Goal: Information Seeking & Learning: Check status

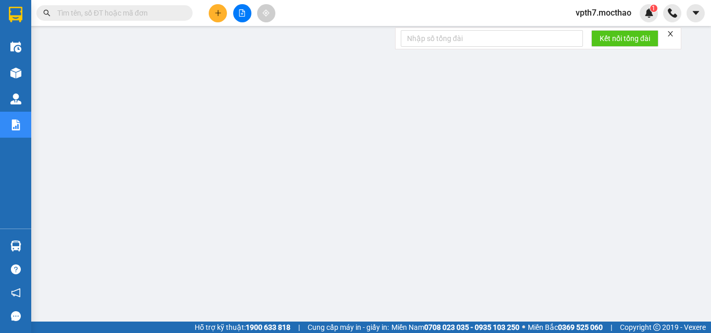
click at [240, 9] on button at bounding box center [242, 13] width 18 height 18
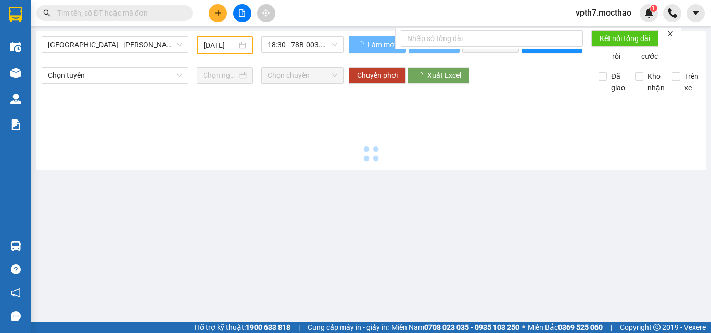
type input "[DATE]"
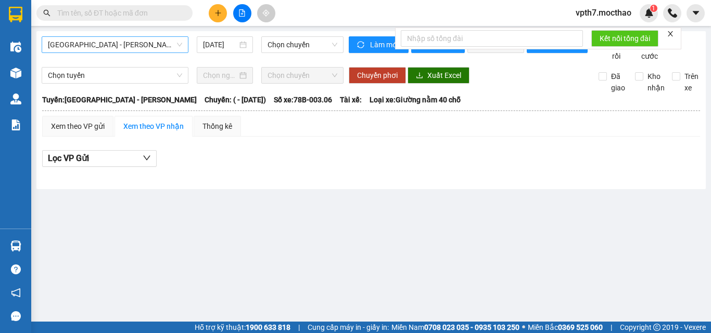
click at [90, 43] on span "[GEOGRAPHIC_DATA] - [PERSON_NAME]" at bounding box center [115, 45] width 134 height 16
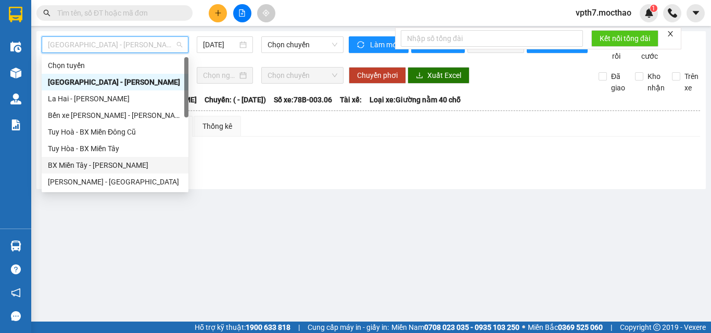
click at [96, 163] on div "BX Miền Tây - [GEOGRAPHIC_DATA]" at bounding box center [115, 165] width 134 height 11
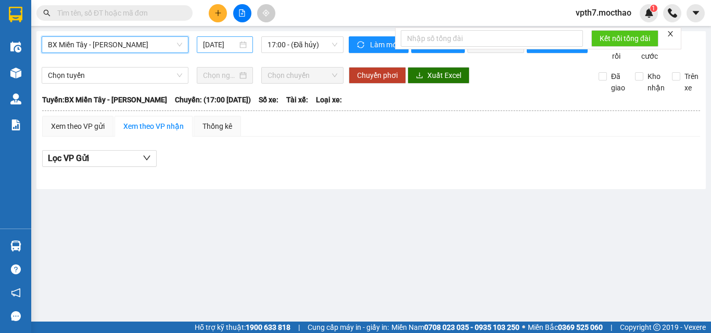
click at [222, 44] on input "[DATE]" at bounding box center [220, 44] width 34 height 11
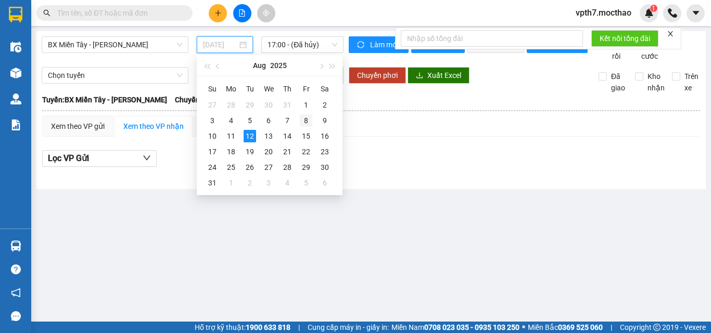
click at [303, 120] on div "8" at bounding box center [306, 120] width 12 height 12
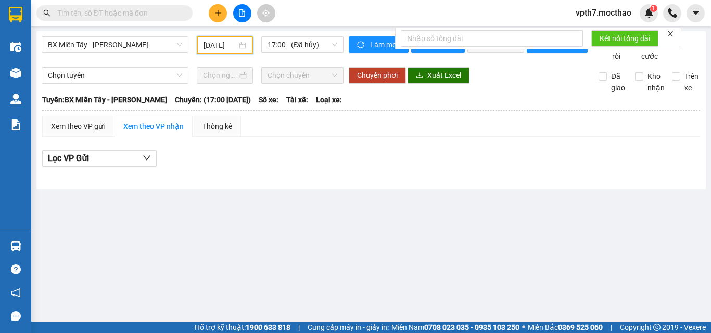
click at [280, 35] on div "BX Miền Tây - Tuy Hòa 08/08/2025 17:00 - (Đã hủy) Làm mới In phơi In đơn chọn T…" at bounding box center [370, 110] width 669 height 158
drag, startPoint x: 288, startPoint y: 37, endPoint x: 292, endPoint y: 48, distance: 11.7
click at [288, 38] on span "17:00 - (Đã hủy)" at bounding box center [302, 45] width 70 height 16
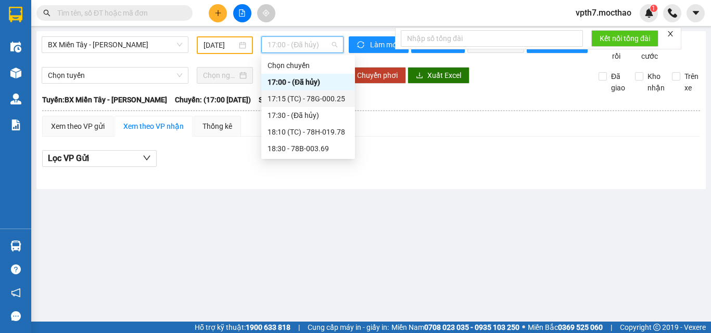
click at [308, 105] on div "17:15 (TC) - 78G-000.25" at bounding box center [308, 99] width 94 height 17
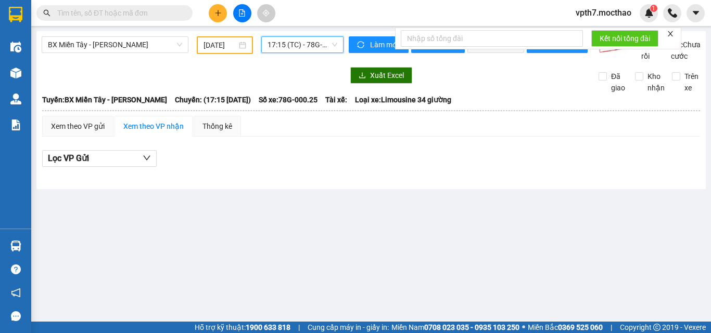
click at [324, 46] on span "17:15 (TC) - 78G-000.25" at bounding box center [302, 45] width 70 height 16
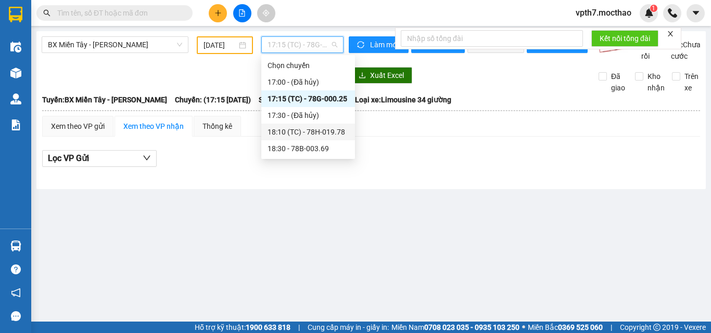
click at [315, 132] on div "18:10 (TC) - 78H-019.78" at bounding box center [307, 131] width 81 height 11
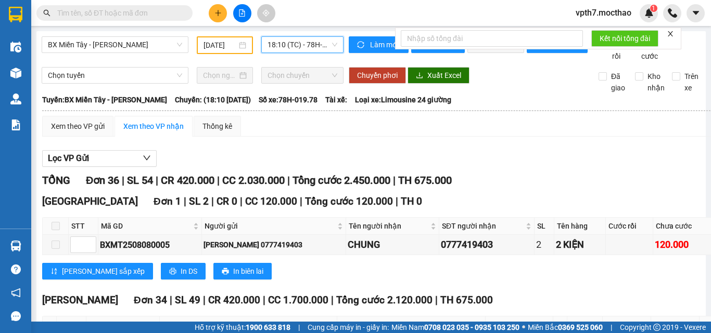
click at [312, 47] on span "18:10 (TC) - 78H-019.78" at bounding box center [302, 45] width 70 height 16
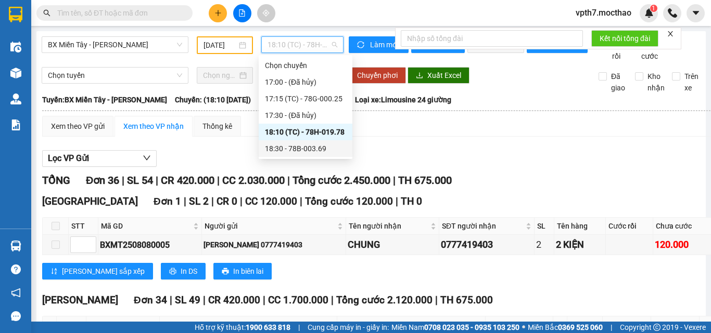
click at [302, 147] on div "18:30 - 78B-003.69" at bounding box center [305, 148] width 81 height 11
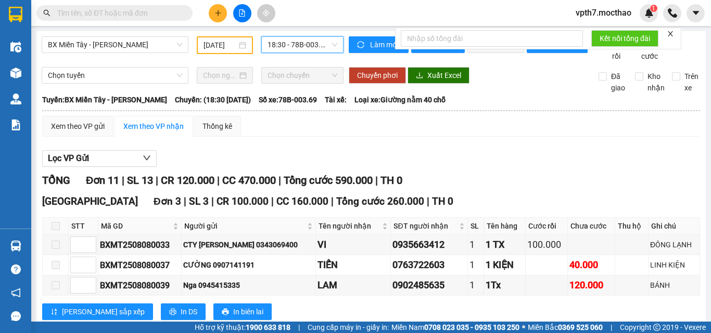
click at [212, 45] on input "08/08/2025" at bounding box center [219, 45] width 33 height 11
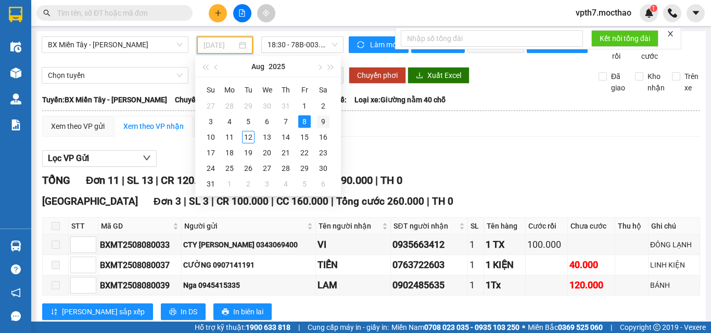
click at [323, 120] on div "9" at bounding box center [323, 122] width 12 height 12
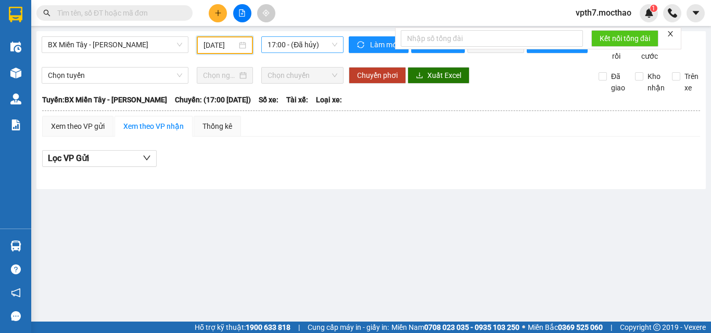
click at [304, 46] on span "17:00 - (Đã hủy)" at bounding box center [302, 45] width 70 height 16
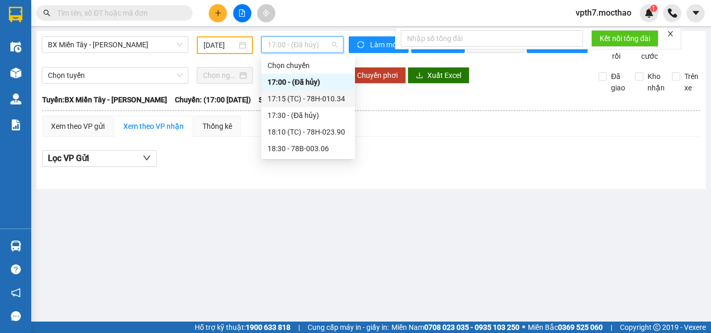
click at [320, 103] on div "17:15 (TC) - 78H-010.34" at bounding box center [307, 98] width 81 height 11
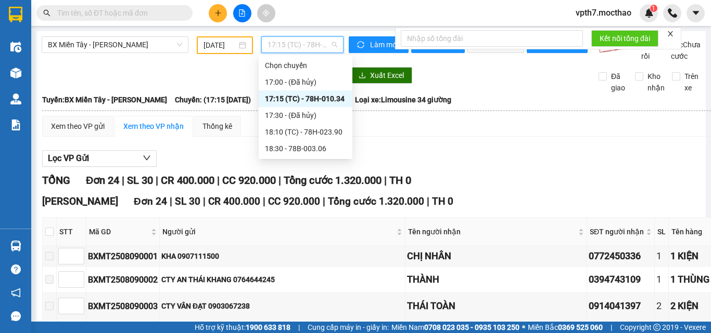
click at [306, 42] on span "17:15 (TC) - 78H-010.34" at bounding box center [302, 45] width 70 height 16
click at [312, 130] on div "18:10 (TC) - 78H-023.90" at bounding box center [305, 131] width 81 height 11
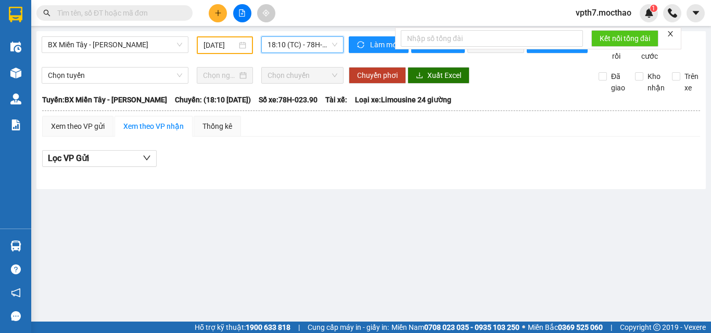
drag, startPoint x: 320, startPoint y: 48, endPoint x: 335, endPoint y: 53, distance: 14.8
click at [320, 48] on span "18:10 (TC) - 78H-023.90" at bounding box center [302, 45] width 70 height 16
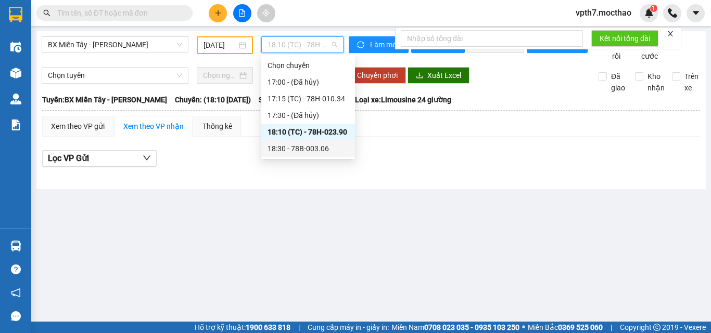
click at [311, 153] on div "18:30 - 78B-003.06" at bounding box center [307, 148] width 81 height 11
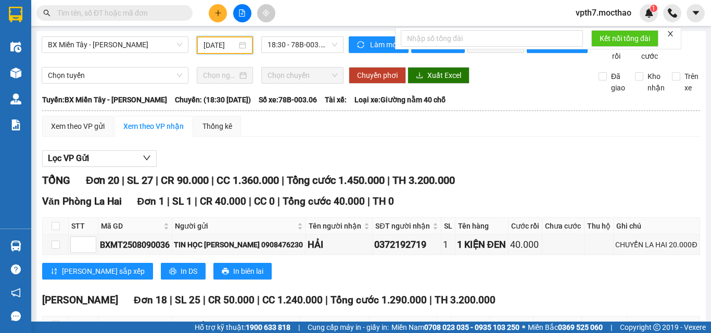
drag, startPoint x: 214, startPoint y: 50, endPoint x: 216, endPoint y: 78, distance: 27.2
click at [215, 50] on input "09/08/2025" at bounding box center [219, 45] width 33 height 11
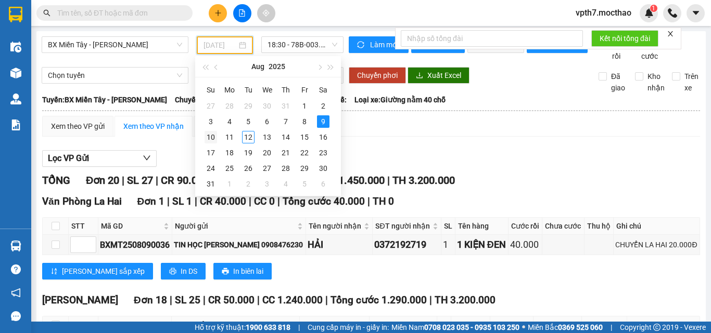
click at [214, 137] on div "10" at bounding box center [210, 137] width 12 height 12
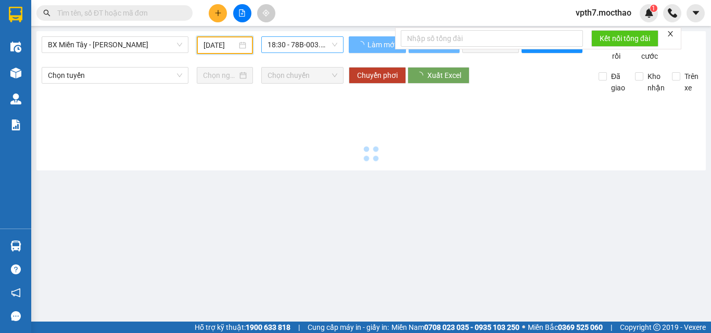
type input "[DATE]"
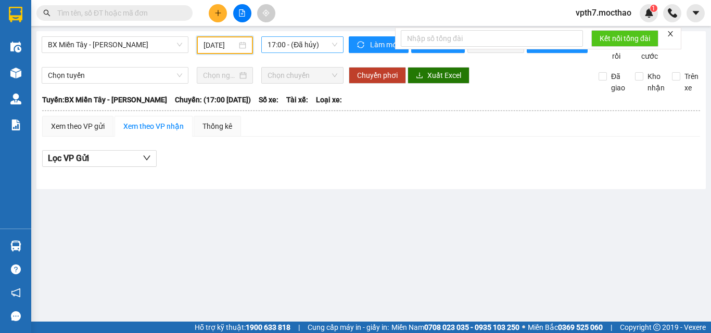
click at [283, 46] on span "17:00 - (Đã hủy)" at bounding box center [302, 45] width 70 height 16
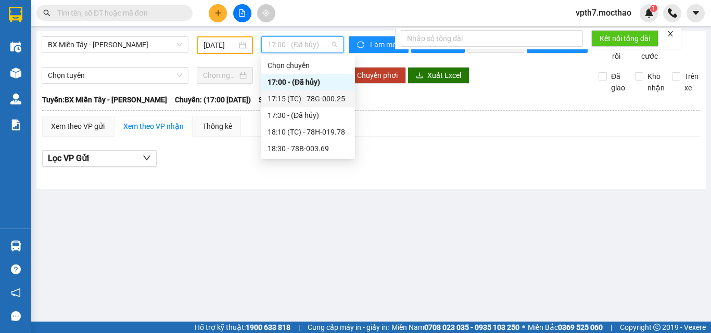
click at [299, 99] on div "17:15 (TC) - 78G-000.25" at bounding box center [307, 98] width 81 height 11
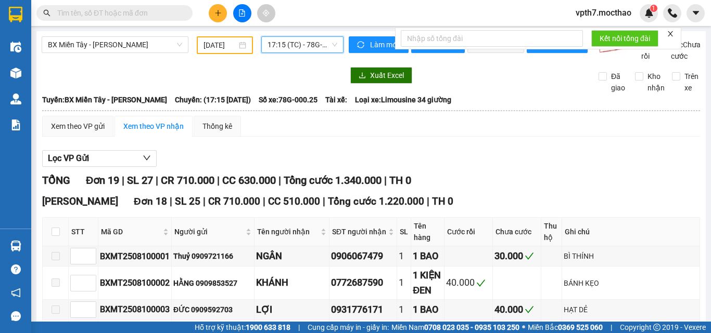
click at [314, 45] on span "17:15 (TC) - 78G-000.25" at bounding box center [302, 45] width 70 height 16
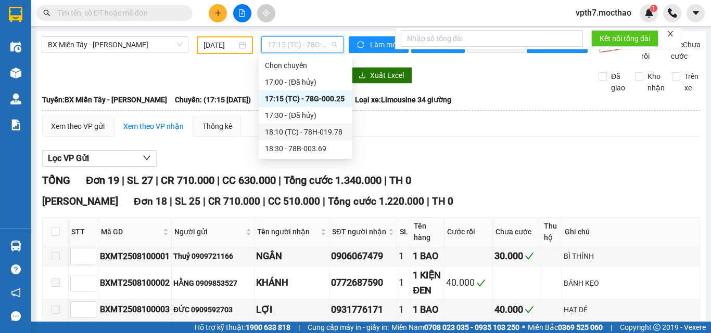
click at [299, 133] on div "18:10 (TC) - 78H-019.78" at bounding box center [305, 131] width 81 height 11
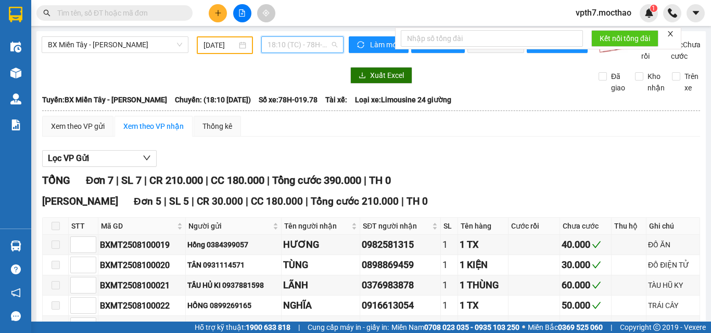
click at [302, 40] on span "18:10 (TC) - 78H-019.78" at bounding box center [302, 45] width 70 height 16
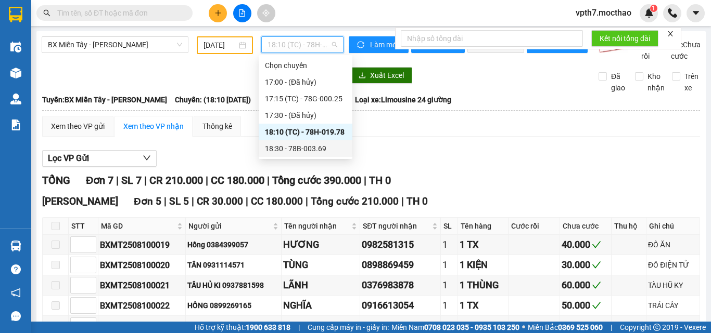
click at [290, 152] on div "18:30 - 78B-003.69" at bounding box center [305, 148] width 81 height 11
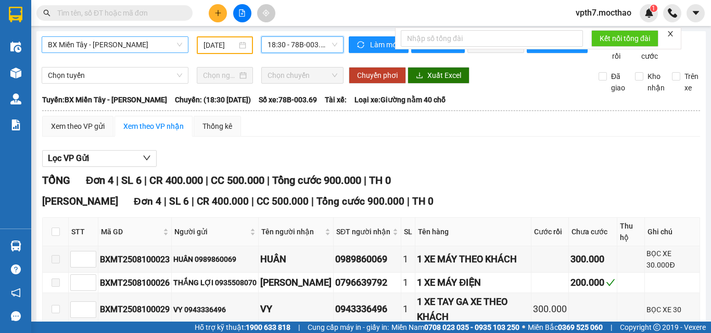
click at [110, 45] on span "BX Miền Tây - [GEOGRAPHIC_DATA]" at bounding box center [115, 45] width 134 height 16
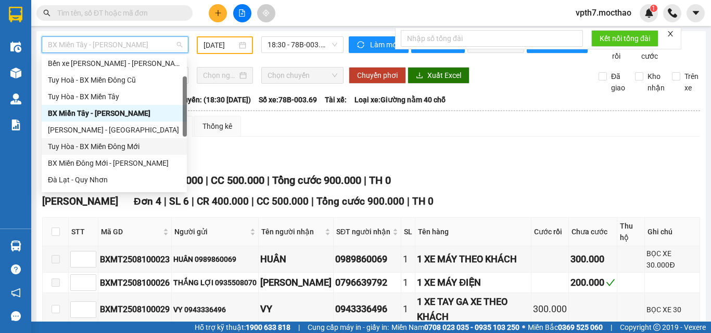
scroll to position [156, 0]
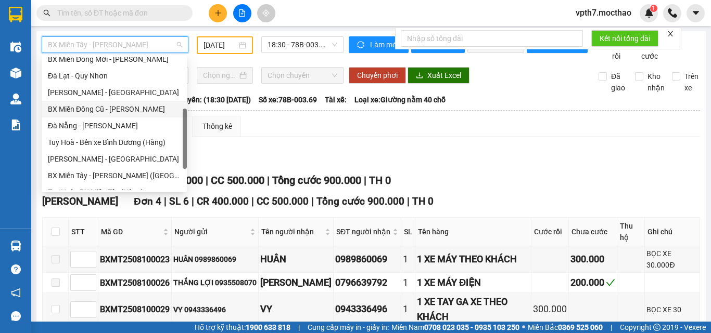
click at [105, 112] on div "BX Miền Đông Cũ - [GEOGRAPHIC_DATA]" at bounding box center [114, 109] width 133 height 11
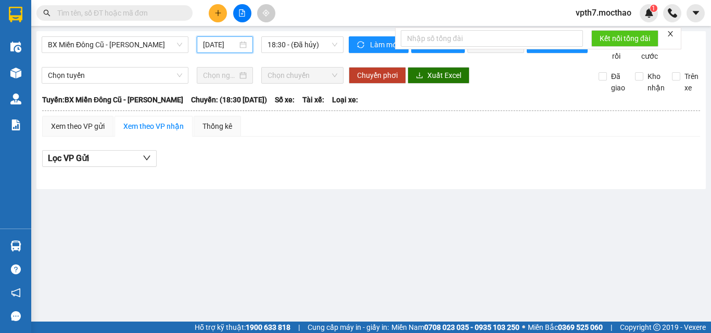
click at [213, 48] on input "[DATE]" at bounding box center [220, 44] width 34 height 11
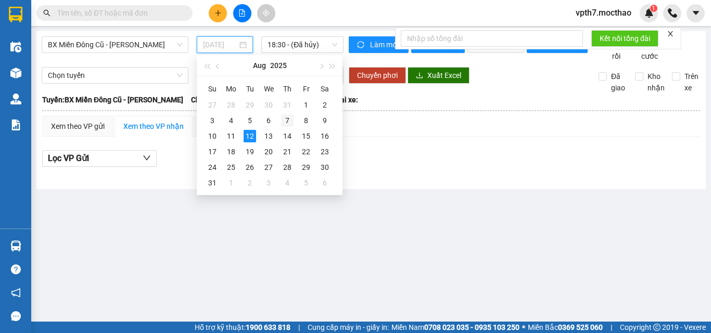
click at [286, 118] on div "7" at bounding box center [287, 120] width 12 height 12
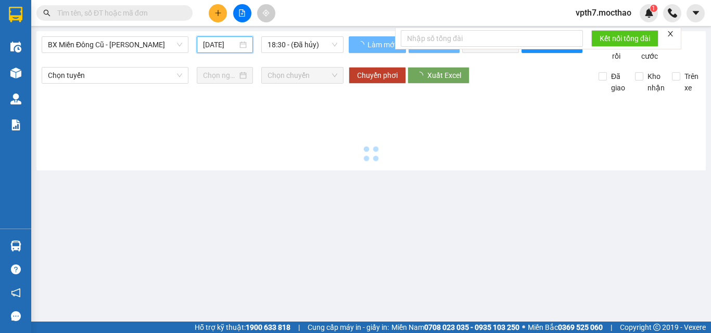
type input "[DATE]"
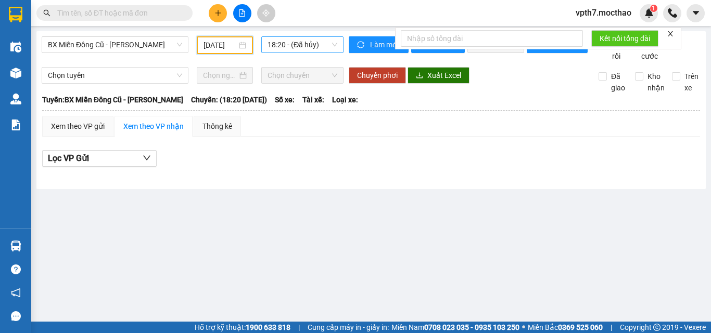
click at [294, 45] on span "18:20 - (Đã hủy)" at bounding box center [302, 45] width 70 height 16
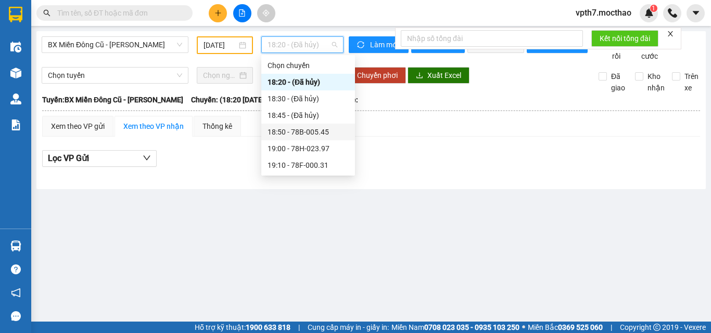
click at [296, 134] on div "18:50 - 78B-005.45" at bounding box center [307, 131] width 81 height 11
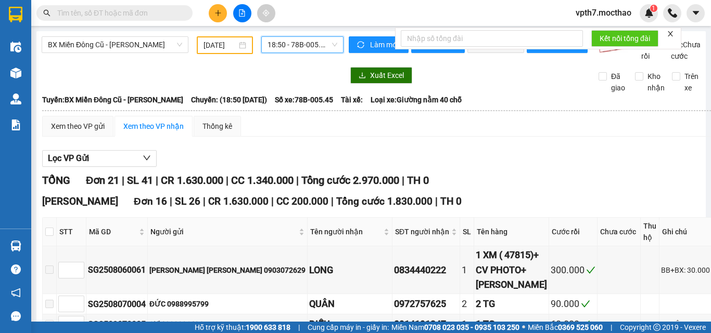
click at [320, 46] on span "18:50 - 78B-005.45" at bounding box center [302, 45] width 70 height 16
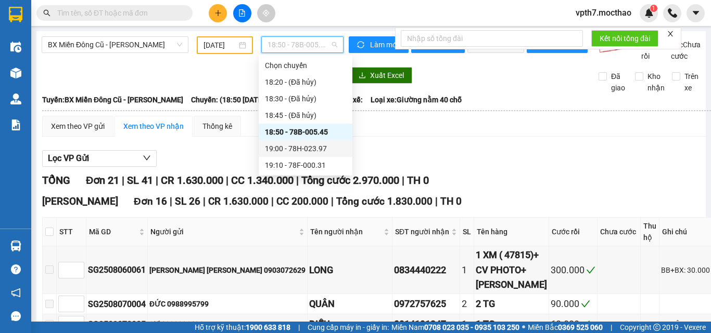
click at [303, 148] on div "19:00 - 78H-023.97" at bounding box center [305, 148] width 81 height 11
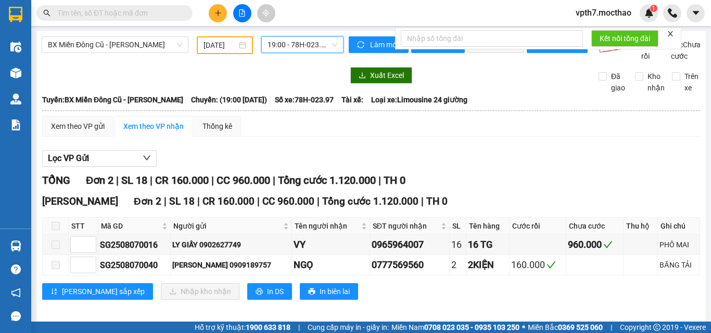
click at [313, 38] on span "19:00 - 78H-023.97" at bounding box center [302, 45] width 70 height 16
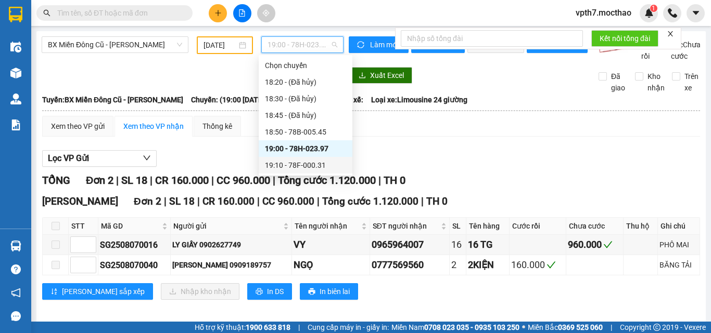
click at [301, 168] on div "19:10 - 78F-000.31" at bounding box center [305, 165] width 81 height 11
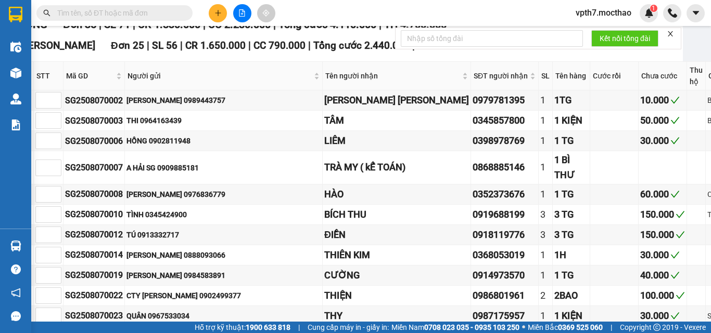
scroll to position [0, 23]
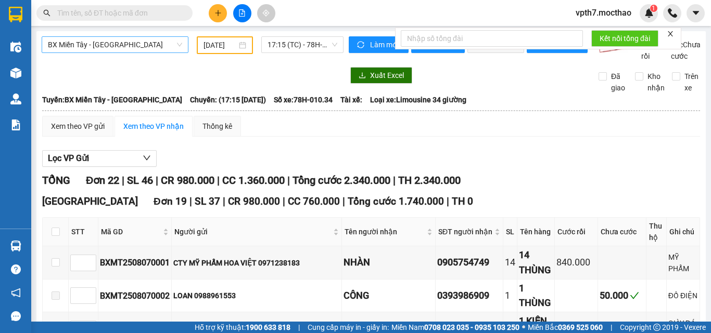
click at [120, 51] on span "BX Miền Tây - [GEOGRAPHIC_DATA]" at bounding box center [115, 45] width 134 height 16
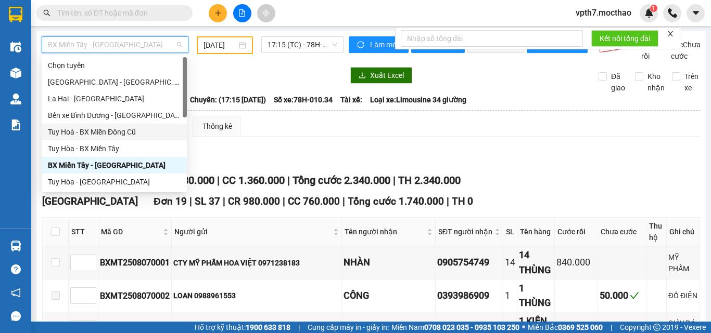
click at [121, 134] on div "Tuy Hoà - BX Miền Đông Cũ" at bounding box center [114, 131] width 133 height 11
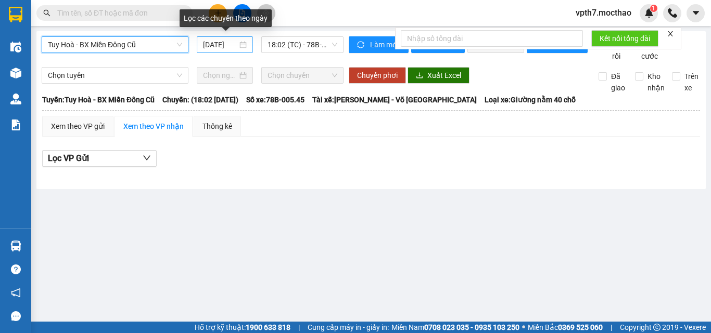
click at [208, 46] on input "[DATE]" at bounding box center [220, 44] width 34 height 11
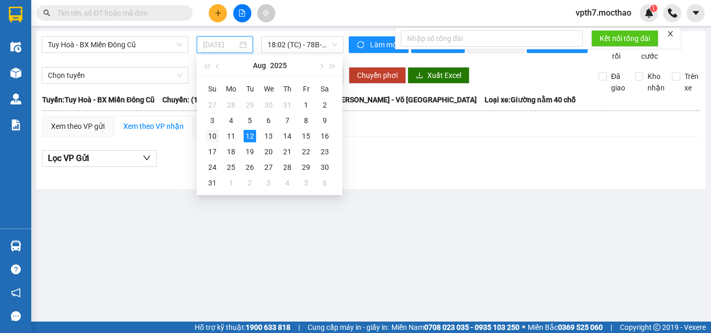
click at [216, 135] on div "10" at bounding box center [212, 136] width 12 height 12
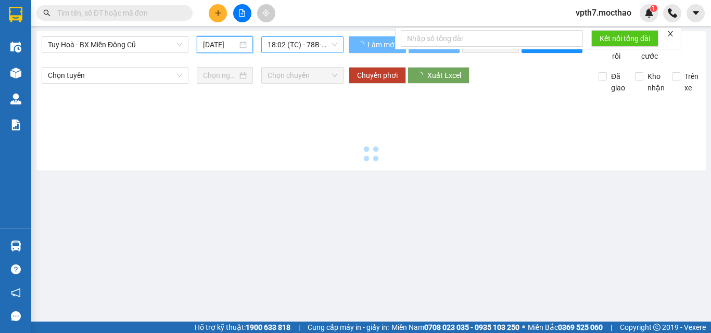
type input "[DATE]"
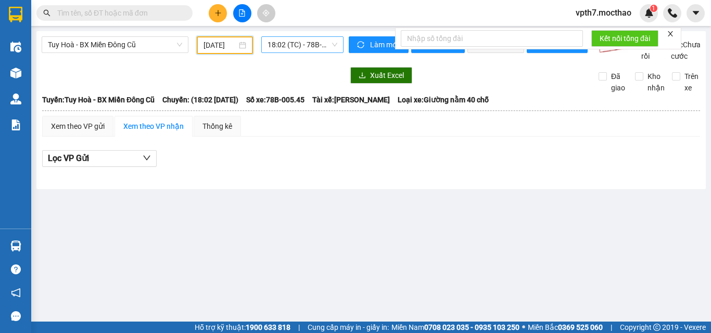
click at [307, 46] on span "18:02 (TC) - 78B-005.45" at bounding box center [302, 45] width 70 height 16
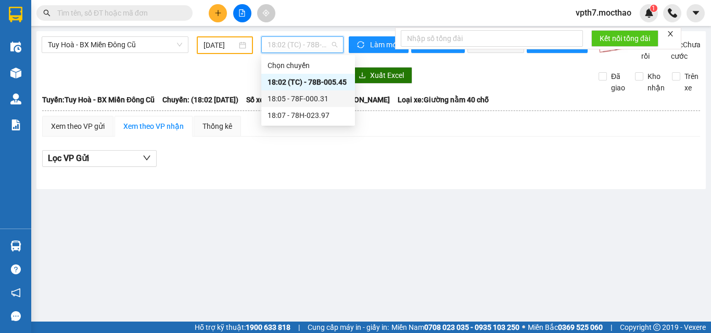
click at [320, 98] on div "18:05 - 78F-000.31" at bounding box center [307, 98] width 81 height 11
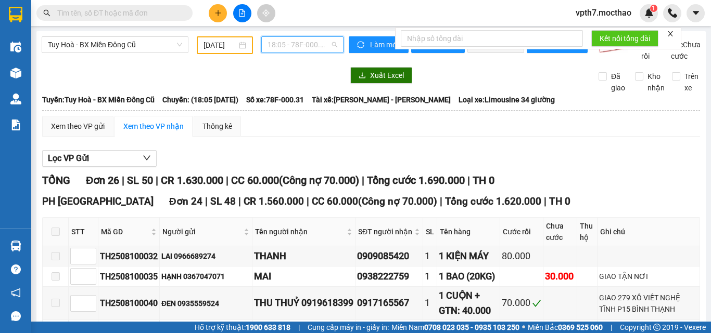
click at [312, 48] on span "18:05 - 78F-000.31" at bounding box center [302, 45] width 70 height 16
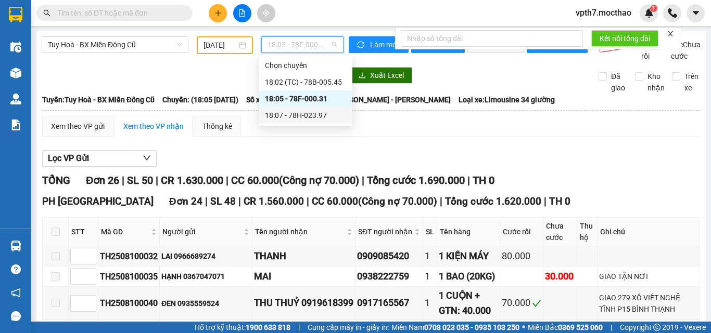
click at [308, 118] on div "18:07 - 78H-023.97" at bounding box center [305, 115] width 81 height 11
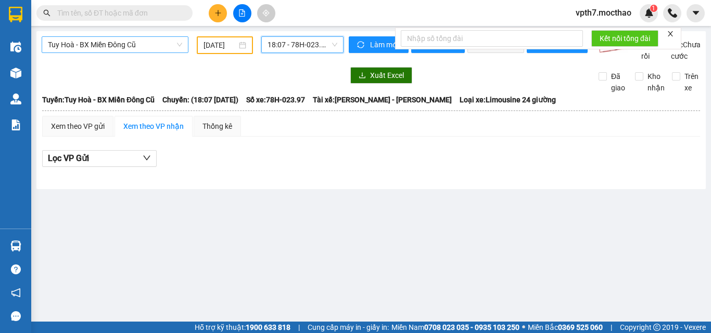
click at [109, 51] on span "Tuy Hoà - BX Miền Đông Cũ" at bounding box center [115, 45] width 134 height 16
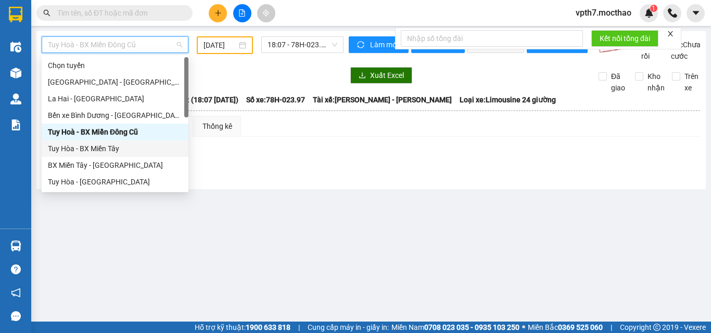
click at [92, 149] on div "Tuy Hòa - BX Miền Tây" at bounding box center [115, 148] width 134 height 11
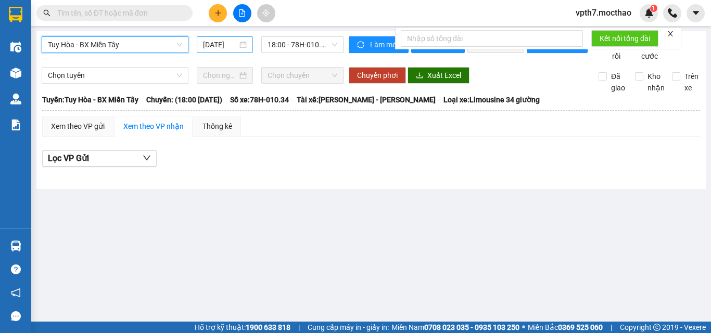
click at [224, 47] on input "[DATE]" at bounding box center [220, 44] width 34 height 11
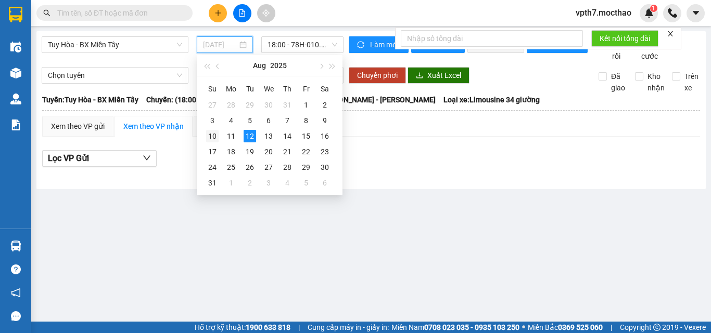
click at [212, 137] on div "10" at bounding box center [212, 136] width 12 height 12
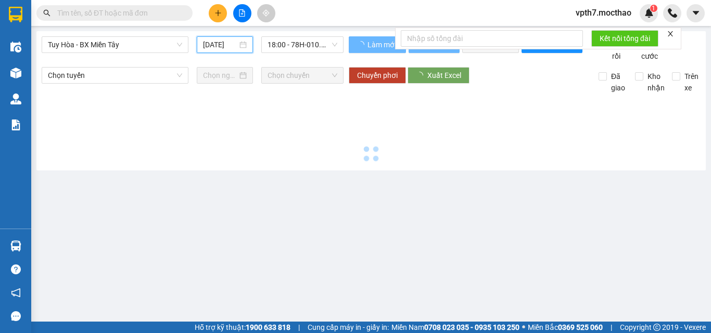
type input "[DATE]"
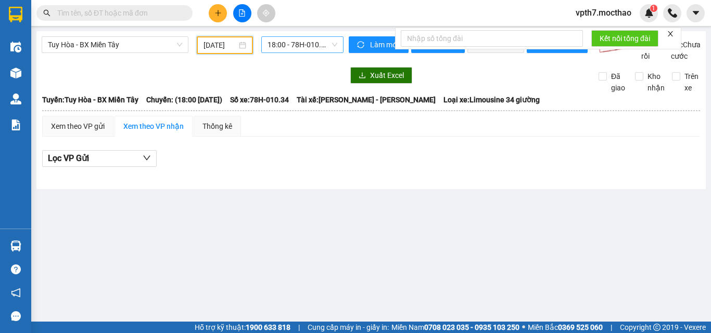
click at [301, 46] on span "18:00 - 78H-010.34" at bounding box center [302, 45] width 70 height 16
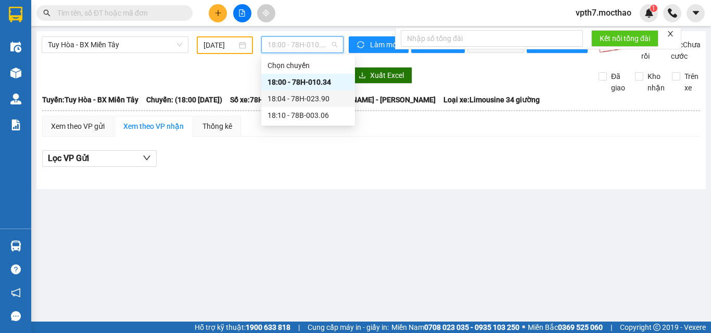
click at [296, 96] on div "18:04 - 78H-023.90" at bounding box center [307, 98] width 81 height 11
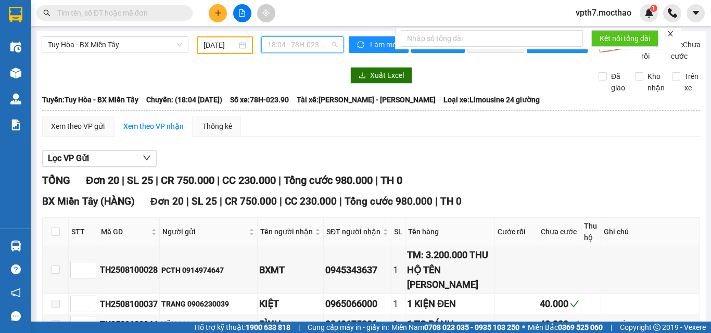
click at [310, 50] on span "18:04 - 78H-023.90" at bounding box center [302, 45] width 70 height 16
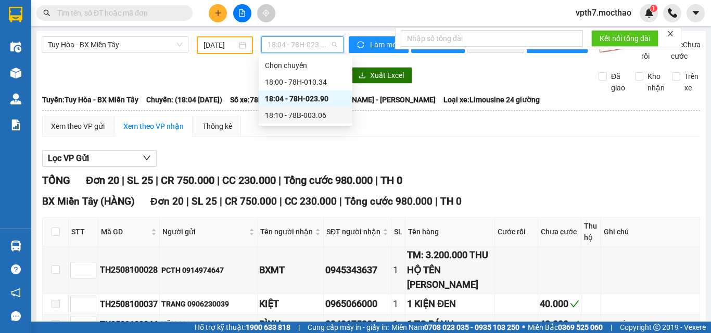
click at [296, 114] on div "18:10 - 78B-003.06" at bounding box center [305, 115] width 81 height 11
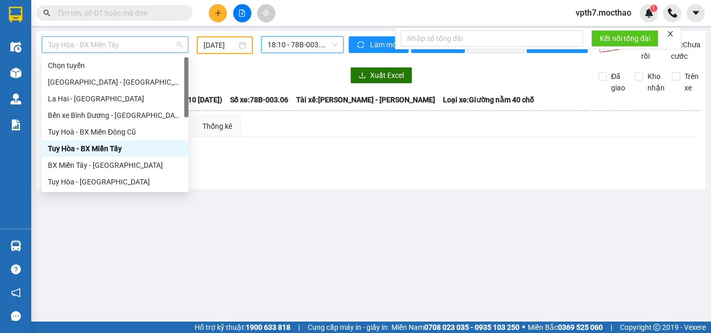
click at [127, 42] on span "Tuy Hòa - BX Miền Tây" at bounding box center [115, 45] width 134 height 16
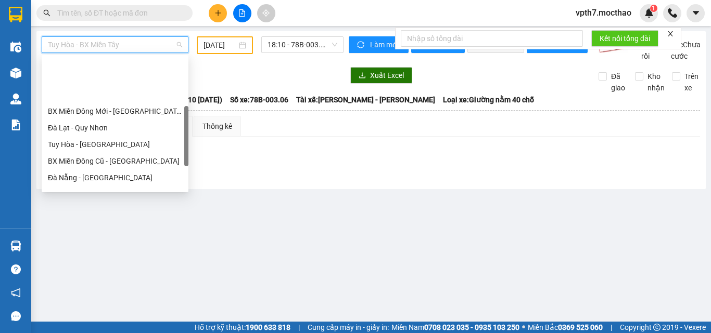
scroll to position [156, 0]
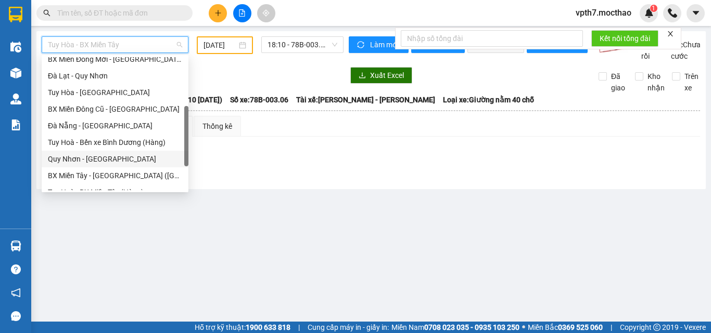
click at [84, 160] on div "Quy Nhơn - [GEOGRAPHIC_DATA]" at bounding box center [115, 158] width 134 height 11
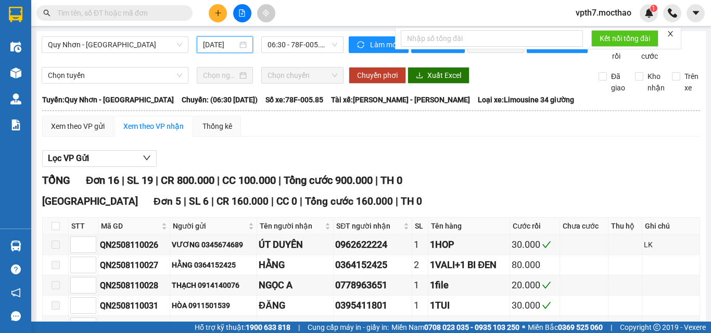
click at [213, 45] on input "[DATE]" at bounding box center [220, 44] width 34 height 11
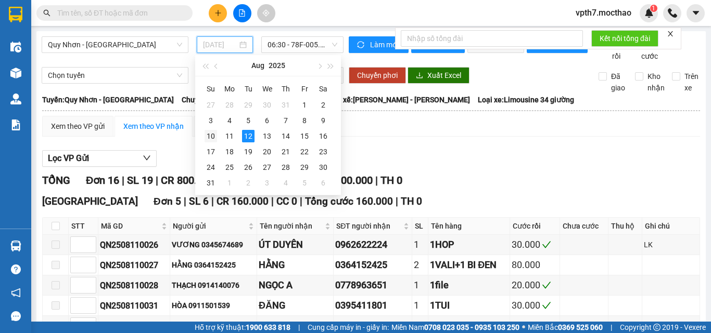
click at [209, 138] on div "10" at bounding box center [210, 136] width 12 height 12
type input "[DATE]"
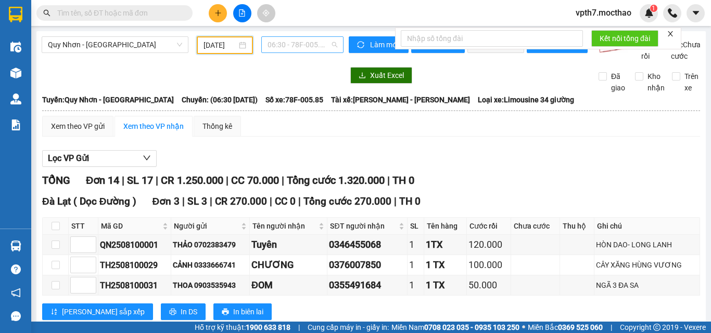
click at [313, 40] on span "06:30 - 78F-005.85" at bounding box center [302, 45] width 70 height 16
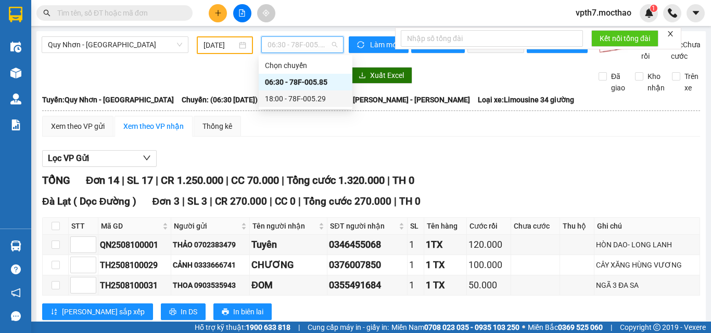
click at [312, 99] on div "18:00 - 78F-005.29" at bounding box center [305, 98] width 81 height 11
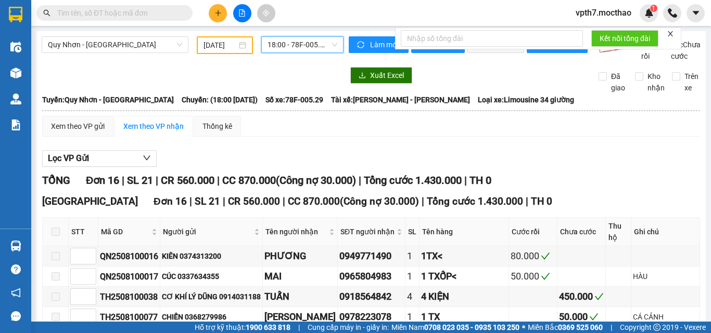
click at [302, 36] on div "18:00 - 78F-005.29" at bounding box center [302, 44] width 82 height 17
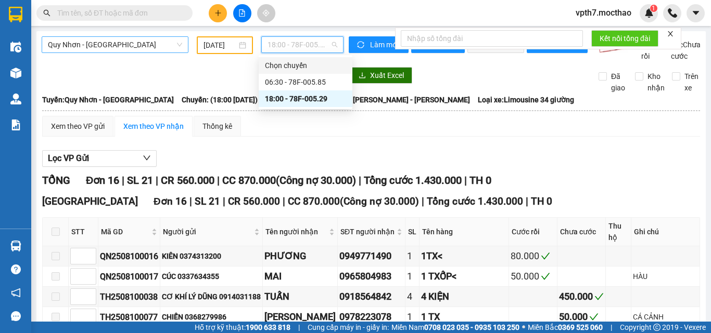
click at [121, 42] on span "Quy Nhơn - [GEOGRAPHIC_DATA]" at bounding box center [115, 45] width 134 height 16
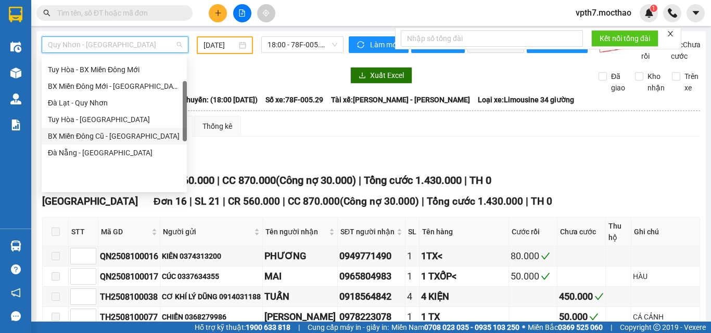
scroll to position [77, 0]
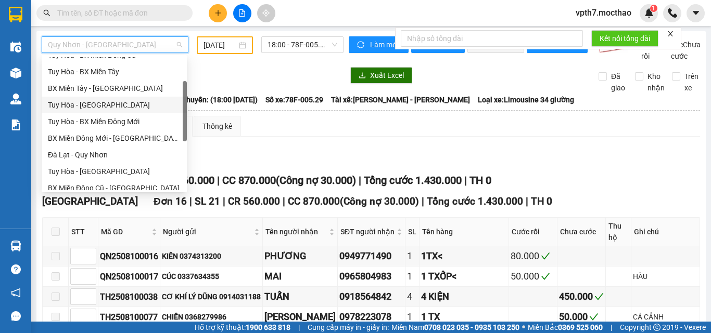
click at [104, 108] on div "Tuy Hòa - [GEOGRAPHIC_DATA]" at bounding box center [114, 104] width 133 height 11
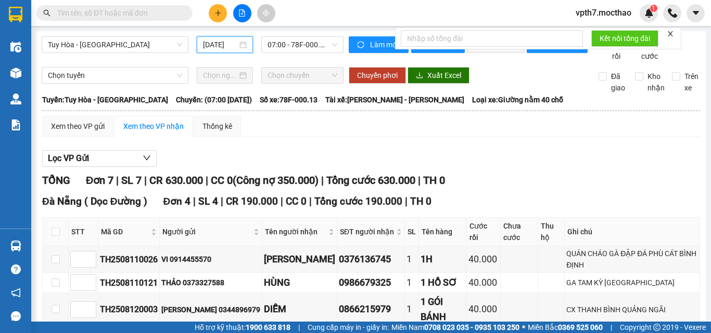
drag, startPoint x: 225, startPoint y: 45, endPoint x: 224, endPoint y: 57, distance: 11.5
click at [224, 45] on input "[DATE]" at bounding box center [220, 44] width 34 height 11
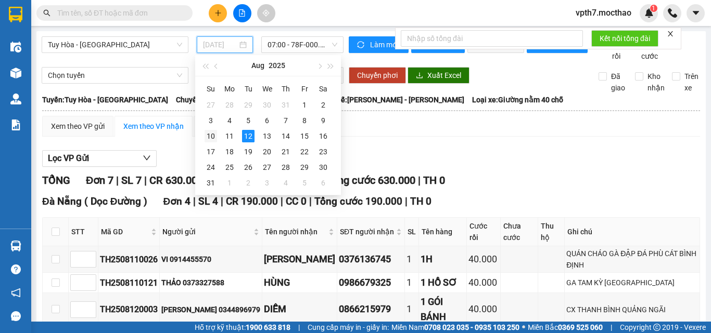
click at [211, 138] on div "10" at bounding box center [210, 136] width 12 height 12
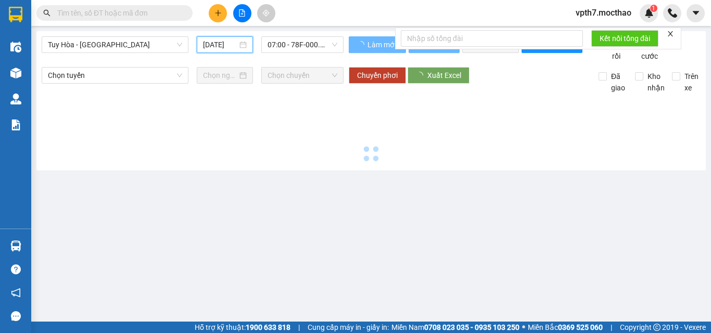
type input "[DATE]"
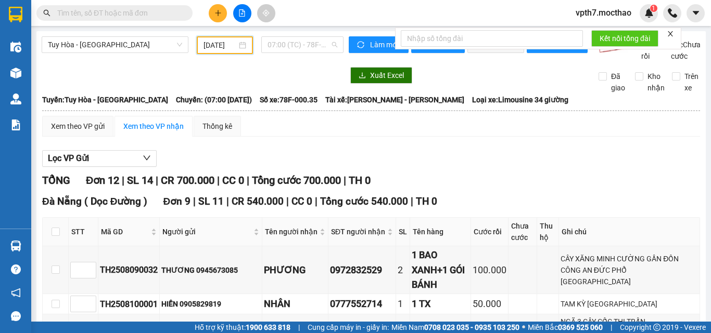
drag, startPoint x: 289, startPoint y: 49, endPoint x: 292, endPoint y: 70, distance: 21.6
click at [290, 49] on span "07:00 (TC) - 78F-000.35" at bounding box center [302, 45] width 70 height 16
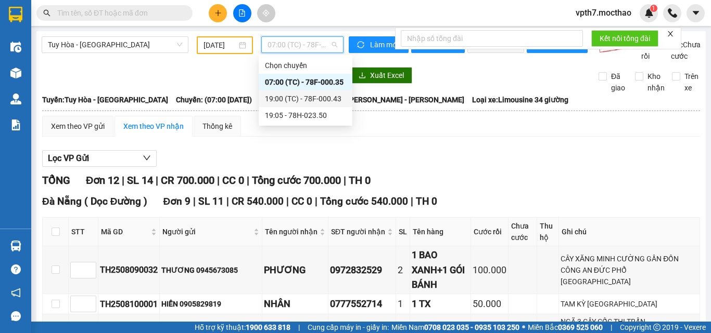
click at [306, 105] on div "19:00 (TC) - 78F-000.43" at bounding box center [306, 99] width 94 height 17
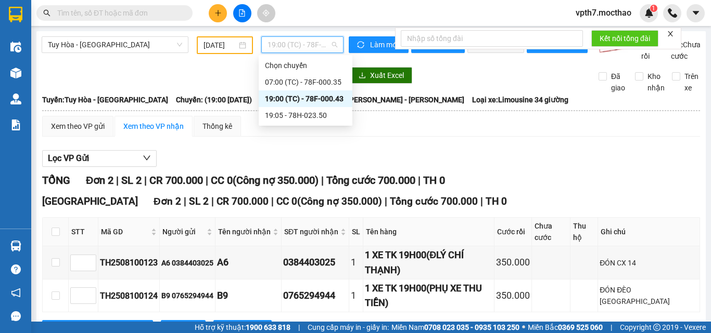
click at [295, 49] on span "19:00 (TC) - 78F-000.43" at bounding box center [302, 45] width 70 height 16
click at [297, 114] on div "19:05 - 78H-023.50" at bounding box center [305, 115] width 81 height 11
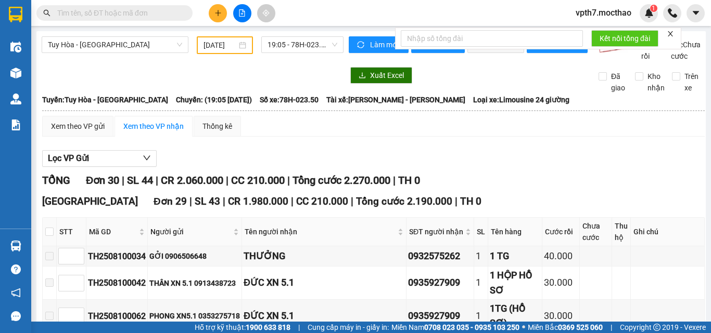
drag, startPoint x: 301, startPoint y: 159, endPoint x: 184, endPoint y: 78, distance: 143.2
click at [122, 37] on span "Tuy Hòa - [GEOGRAPHIC_DATA]" at bounding box center [115, 45] width 134 height 16
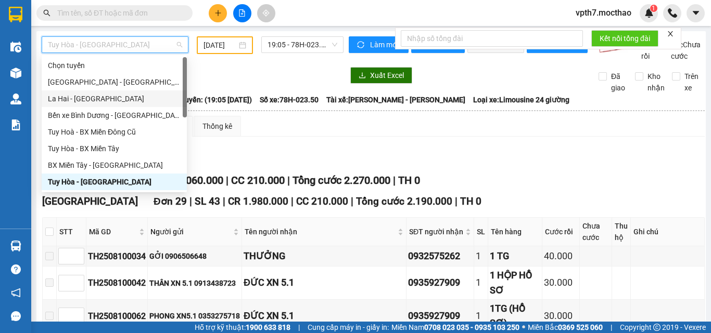
scroll to position [104, 0]
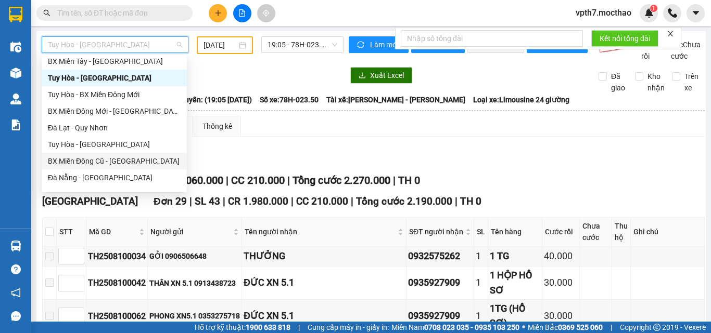
click at [109, 162] on div "BX Miền Đông Cũ - [GEOGRAPHIC_DATA]" at bounding box center [114, 161] width 133 height 11
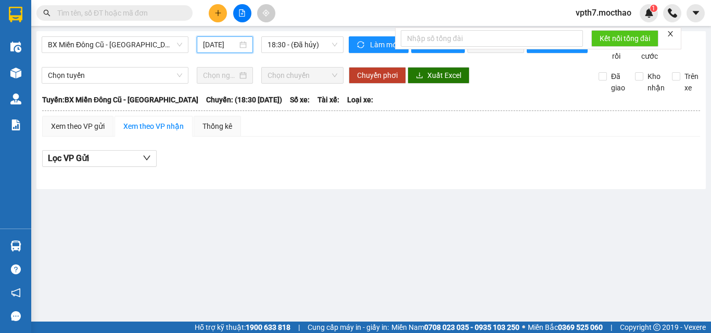
click at [219, 46] on input "[DATE]" at bounding box center [220, 44] width 34 height 11
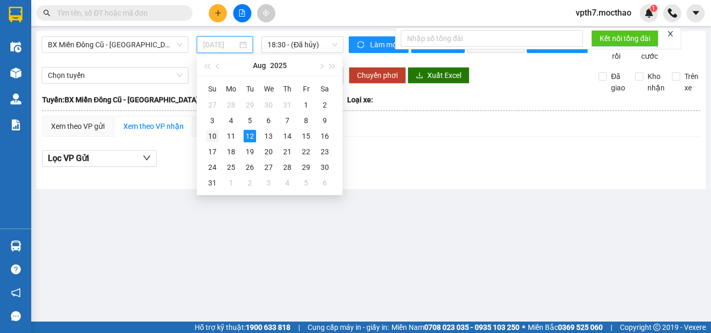
click at [214, 134] on div "10" at bounding box center [212, 136] width 12 height 12
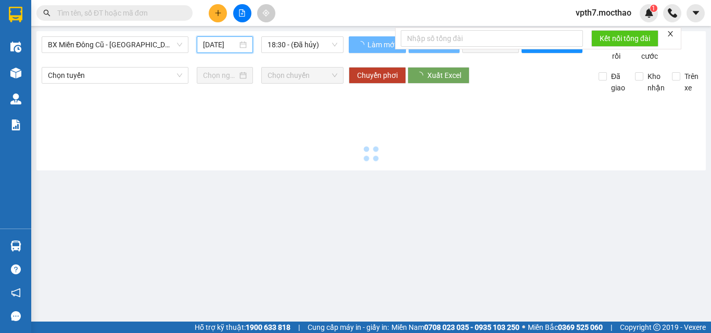
type input "[DATE]"
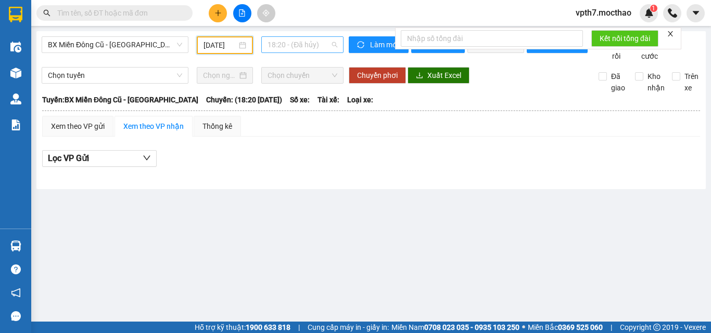
click at [309, 52] on span "18:20 - (Đã hủy)" at bounding box center [302, 45] width 70 height 16
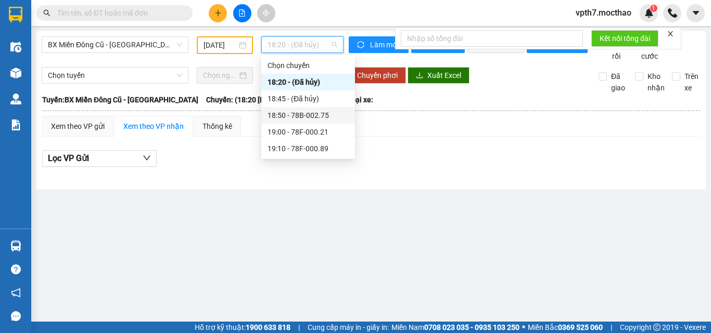
click at [309, 120] on div "18:50 - 78B-002.75" at bounding box center [307, 115] width 81 height 11
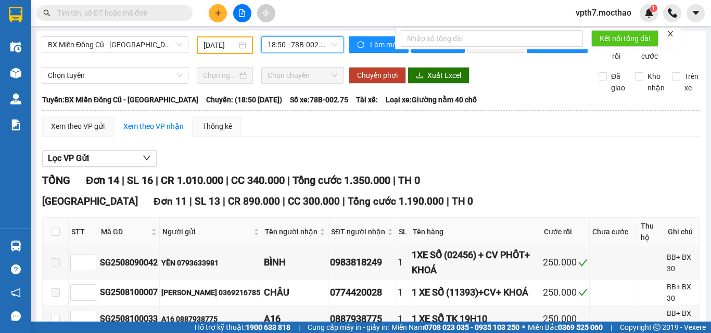
click at [299, 44] on span "18:50 - 78B-002.75" at bounding box center [302, 45] width 70 height 16
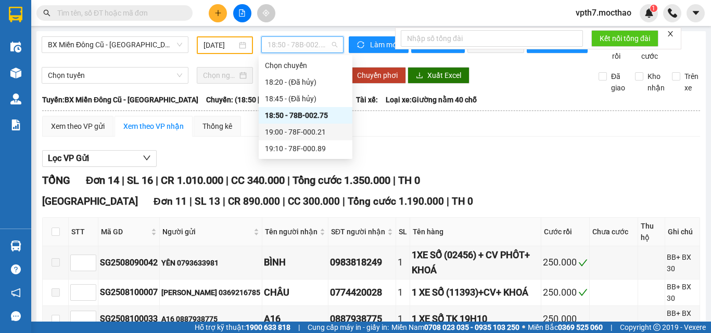
click at [307, 137] on div "19:00 - 78F-000.21" at bounding box center [305, 131] width 81 height 11
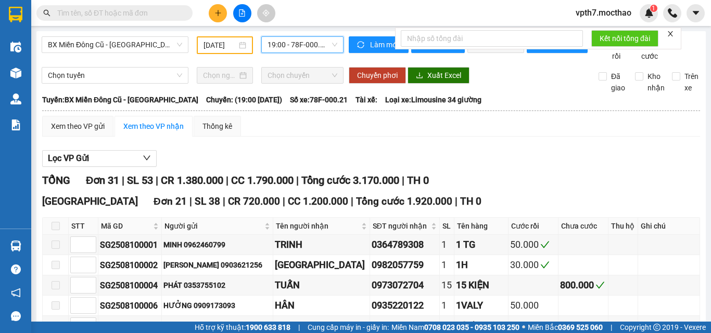
click at [308, 50] on span "19:00 - 78F-000.21" at bounding box center [302, 45] width 70 height 16
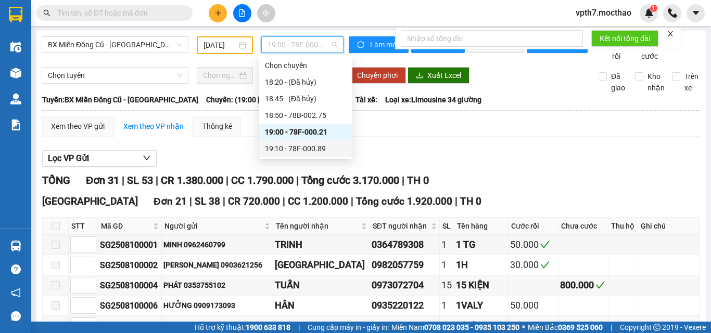
click at [310, 156] on div "19:10 - 78F-000.89" at bounding box center [306, 148] width 94 height 17
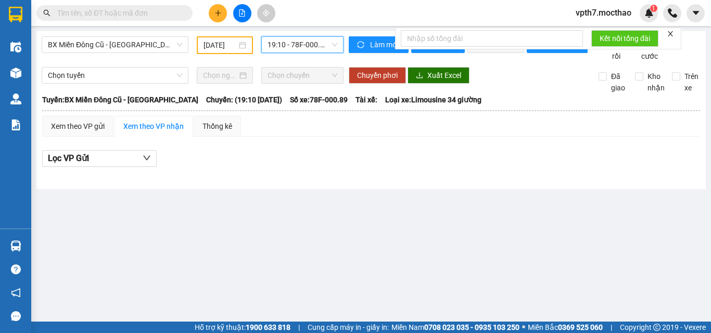
drag, startPoint x: 135, startPoint y: 53, endPoint x: 132, endPoint y: 58, distance: 6.8
click at [135, 52] on div "BX Miền Đông Cũ - [GEOGRAPHIC_DATA]" at bounding box center [115, 44] width 147 height 17
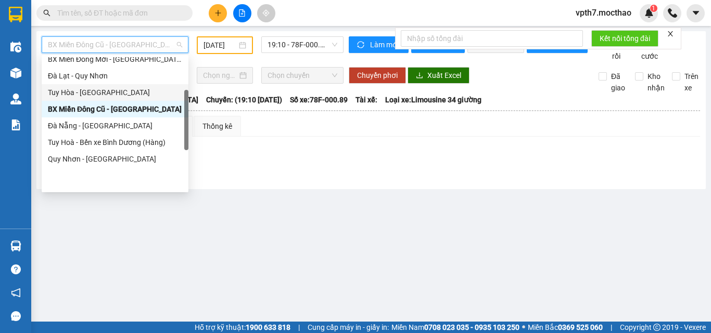
scroll to position [104, 0]
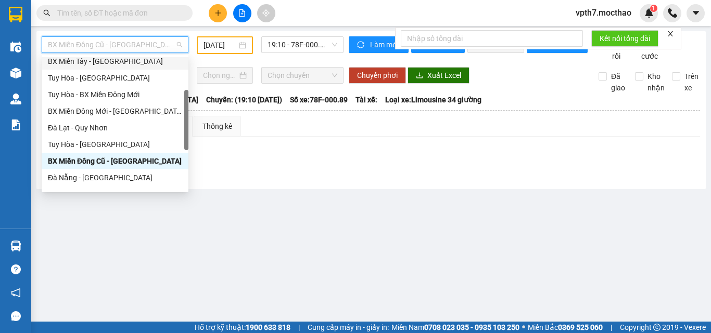
click at [120, 57] on body "Kết quả tìm kiếm ( 0 ) Bộ lọc No Data vpth7.mocthao 1 Điều hành xe Kho hàng mới…" at bounding box center [355, 166] width 711 height 333
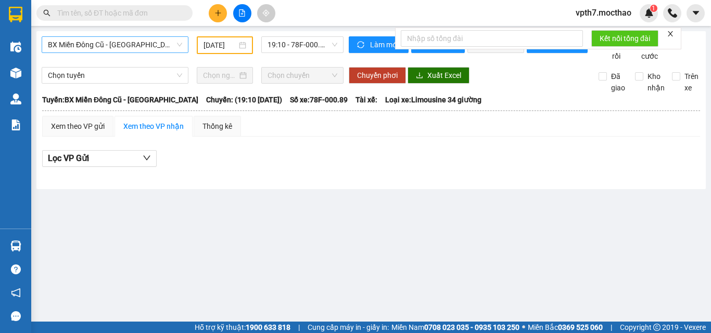
click at [136, 47] on span "BX Miền Đông Cũ - [GEOGRAPHIC_DATA]" at bounding box center [115, 45] width 134 height 16
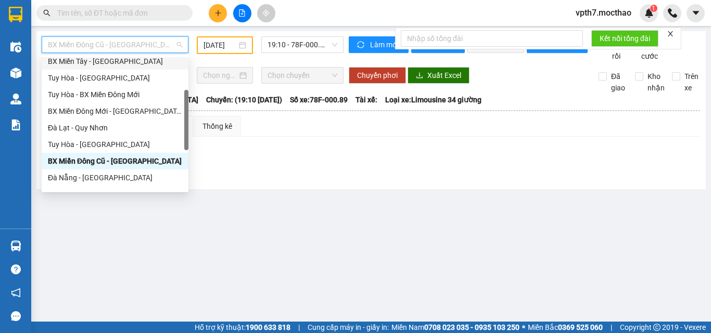
drag, startPoint x: 107, startPoint y: 61, endPoint x: 119, endPoint y: 55, distance: 13.7
click at [107, 61] on div "BX Miền Tây - [GEOGRAPHIC_DATA]" at bounding box center [115, 61] width 134 height 11
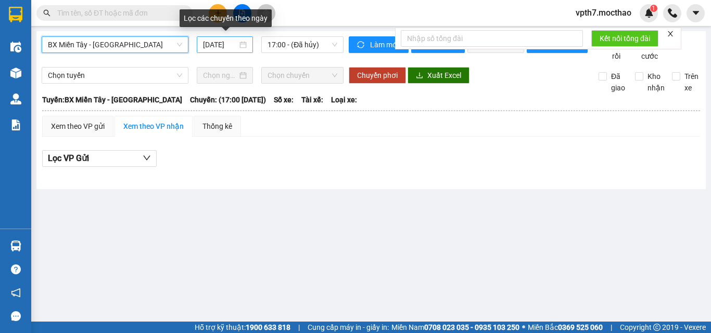
click at [232, 45] on input "[DATE]" at bounding box center [220, 44] width 34 height 11
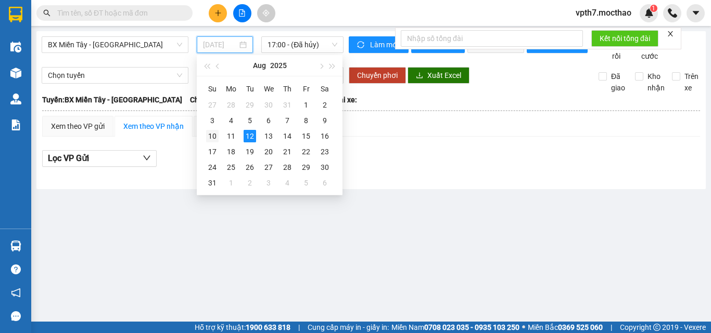
click at [210, 136] on div "10" at bounding box center [212, 136] width 12 height 12
type input "[DATE]"
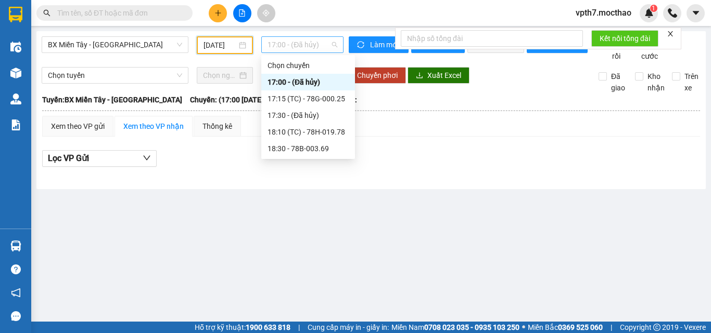
click at [297, 47] on span "17:00 - (Đã hủy)" at bounding box center [302, 45] width 70 height 16
click at [305, 96] on div "17:15 (TC) - 78G-000.25" at bounding box center [307, 98] width 81 height 11
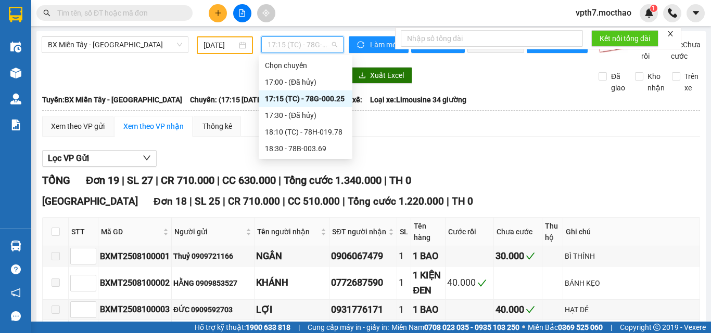
click at [306, 41] on span "17:15 (TC) - 78G-000.25" at bounding box center [302, 45] width 70 height 16
click at [278, 133] on div "18:10 (TC) - 78H-019.78" at bounding box center [305, 131] width 81 height 11
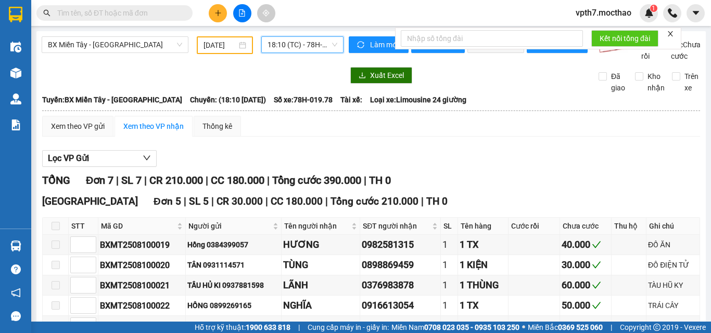
click at [322, 51] on span "18:10 (TC) - 78H-019.78" at bounding box center [302, 45] width 70 height 16
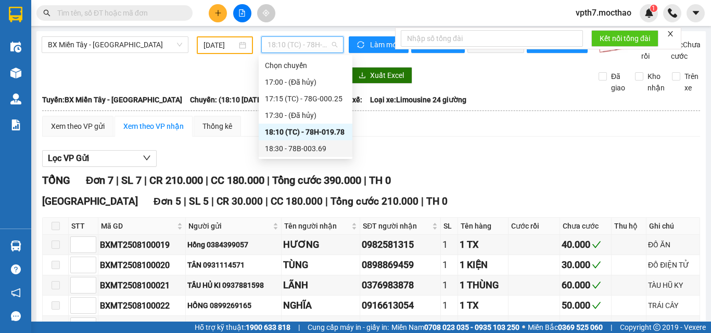
click at [309, 147] on div "18:30 - 78B-003.69" at bounding box center [305, 148] width 81 height 11
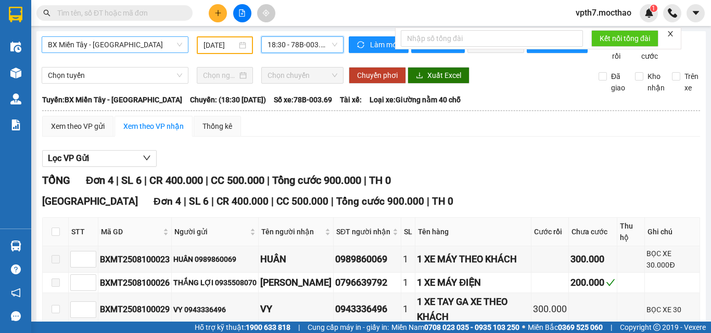
click at [74, 37] on span "BX Miền Tây - [GEOGRAPHIC_DATA]" at bounding box center [115, 45] width 134 height 16
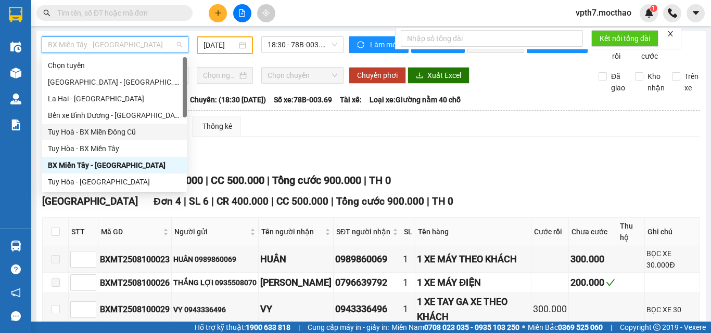
click at [123, 134] on div "Tuy Hoà - BX Miền Đông Cũ" at bounding box center [114, 131] width 133 height 11
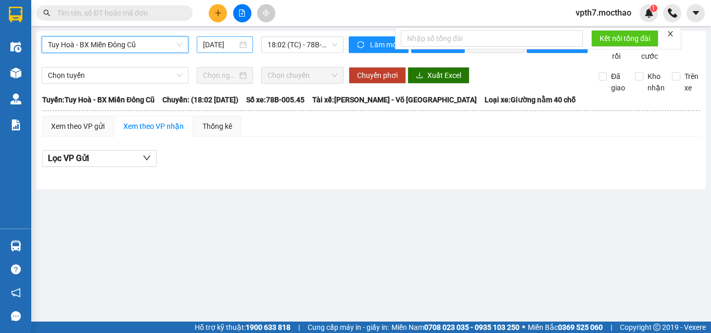
click at [227, 47] on input "[DATE]" at bounding box center [220, 44] width 34 height 11
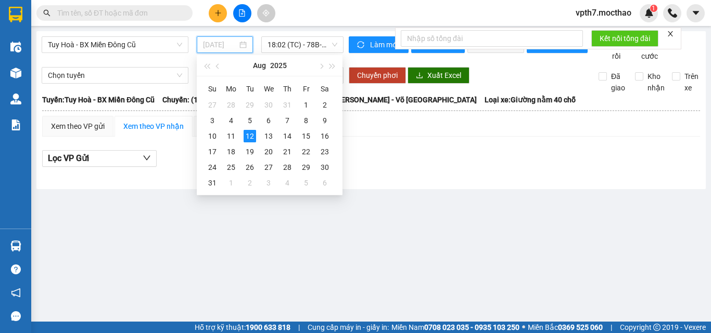
drag, startPoint x: 214, startPoint y: 135, endPoint x: 259, endPoint y: 68, distance: 80.4
click at [214, 135] on div "10" at bounding box center [212, 136] width 12 height 12
type input "[DATE]"
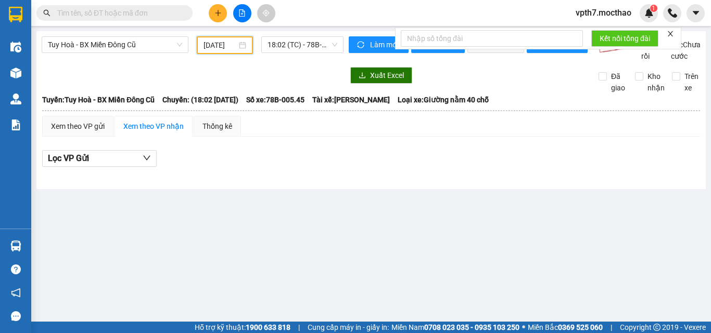
drag, startPoint x: 295, startPoint y: 46, endPoint x: 297, endPoint y: 57, distance: 11.0
click at [296, 45] on span "18:02 (TC) - 78B-005.45" at bounding box center [302, 45] width 70 height 16
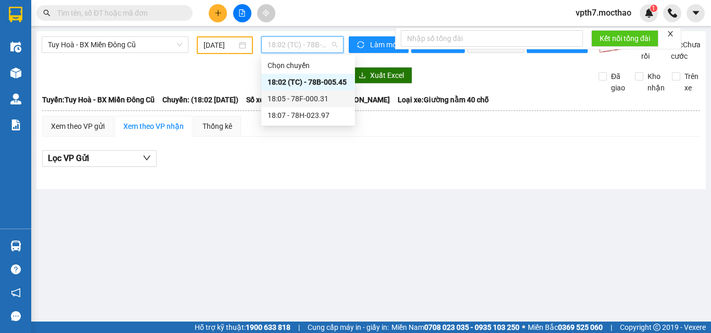
click at [309, 97] on div "18:05 - 78F-000.31" at bounding box center [307, 98] width 81 height 11
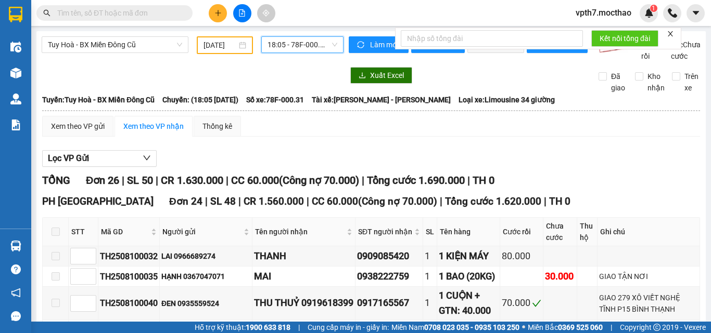
click at [275, 40] on span "18:05 - 78F-000.31" at bounding box center [302, 45] width 70 height 16
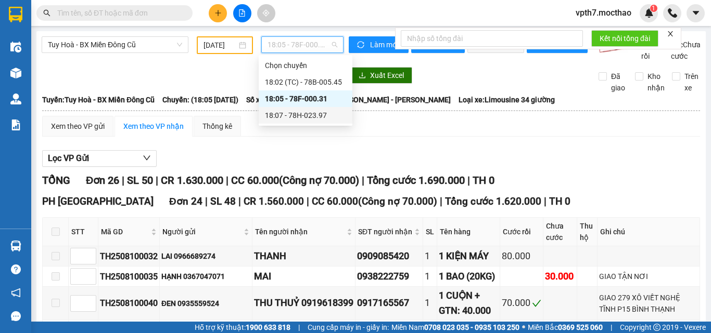
click at [292, 116] on div "18:07 - 78H-023.97" at bounding box center [305, 115] width 81 height 11
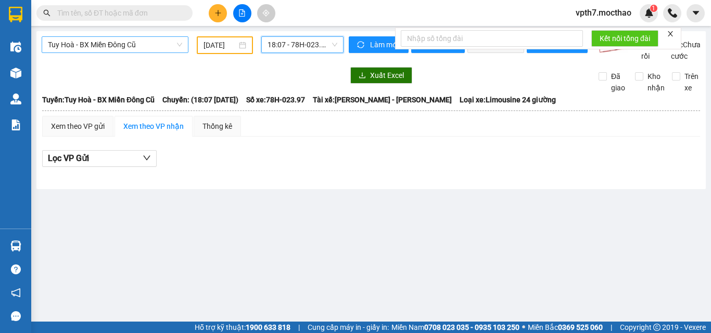
click at [138, 40] on span "Tuy Hoà - BX Miền Đông Cũ" at bounding box center [115, 45] width 134 height 16
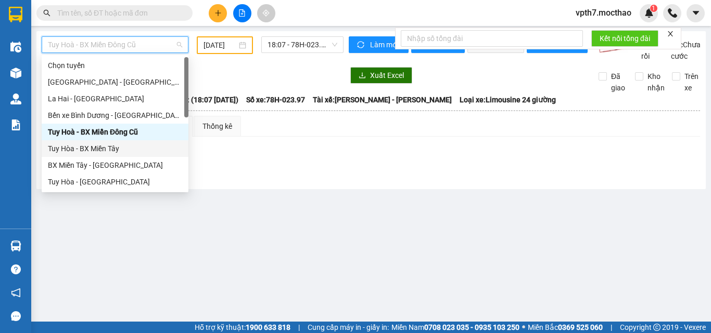
click at [105, 148] on div "Tuy Hòa - BX Miền Tây" at bounding box center [115, 148] width 134 height 11
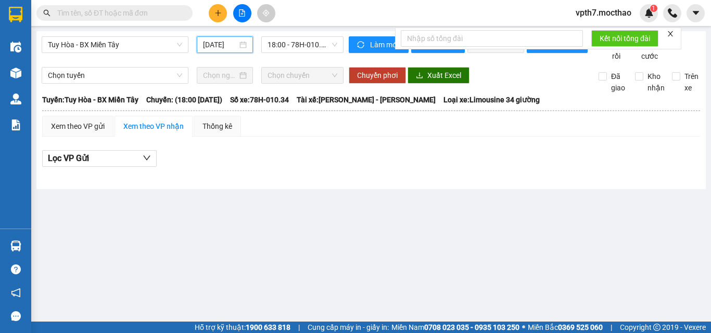
click at [206, 49] on input "[DATE]" at bounding box center [220, 44] width 34 height 11
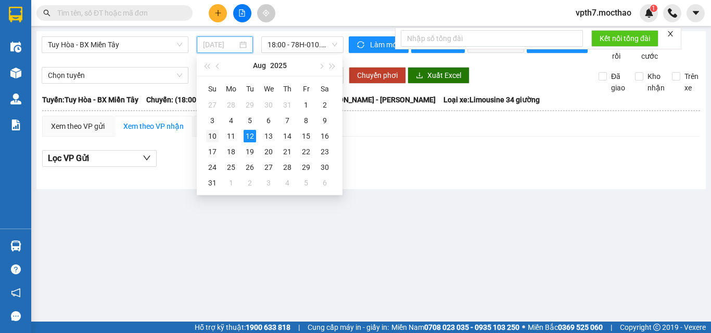
click at [214, 136] on div "10" at bounding box center [212, 136] width 12 height 12
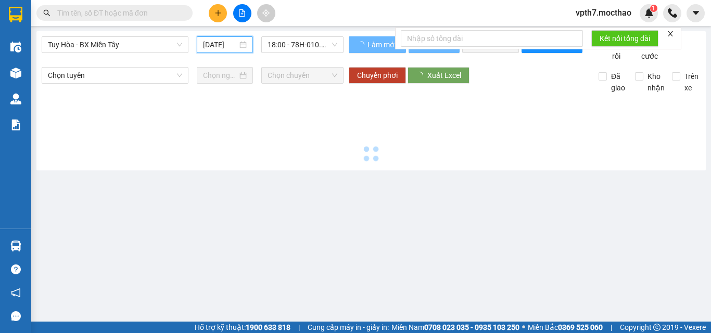
type input "[DATE]"
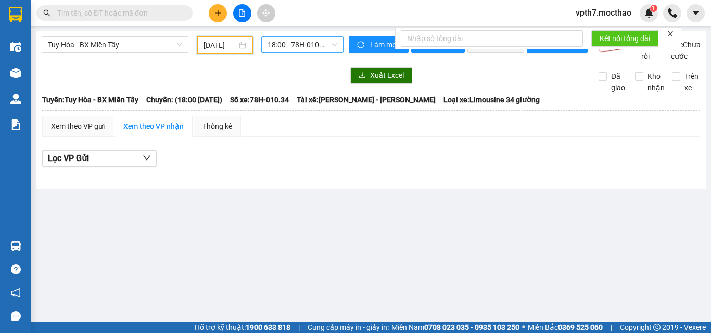
click at [316, 41] on span "18:00 - 78H-010.34" at bounding box center [302, 45] width 70 height 16
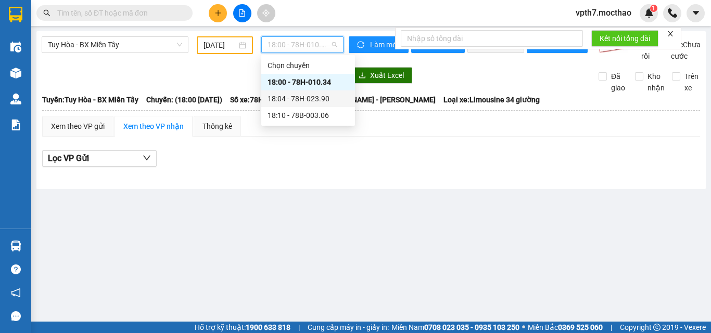
click at [323, 98] on div "18:04 - 78H-023.90" at bounding box center [307, 98] width 81 height 11
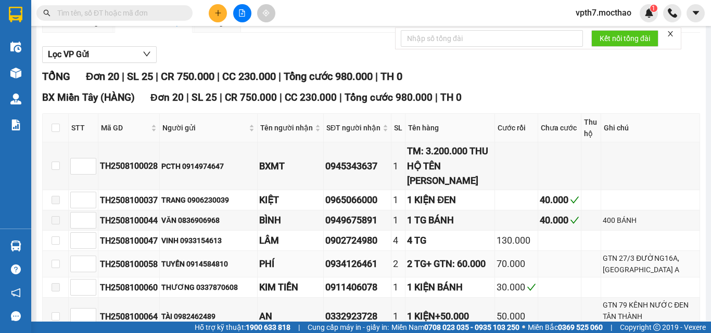
scroll to position [156, 0]
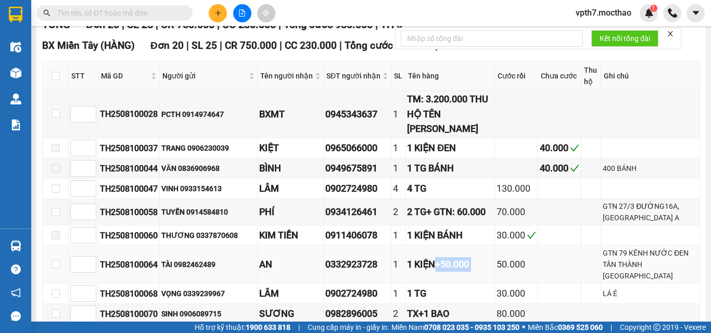
drag, startPoint x: 440, startPoint y: 285, endPoint x: 487, endPoint y: 289, distance: 47.1
click at [487, 284] on tr "TH2508100064 TÀI 0982462489 AN 0332923728 1 1 KIỆN+50.000 50.000 GTN 79 KÊNH NƯ…" at bounding box center [371, 265] width 657 height 38
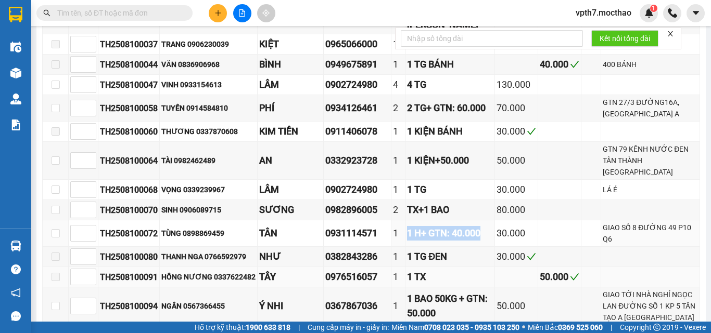
drag, startPoint x: 403, startPoint y: 251, endPoint x: 410, endPoint y: 297, distance: 46.4
click at [441, 247] on tr "TH2508100072 TÙNG 0898869459 TÂN 0931114571 1 1 H+ GTN: 40.000 30.000 GIAO SỐ 8…" at bounding box center [371, 234] width 657 height 27
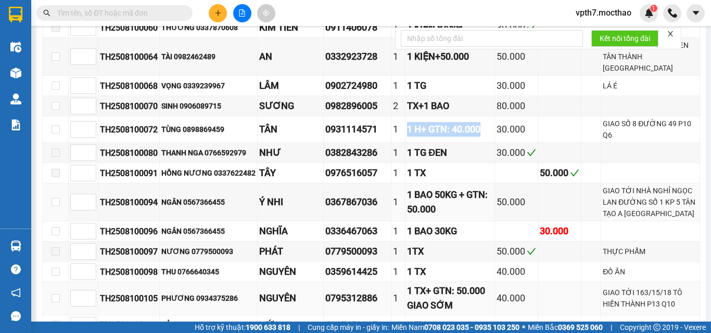
scroll to position [416, 0]
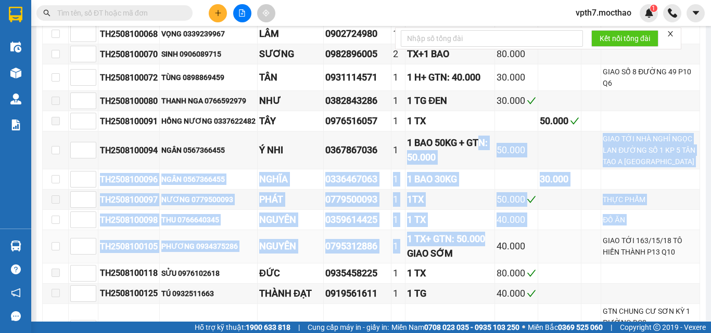
drag, startPoint x: 422, startPoint y: 168, endPoint x: 435, endPoint y: 269, distance: 101.7
click at [438, 266] on tbody "TH2508100028 PCTH 0914974647 BXMT 0945343637 1 TM: 3.200.000 THU HỘ TÊN VÂN TH2…" at bounding box center [371, 91] width 657 height 523
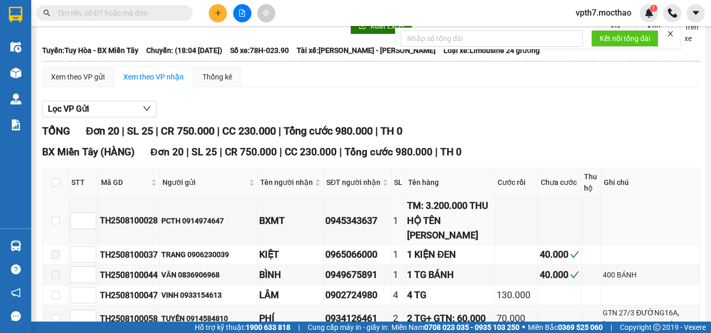
scroll to position [0, 0]
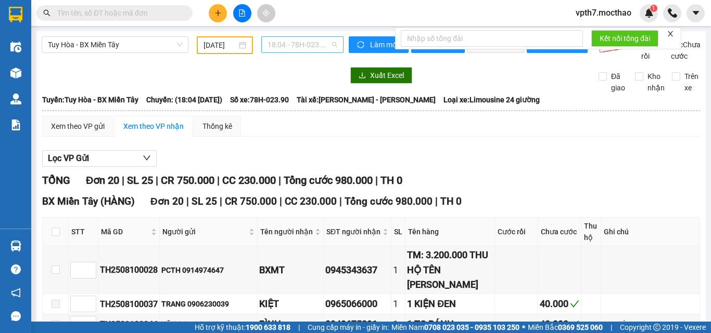
click at [307, 50] on span "18:04 - 78H-023.90" at bounding box center [302, 45] width 70 height 16
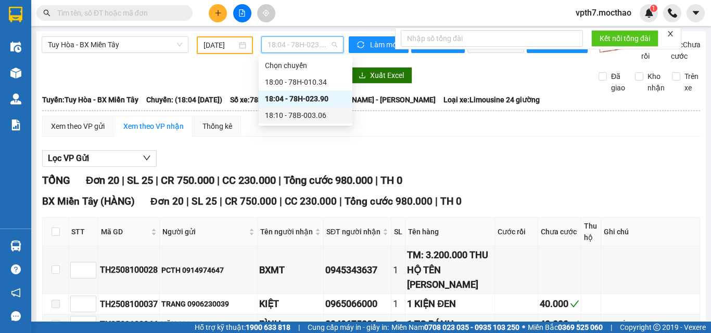
click at [319, 118] on div "18:10 - 78B-003.06" at bounding box center [305, 115] width 81 height 11
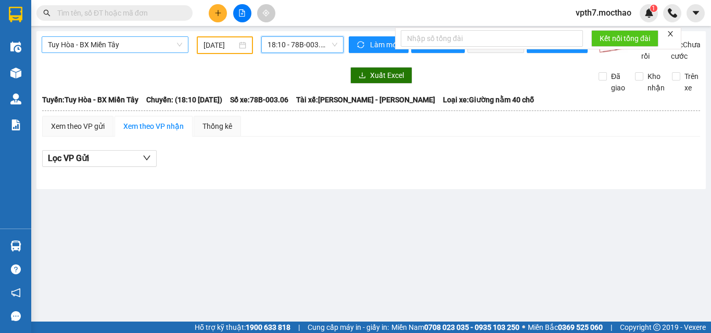
click at [132, 46] on span "Tuy Hòa - BX Miền Tây" at bounding box center [115, 45] width 134 height 16
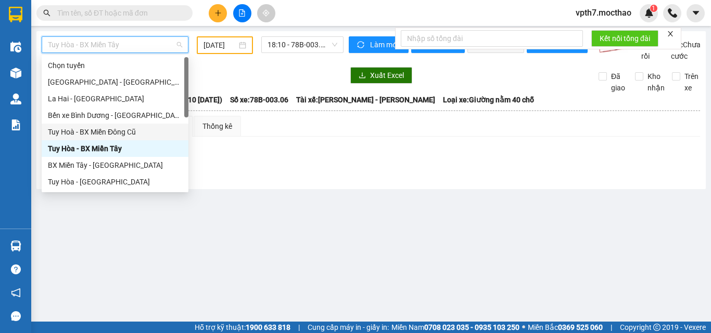
click at [126, 129] on div "Tuy Hoà - BX Miền Đông Cũ" at bounding box center [115, 131] width 134 height 11
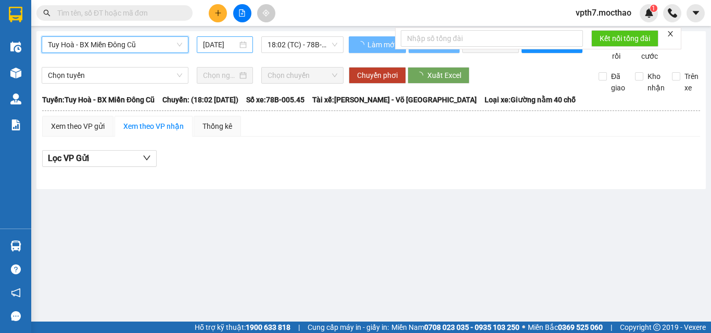
click at [219, 41] on input "[DATE]" at bounding box center [220, 44] width 34 height 11
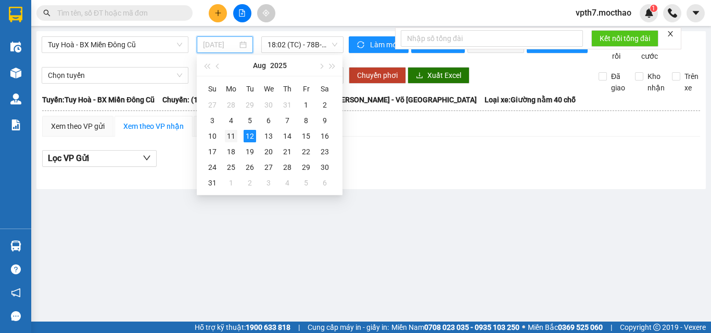
click at [235, 137] on div "11" at bounding box center [231, 136] width 12 height 12
type input "[DATE]"
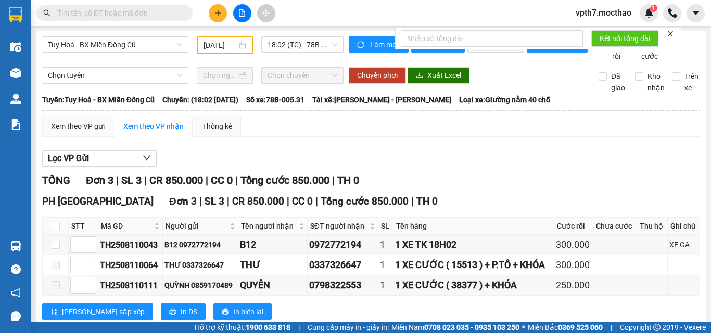
click at [295, 36] on div "Tuy Hoà - BX Miền Đông Cũ [DATE] 18:02 (TC) - 78B-005.31 Làm mới In phơi In đơn…" at bounding box center [370, 187] width 669 height 313
click at [301, 44] on span "18:02 (TC) - 78B-005.31" at bounding box center [302, 45] width 70 height 16
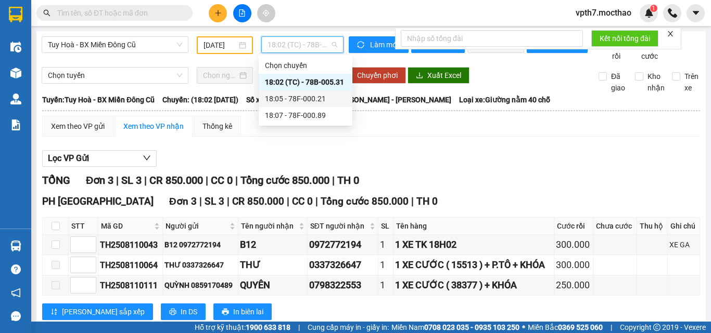
click at [310, 95] on div "18:05 - 78F-000.21" at bounding box center [305, 98] width 81 height 11
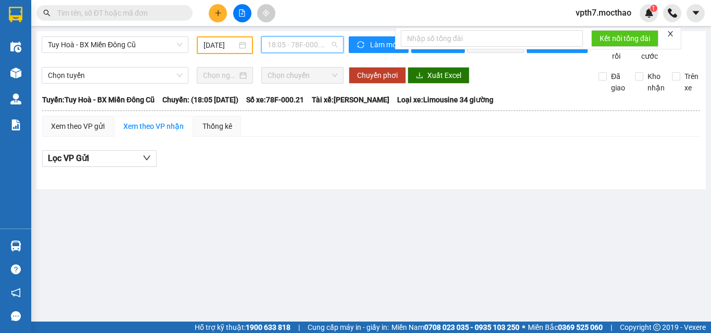
click at [320, 48] on span "18:05 - 78F-000.21" at bounding box center [302, 45] width 70 height 16
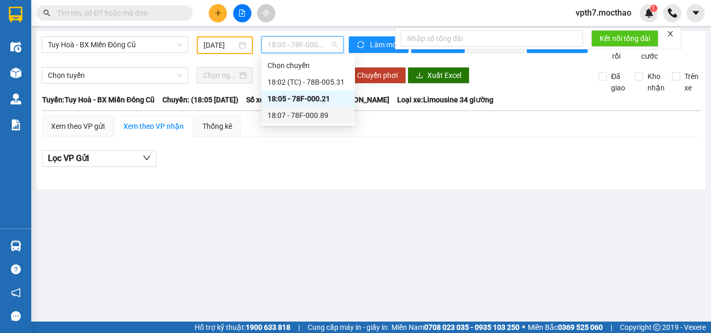
click at [311, 116] on div "18:07 - 78F-000.89" at bounding box center [307, 115] width 81 height 11
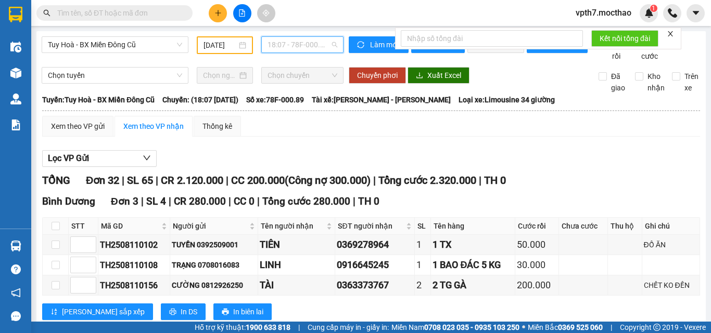
click at [274, 49] on span "18:07 - 78F-000.89" at bounding box center [302, 45] width 70 height 16
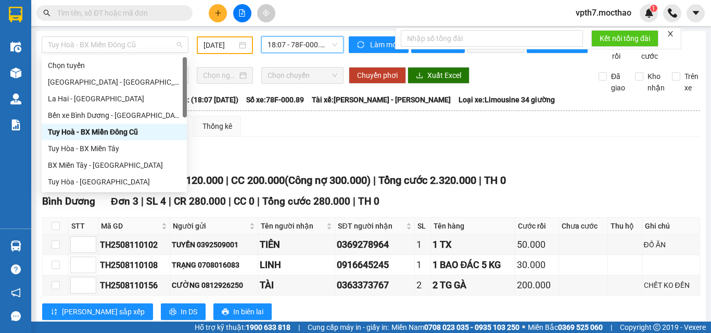
drag, startPoint x: 116, startPoint y: 41, endPoint x: 108, endPoint y: 54, distance: 15.4
click at [114, 41] on span "Tuy Hoà - BX Miền Đông Cũ" at bounding box center [115, 45] width 134 height 16
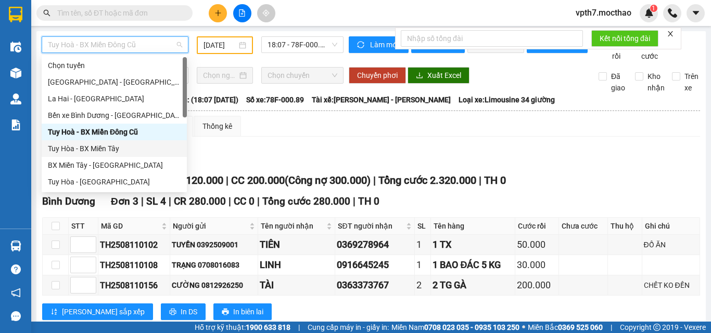
click at [80, 150] on div "Tuy Hòa - BX Miền Tây" at bounding box center [114, 148] width 133 height 11
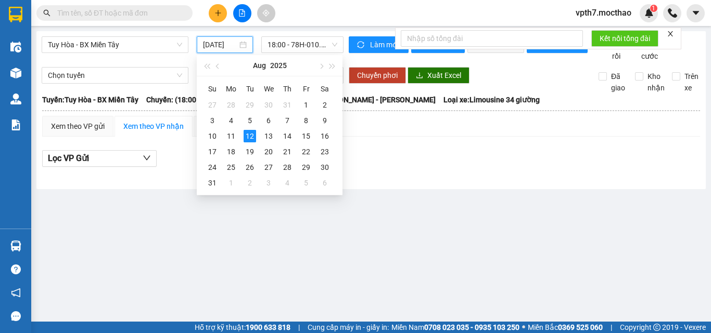
click at [217, 41] on input "[DATE]" at bounding box center [220, 44] width 34 height 11
click at [227, 138] on div "11" at bounding box center [231, 136] width 12 height 12
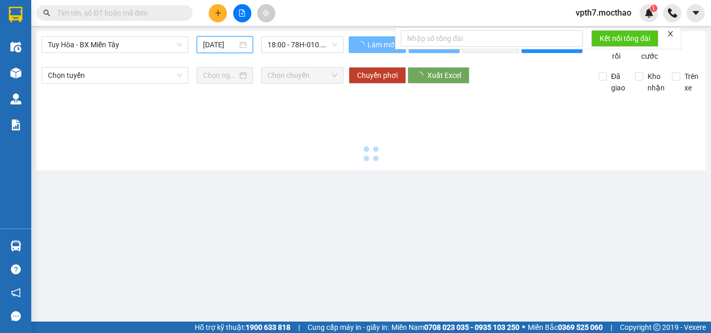
type input "[DATE]"
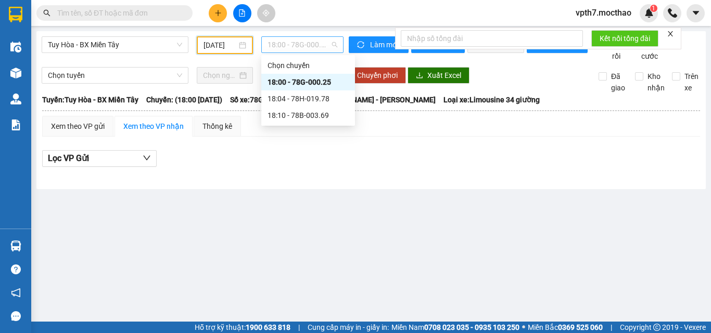
click at [330, 43] on span "18:00 - 78G-000.25" at bounding box center [302, 45] width 70 height 16
click at [316, 99] on div "18:04 - 78H-019.78" at bounding box center [307, 98] width 81 height 11
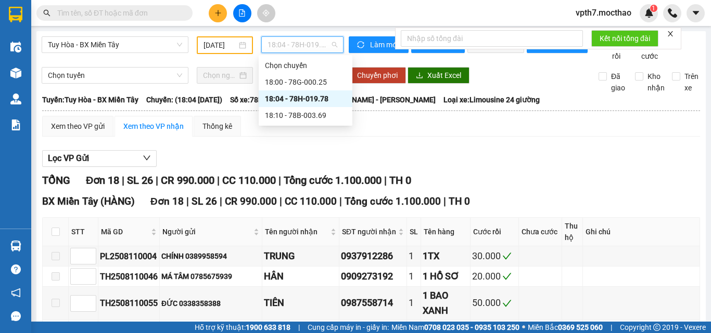
click at [317, 49] on span "18:04 - 78H-019.78" at bounding box center [302, 45] width 70 height 16
click at [326, 116] on div "18:10 - 78B-003.69" at bounding box center [305, 115] width 81 height 11
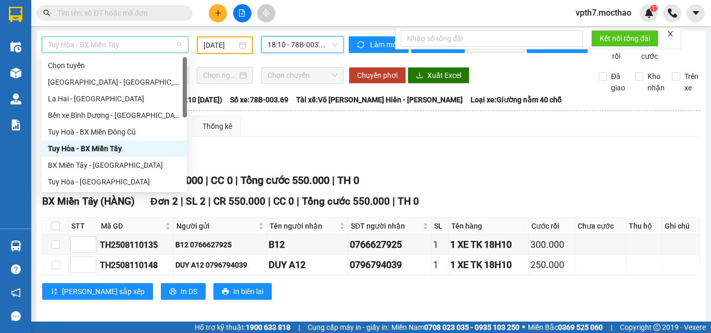
click at [152, 47] on span "Tuy Hòa - BX Miền Tây" at bounding box center [115, 45] width 134 height 16
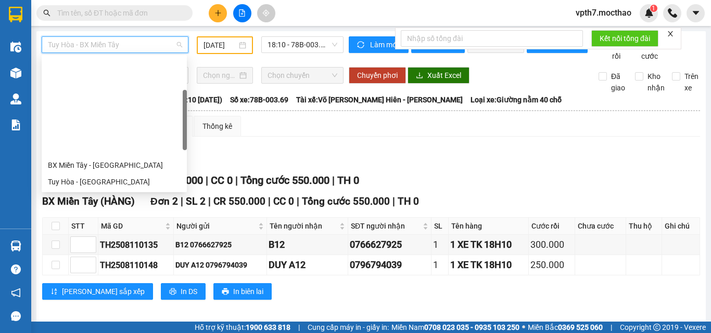
scroll to position [156, 0]
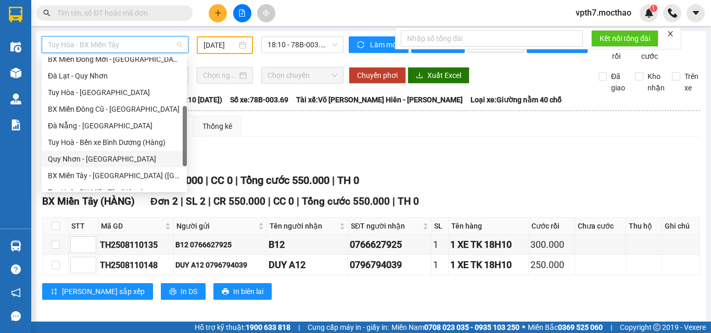
click at [85, 160] on div "Quy Nhơn - [GEOGRAPHIC_DATA]" at bounding box center [114, 158] width 133 height 11
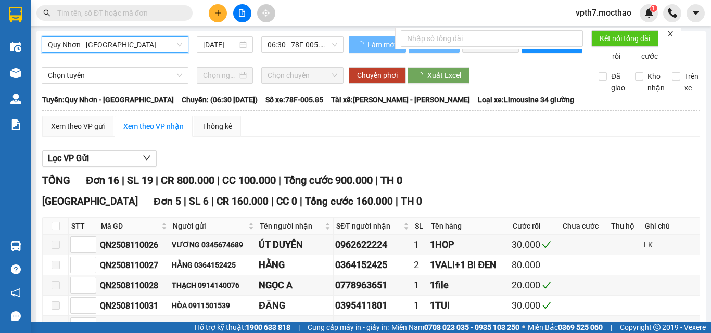
click at [213, 45] on input "[DATE]" at bounding box center [220, 44] width 34 height 11
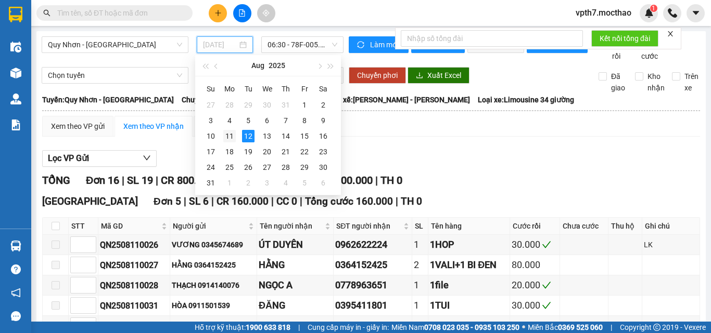
click at [229, 135] on div "11" at bounding box center [229, 136] width 12 height 12
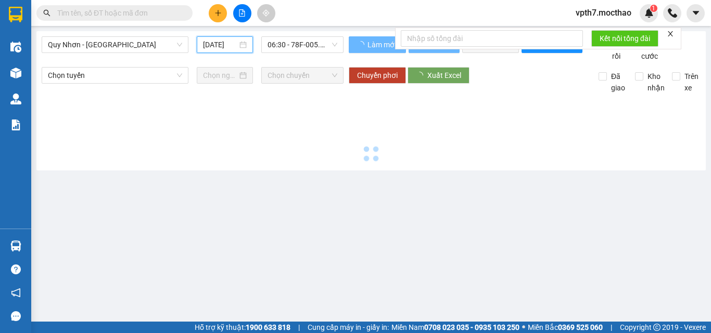
type input "[DATE]"
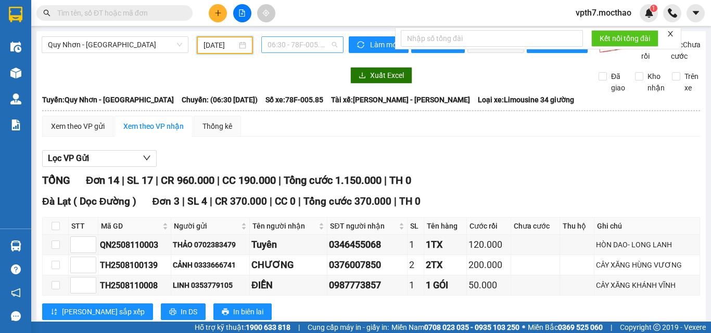
click at [309, 43] on span "06:30 - 78F-005.85" at bounding box center [302, 45] width 70 height 16
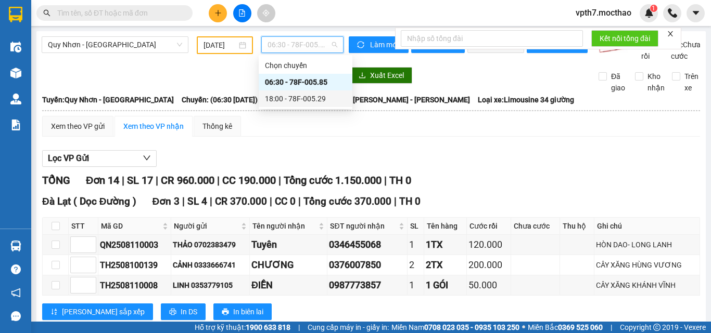
click at [309, 99] on div "18:00 - 78F-005.29" at bounding box center [305, 98] width 81 height 11
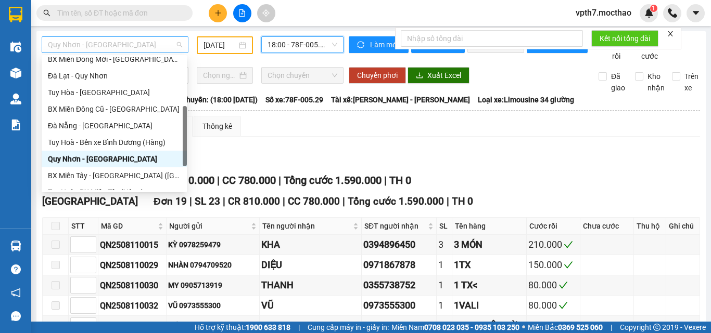
click at [97, 47] on span "Quy Nhơn - [GEOGRAPHIC_DATA]" at bounding box center [115, 45] width 134 height 16
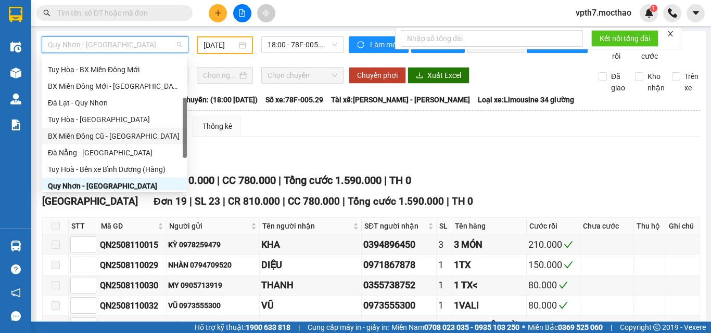
scroll to position [25, 0]
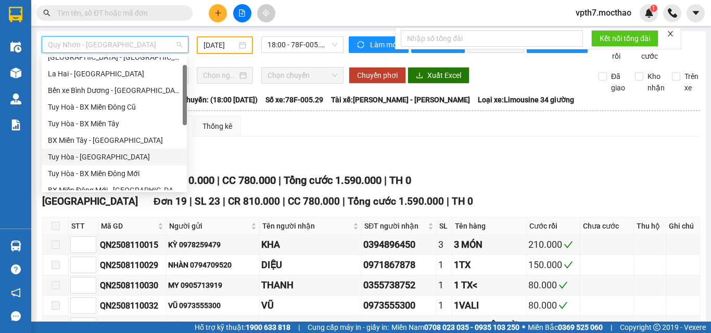
click at [92, 158] on div "Tuy Hòa - [GEOGRAPHIC_DATA]" at bounding box center [114, 156] width 133 height 11
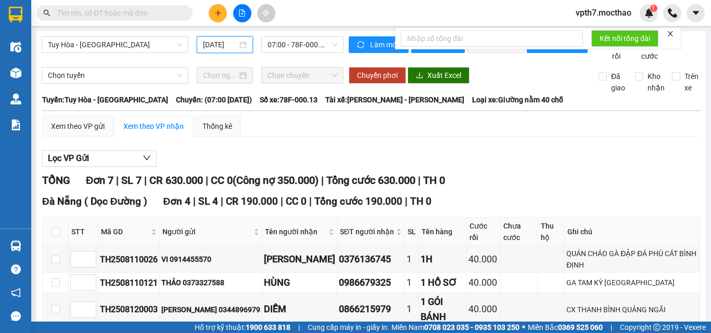
click at [212, 48] on input "[DATE]" at bounding box center [220, 44] width 34 height 11
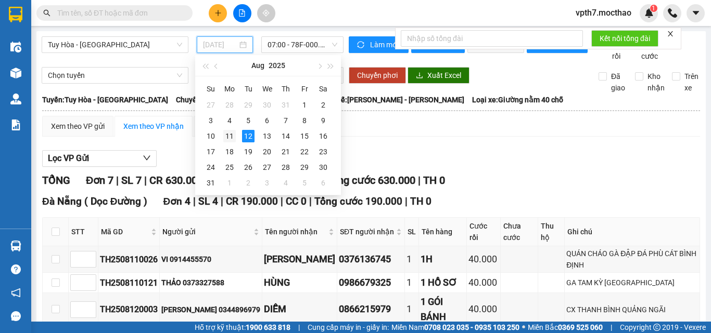
click at [232, 140] on div "11" at bounding box center [229, 136] width 12 height 12
type input "[DATE]"
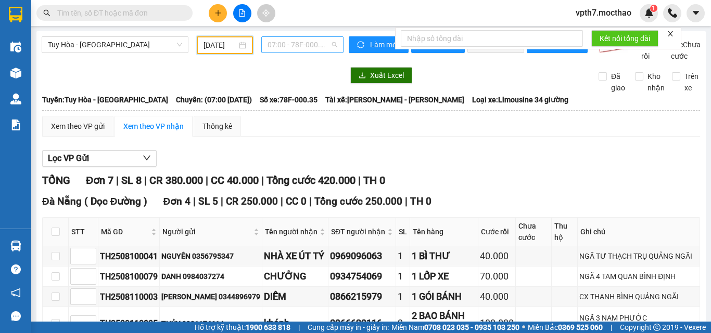
click at [293, 46] on span "07:00 - 78F-000.35" at bounding box center [302, 45] width 70 height 16
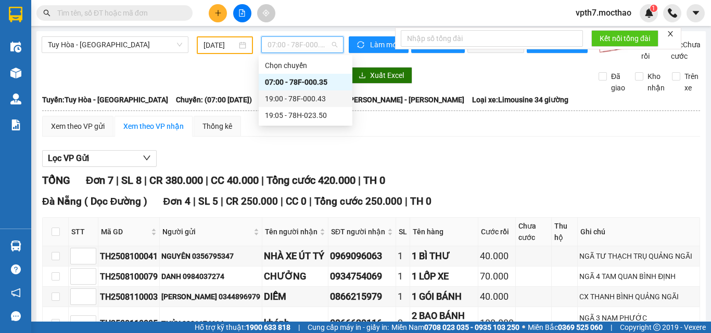
click at [305, 101] on div "19:00 - 78F-000.43" at bounding box center [305, 98] width 81 height 11
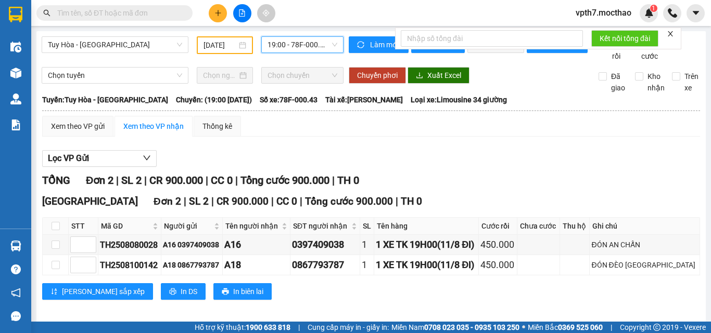
click at [310, 42] on span "19:00 - 78F-000.43" at bounding box center [302, 45] width 70 height 16
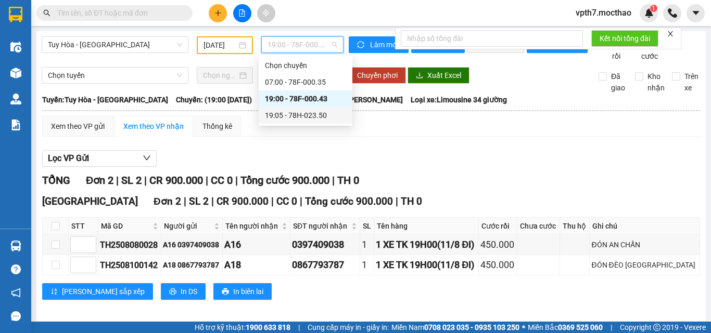
click at [300, 116] on div "19:05 - 78H-023.50" at bounding box center [305, 115] width 81 height 11
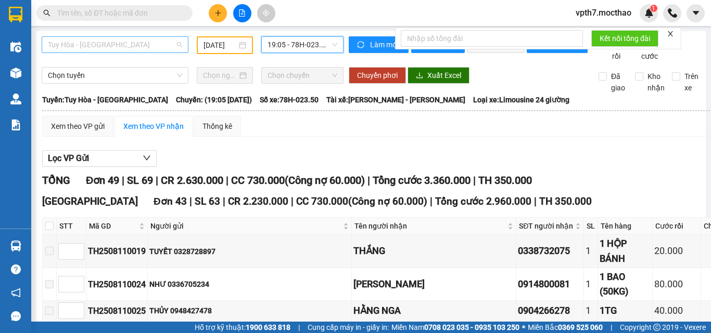
click at [150, 52] on span "Tuy Hòa - [GEOGRAPHIC_DATA]" at bounding box center [115, 45] width 134 height 16
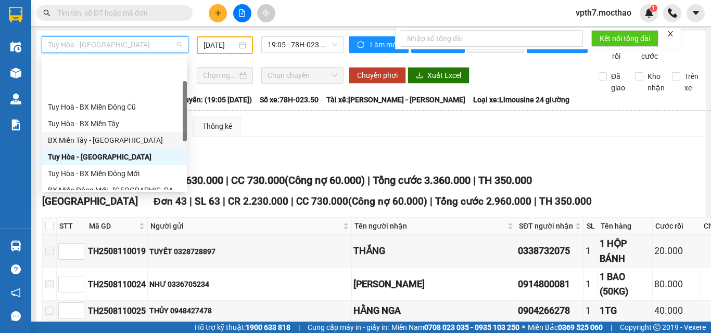
scroll to position [129, 0]
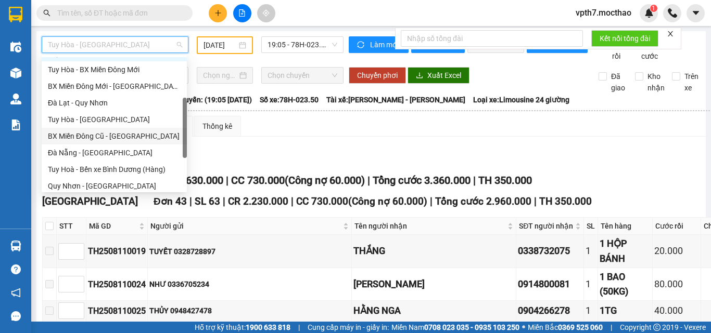
click at [113, 134] on div "BX Miền Đông Cũ - [GEOGRAPHIC_DATA]" at bounding box center [114, 136] width 133 height 11
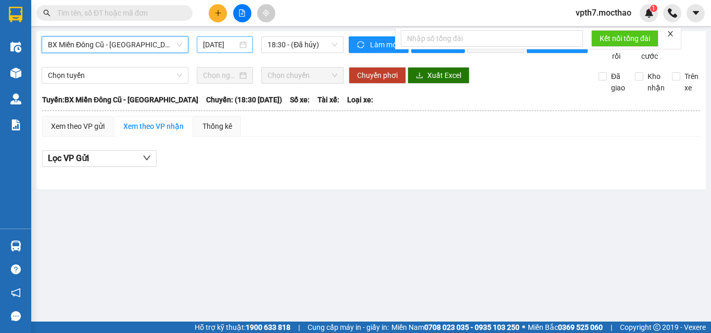
click at [227, 43] on input "[DATE]" at bounding box center [220, 44] width 34 height 11
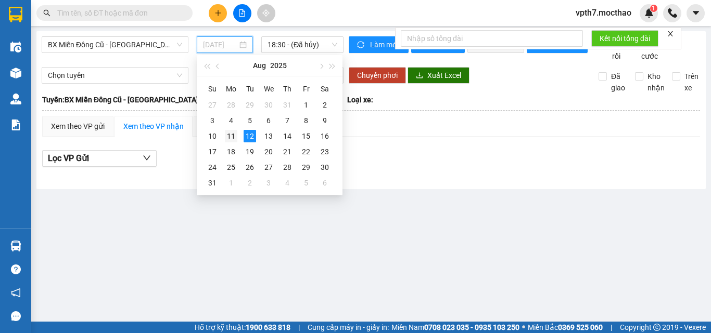
click at [232, 135] on div "11" at bounding box center [231, 136] width 12 height 12
type input "[DATE]"
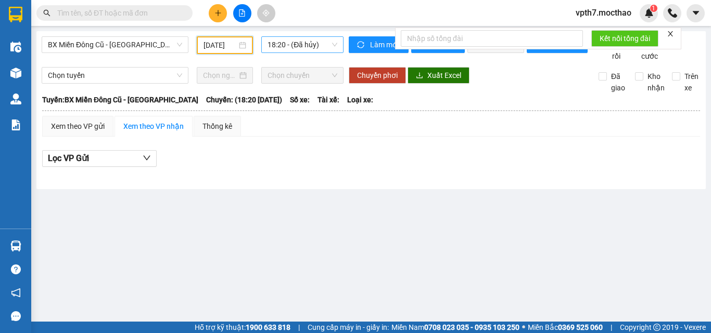
click at [299, 46] on span "18:20 - (Đã hủy)" at bounding box center [302, 45] width 70 height 16
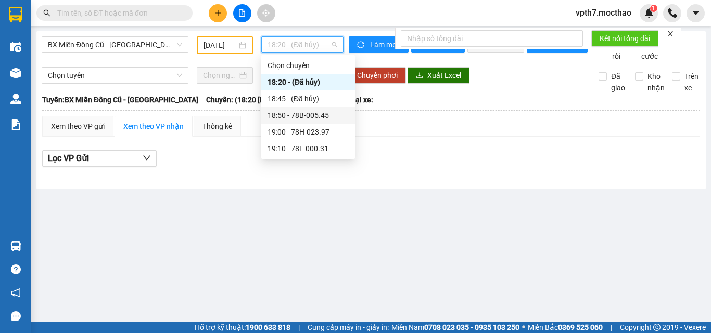
click at [306, 118] on div "18:50 - 78B-005.45" at bounding box center [307, 115] width 81 height 11
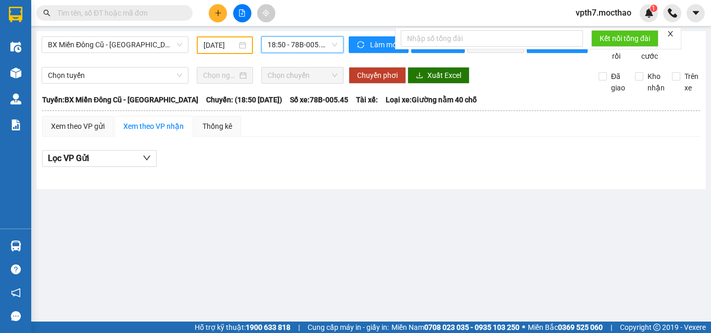
click at [321, 48] on span "18:50 - 78B-005.45" at bounding box center [302, 45] width 70 height 16
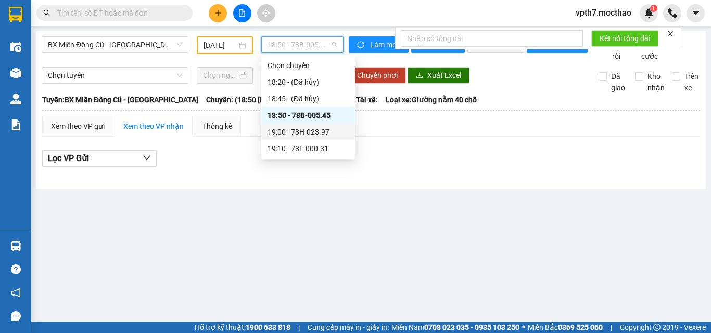
click at [329, 131] on div "19:00 - 78H-023.97" at bounding box center [307, 131] width 81 height 11
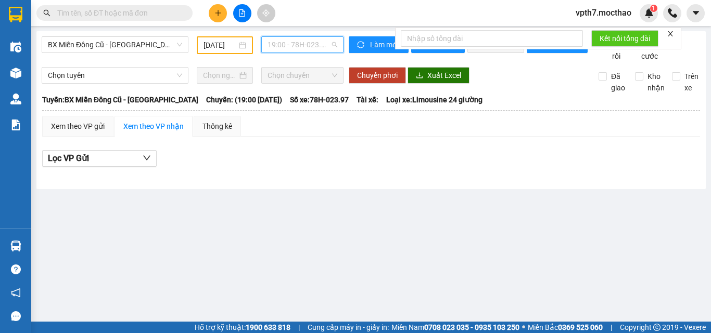
click at [324, 42] on span "19:00 - 78H-023.97" at bounding box center [302, 45] width 70 height 16
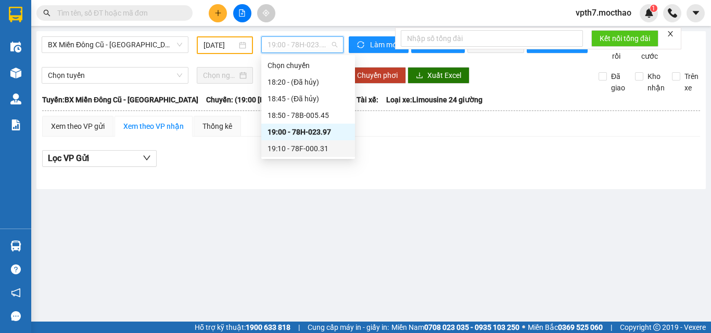
click at [319, 149] on div "19:10 - 78F-000.31" at bounding box center [307, 148] width 81 height 11
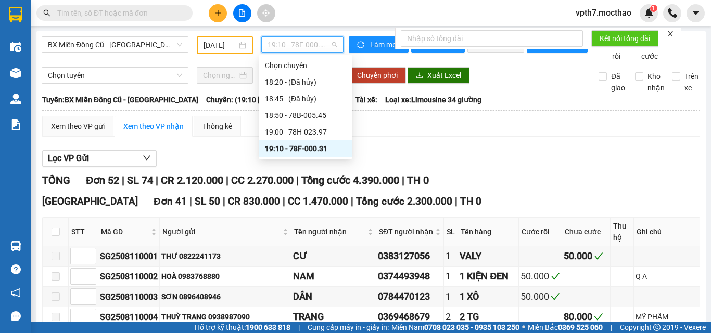
click at [310, 39] on span "19:10 - 78F-000.31" at bounding box center [302, 45] width 70 height 16
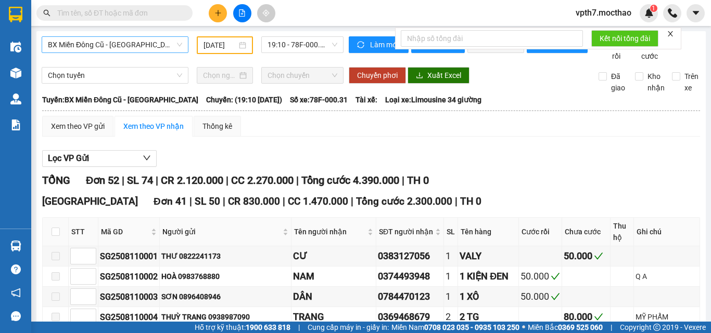
click at [121, 49] on span "BX Miền Đông Cũ - [GEOGRAPHIC_DATA]" at bounding box center [115, 45] width 134 height 16
click at [242, 62] on div "BX Miền Đông Cũ - Tuy Hoà [DATE] 19:10 - 78F-000.31" at bounding box center [193, 48] width 302 height 25
click at [297, 45] on span "19:10 - 78F-000.31" at bounding box center [302, 45] width 70 height 16
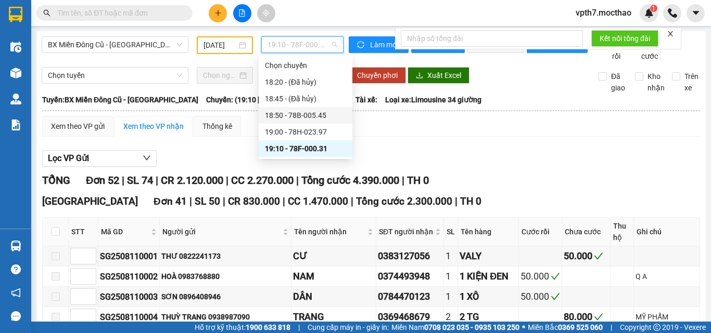
click at [318, 111] on div "18:50 - 78B-005.45" at bounding box center [305, 115] width 81 height 11
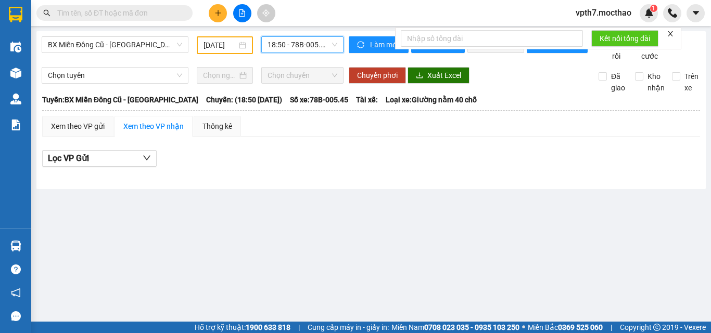
click at [286, 39] on span "18:50 - 78B-005.45" at bounding box center [302, 45] width 70 height 16
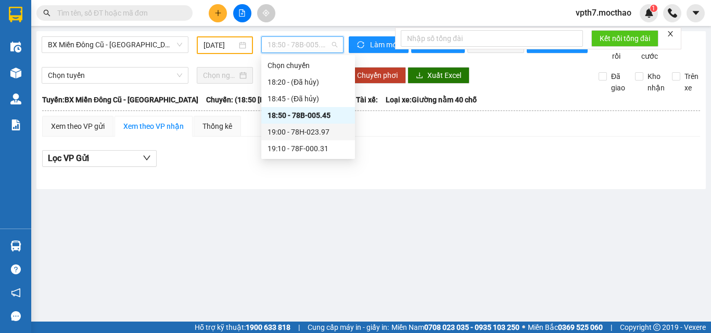
click at [303, 129] on div "19:00 - 78H-023.97" at bounding box center [307, 131] width 81 height 11
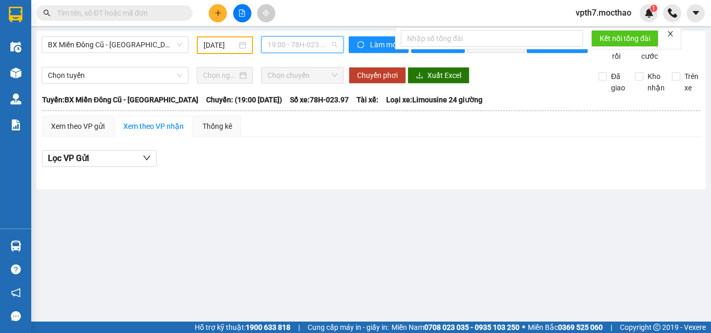
click at [304, 43] on span "19:00 - 78H-023.97" at bounding box center [302, 45] width 70 height 16
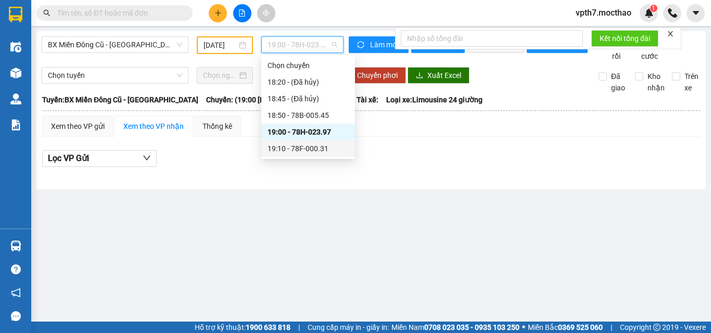
click at [318, 150] on div "19:10 - 78F-000.31" at bounding box center [307, 148] width 81 height 11
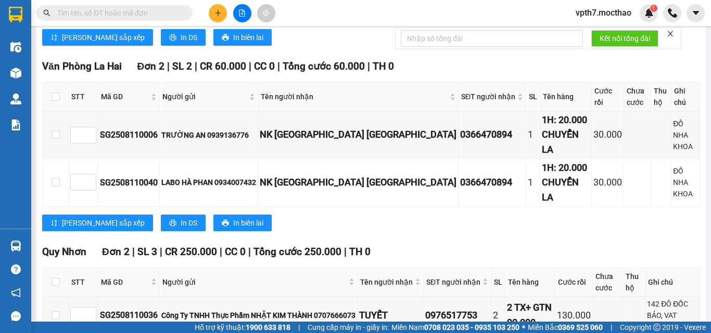
scroll to position [1431, 0]
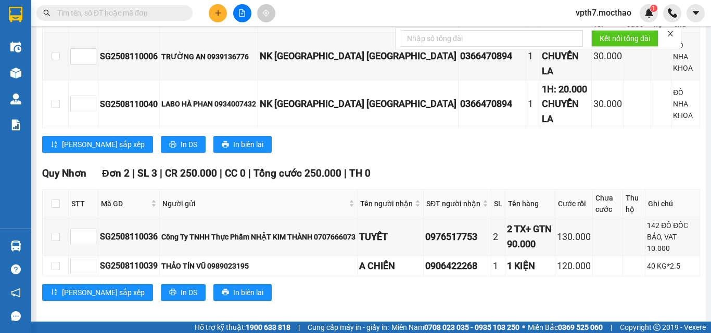
click at [125, 14] on input "text" at bounding box center [118, 12] width 123 height 11
click at [482, 320] on main "BX Miền Đông Cũ - [GEOGRAPHIC_DATA] [DATE] 19:10 - 78F-000.31 Làm mới In phơi I…" at bounding box center [355, 161] width 711 height 322
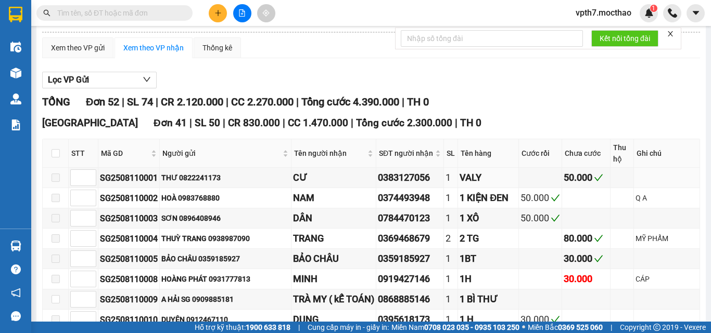
scroll to position [0, 0]
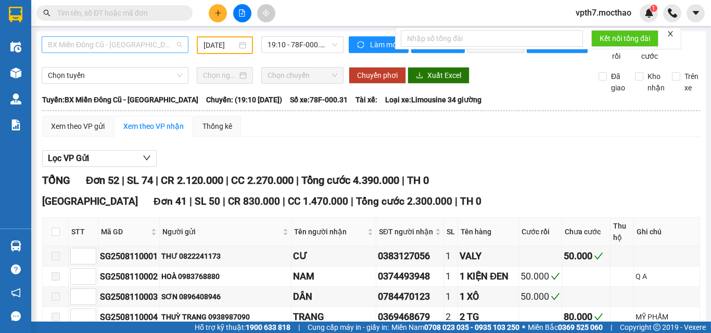
click at [132, 38] on span "BX Miền Đông Cũ - [GEOGRAPHIC_DATA]" at bounding box center [115, 45] width 134 height 16
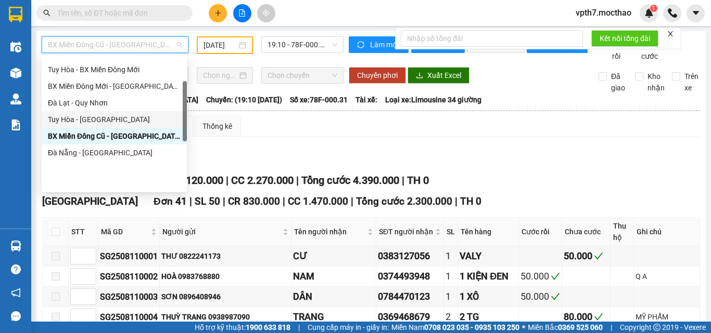
scroll to position [25, 0]
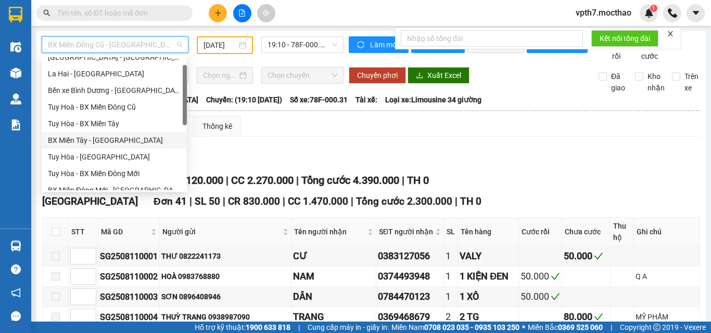
click at [88, 141] on div "BX Miền Tây - [GEOGRAPHIC_DATA]" at bounding box center [114, 140] width 133 height 11
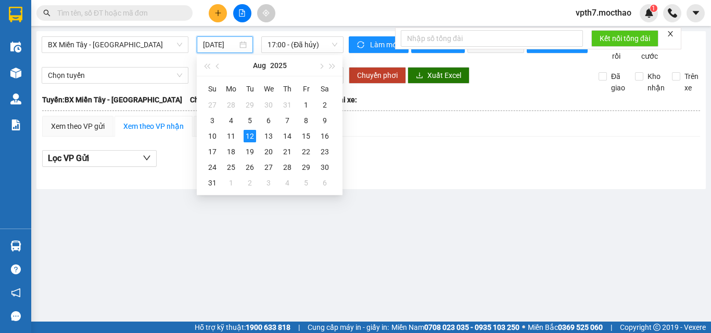
click at [226, 40] on input "[DATE]" at bounding box center [220, 44] width 34 height 11
click at [232, 139] on div "11" at bounding box center [231, 136] width 12 height 12
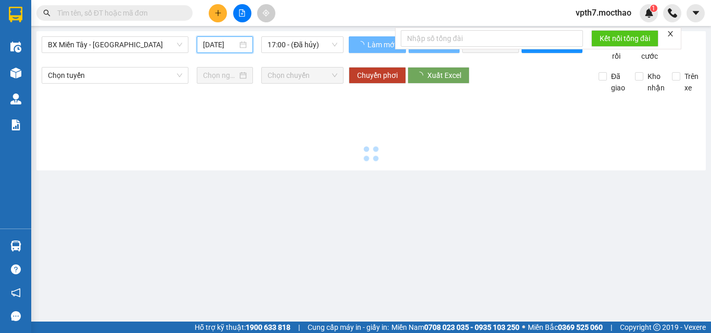
type input "[DATE]"
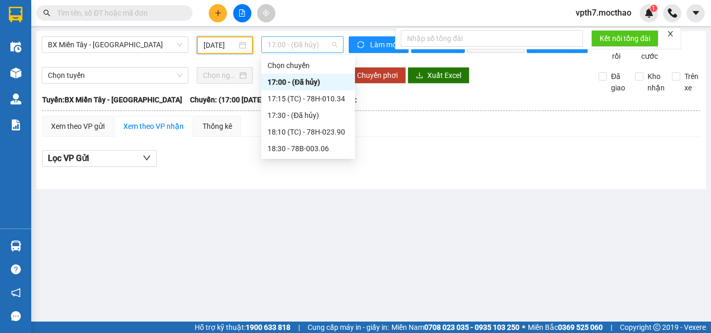
click at [306, 49] on span "17:00 - (Đã hủy)" at bounding box center [302, 45] width 70 height 16
click at [318, 103] on div "17:15 (TC) - 78H-010.34" at bounding box center [307, 98] width 81 height 11
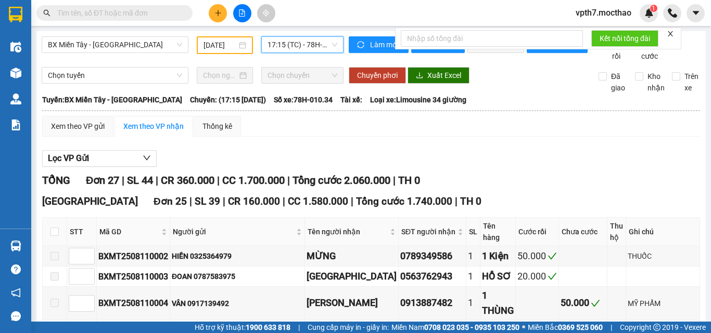
click at [313, 45] on span "17:15 (TC) - 78H-010.34" at bounding box center [302, 45] width 70 height 16
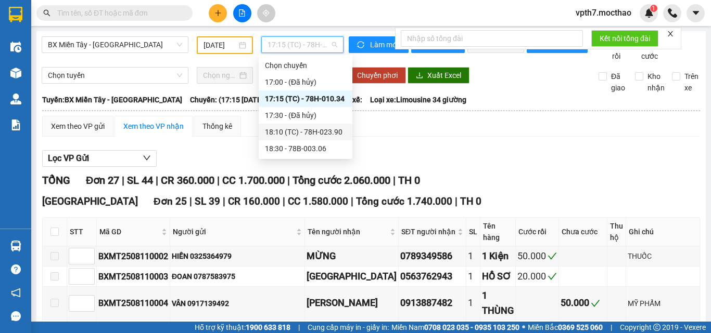
click at [323, 134] on div "18:10 (TC) - 78H-023.90" at bounding box center [305, 131] width 81 height 11
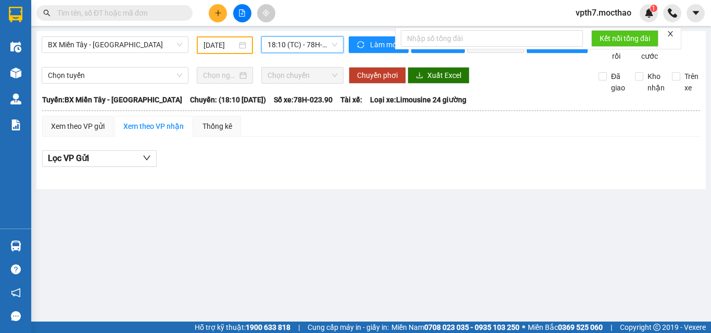
click at [300, 44] on span "18:10 (TC) - 78H-023.90" at bounding box center [302, 45] width 70 height 16
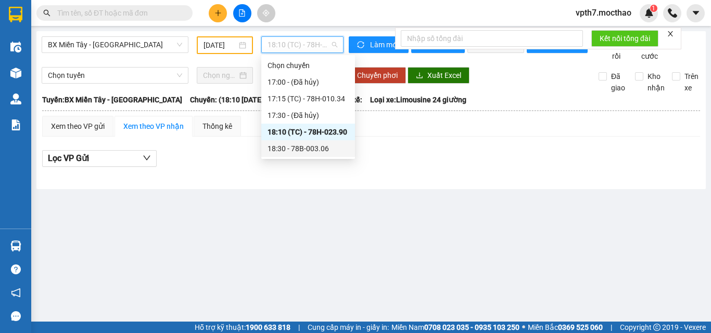
click at [319, 149] on div "18:30 - 78B-003.06" at bounding box center [307, 148] width 81 height 11
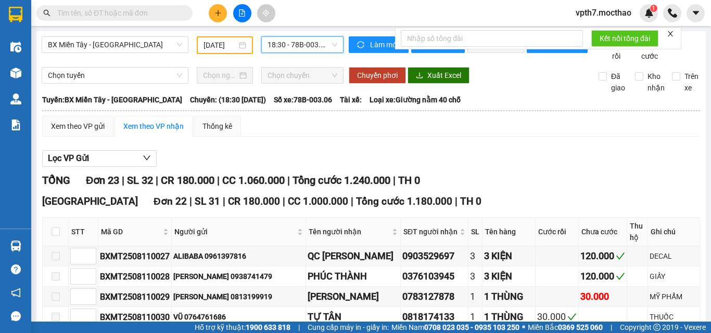
click at [298, 50] on span "18:30 - 78B-003.06" at bounding box center [302, 45] width 70 height 16
click at [138, 47] on span "BX Miền Tây - [GEOGRAPHIC_DATA]" at bounding box center [115, 45] width 134 height 16
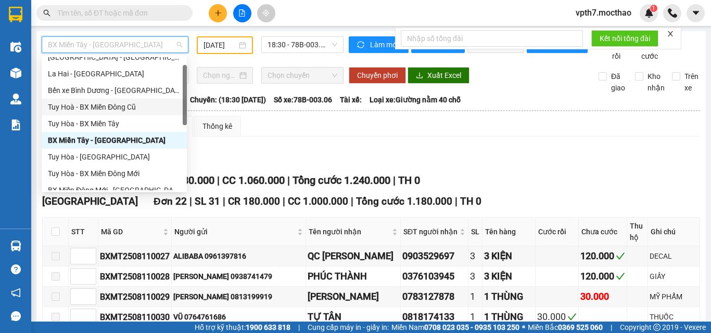
click at [129, 109] on div "Tuy Hoà - BX Miền Đông Cũ" at bounding box center [114, 106] width 133 height 11
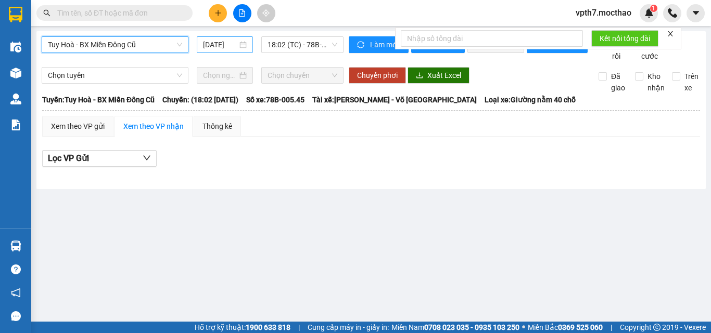
click at [215, 45] on input "[DATE]" at bounding box center [220, 44] width 34 height 11
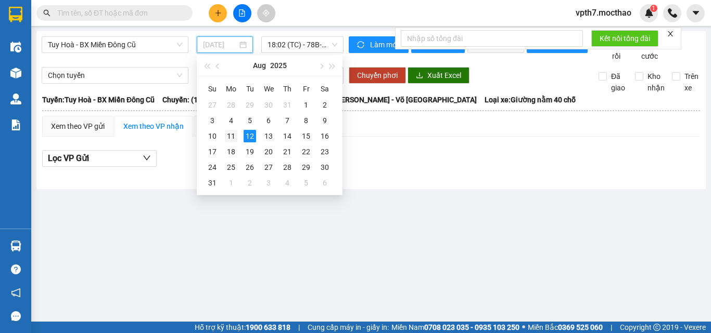
click at [230, 139] on div "11" at bounding box center [231, 136] width 12 height 12
type input "[DATE]"
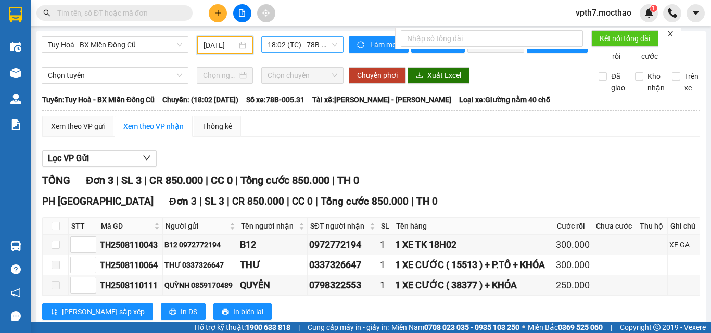
click at [293, 47] on span "18:02 (TC) - 78B-005.31" at bounding box center [302, 45] width 70 height 16
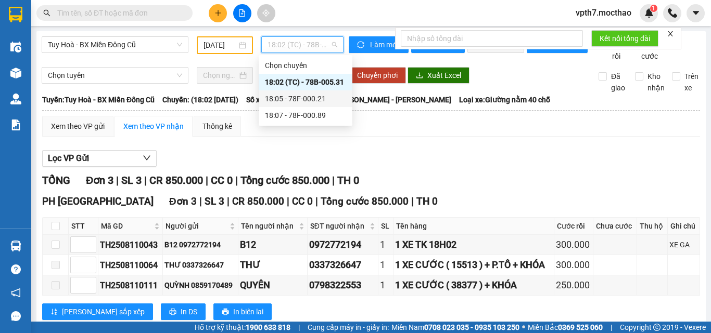
click at [318, 102] on div "18:05 - 78F-000.21" at bounding box center [305, 98] width 81 height 11
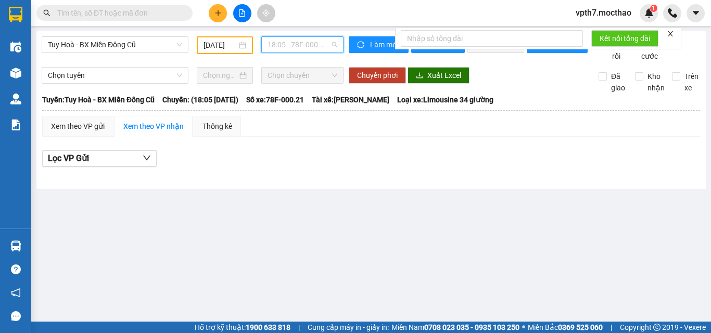
click at [323, 51] on span "18:05 - 78F-000.21" at bounding box center [302, 45] width 70 height 16
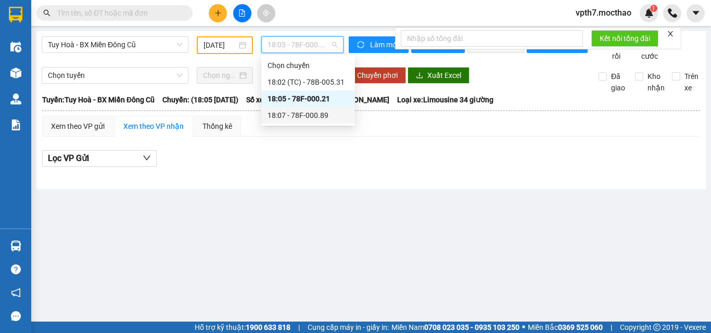
click at [316, 114] on div "18:07 - 78F-000.89" at bounding box center [307, 115] width 81 height 11
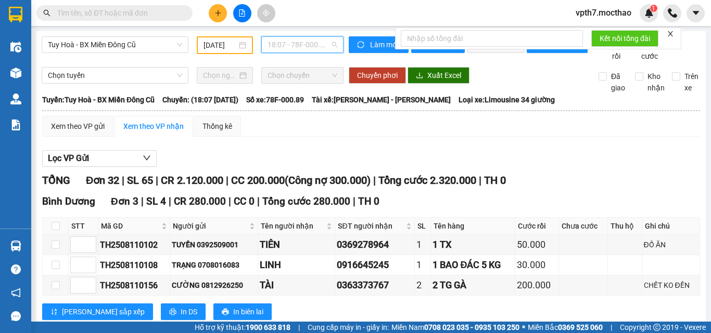
click at [312, 48] on span "18:07 - 78F-000.89" at bounding box center [302, 45] width 70 height 16
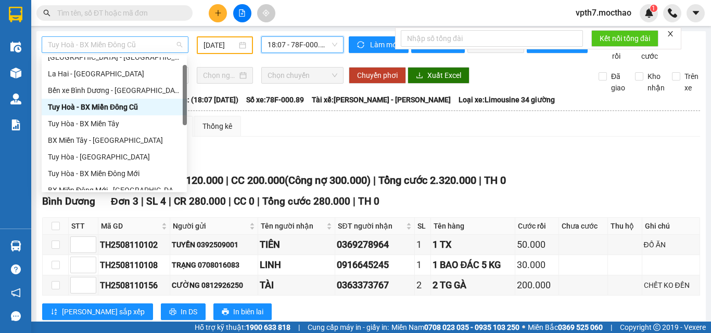
click at [142, 39] on span "Tuy Hoà - BX Miền Đông Cũ" at bounding box center [115, 45] width 134 height 16
click at [102, 126] on div "Tuy Hòa - BX Miền Tây" at bounding box center [114, 123] width 133 height 11
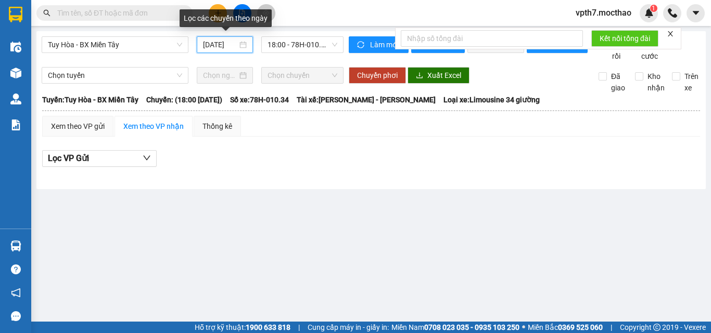
click at [223, 48] on input "[DATE]" at bounding box center [220, 44] width 34 height 11
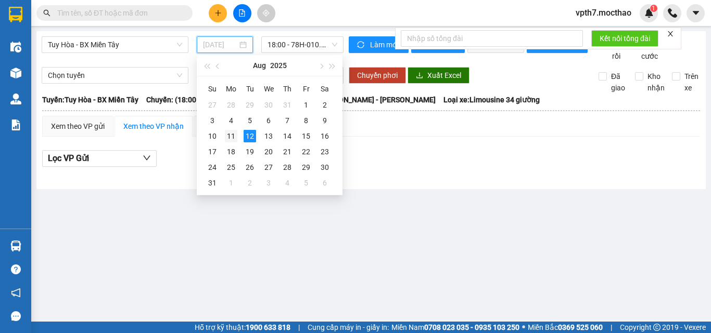
click at [232, 140] on div "11" at bounding box center [231, 136] width 12 height 12
type input "[DATE]"
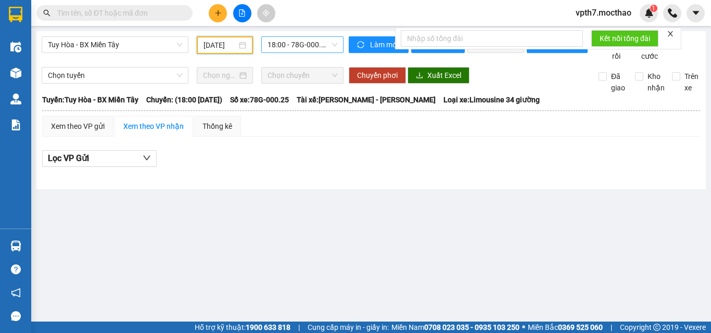
click at [295, 47] on span "18:00 - 78G-000.25" at bounding box center [302, 45] width 70 height 16
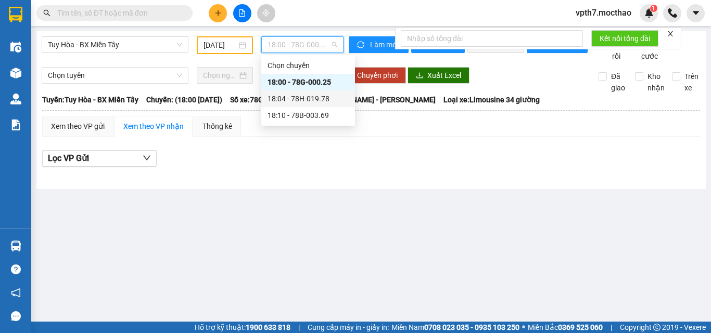
click at [310, 105] on div "18:04 - 78H-019.78" at bounding box center [308, 99] width 94 height 17
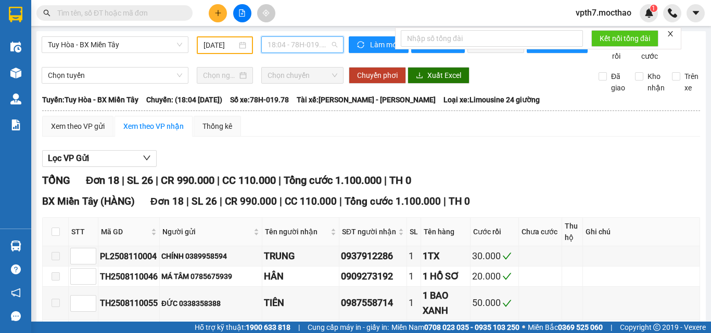
click at [315, 46] on span "18:04 - 78H-019.78" at bounding box center [302, 45] width 70 height 16
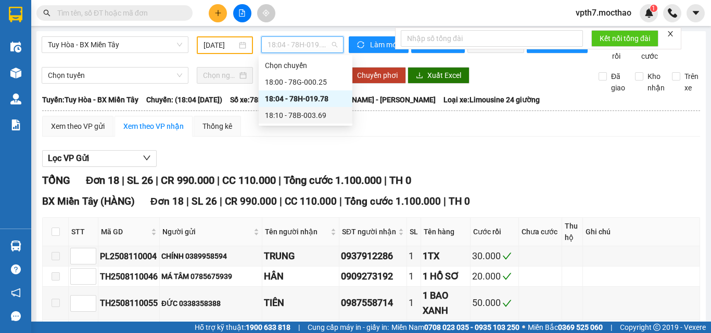
click at [306, 120] on div "18:10 - 78B-003.69" at bounding box center [305, 115] width 81 height 11
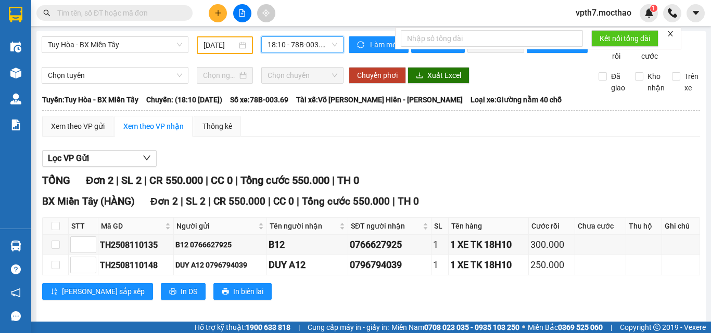
click at [279, 40] on span "18:10 - 78B-003.69" at bounding box center [302, 45] width 70 height 16
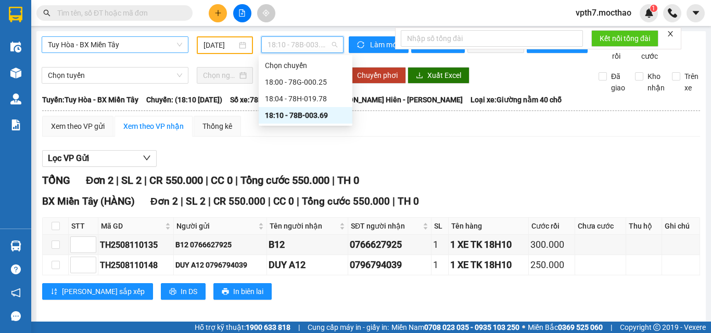
click at [108, 49] on span "Tuy Hòa - BX Miền Tây" at bounding box center [115, 45] width 134 height 16
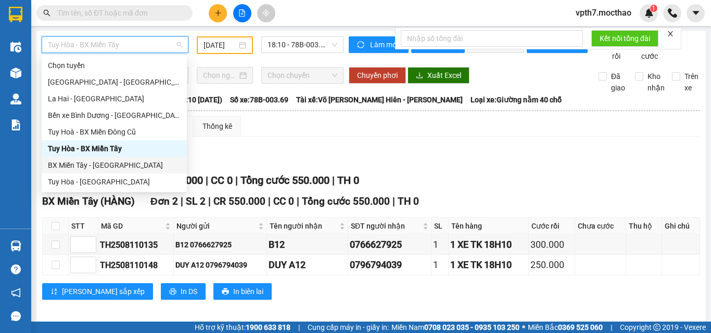
click at [99, 164] on div "BX Miền Tây - [GEOGRAPHIC_DATA]" at bounding box center [114, 165] width 133 height 11
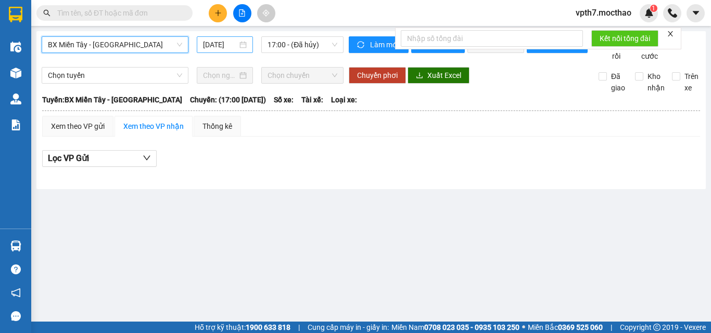
click at [214, 49] on input "[DATE]" at bounding box center [220, 44] width 34 height 11
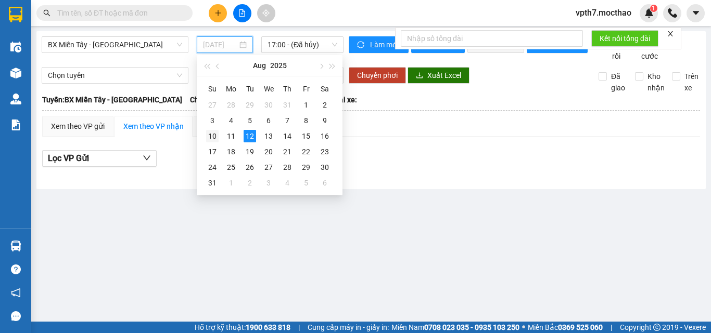
click at [214, 138] on div "10" at bounding box center [212, 136] width 12 height 12
type input "[DATE]"
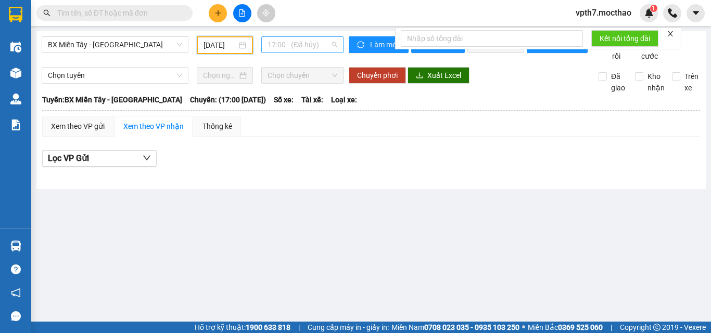
click at [292, 48] on span "17:00 - (Đã hủy)" at bounding box center [302, 45] width 70 height 16
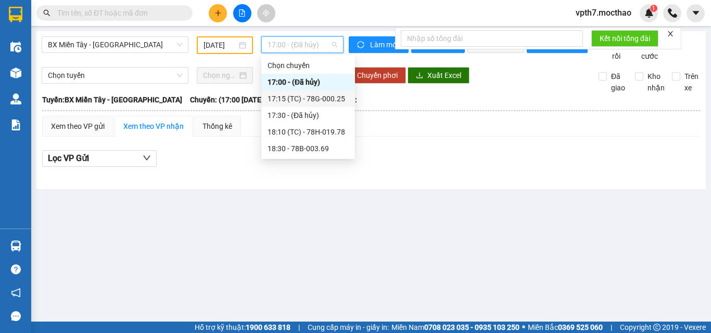
click at [309, 106] on div "17:15 (TC) - 78G-000.25" at bounding box center [308, 99] width 94 height 17
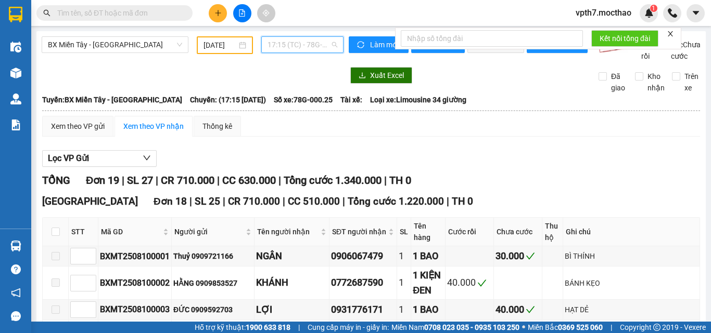
click at [293, 43] on span "17:15 (TC) - 78G-000.25" at bounding box center [302, 45] width 70 height 16
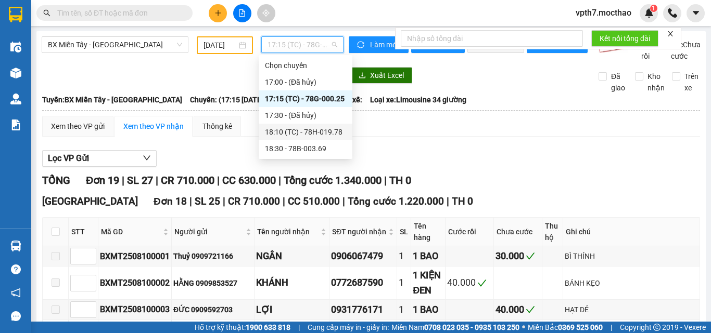
click at [322, 129] on div "18:10 (TC) - 78H-019.78" at bounding box center [305, 131] width 81 height 11
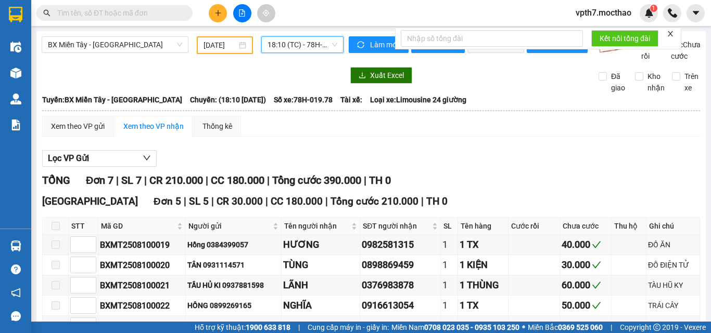
click at [312, 47] on span "18:10 (TC) - 78H-019.78" at bounding box center [302, 45] width 70 height 16
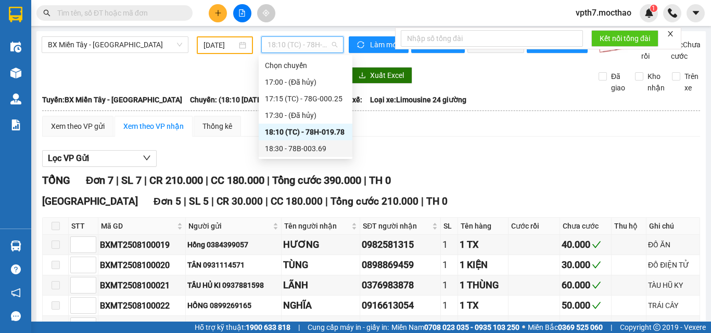
click at [311, 147] on div "18:30 - 78B-003.69" at bounding box center [305, 148] width 81 height 11
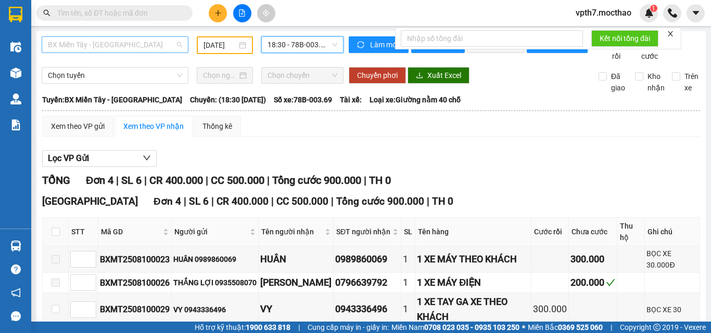
click at [125, 43] on span "BX Miền Tây - [GEOGRAPHIC_DATA]" at bounding box center [115, 45] width 134 height 16
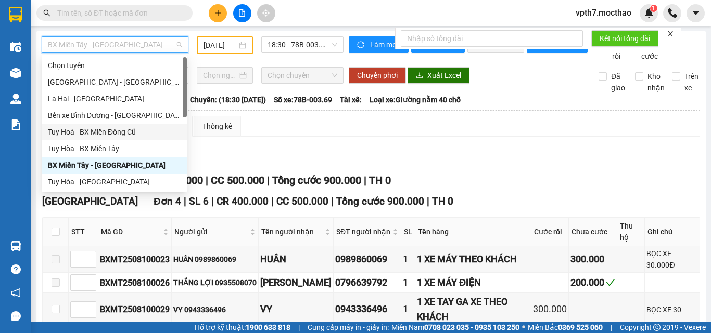
scroll to position [156, 0]
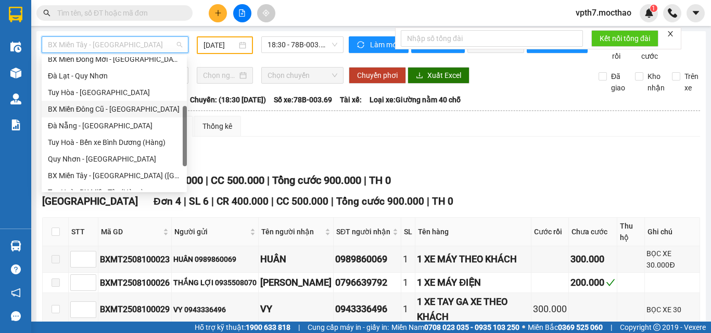
click at [119, 111] on div "BX Miền Đông Cũ - [GEOGRAPHIC_DATA]" at bounding box center [114, 109] width 133 height 11
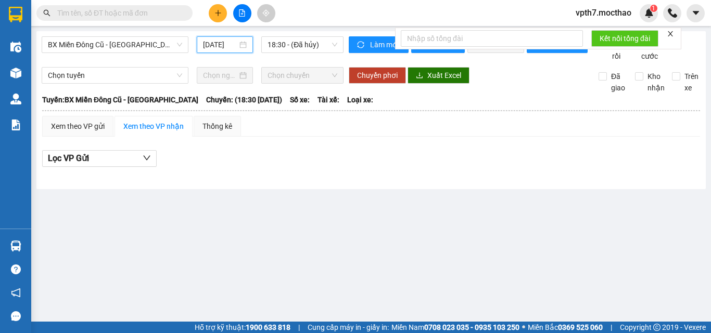
click at [207, 45] on input "[DATE]" at bounding box center [220, 44] width 34 height 11
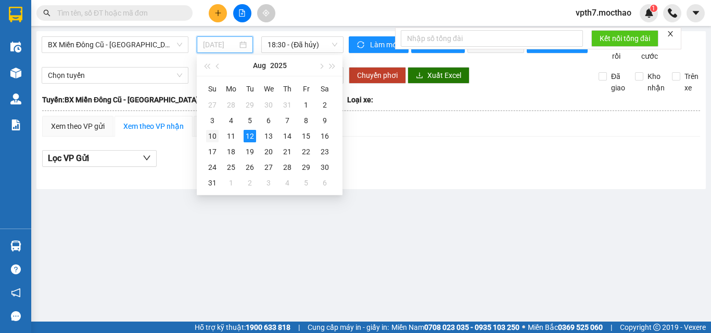
click at [214, 136] on div "10" at bounding box center [212, 136] width 12 height 12
type input "[DATE]"
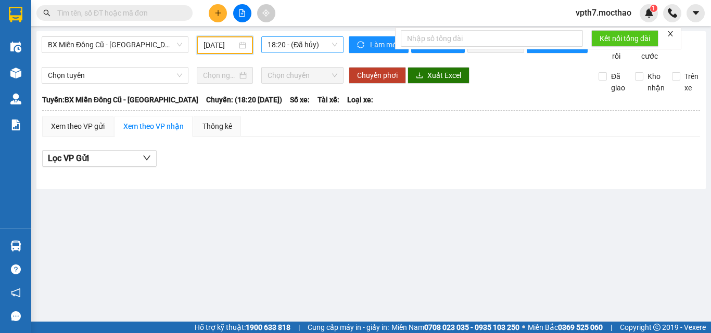
click at [288, 51] on span "18:20 - (Đã hủy)" at bounding box center [302, 45] width 70 height 16
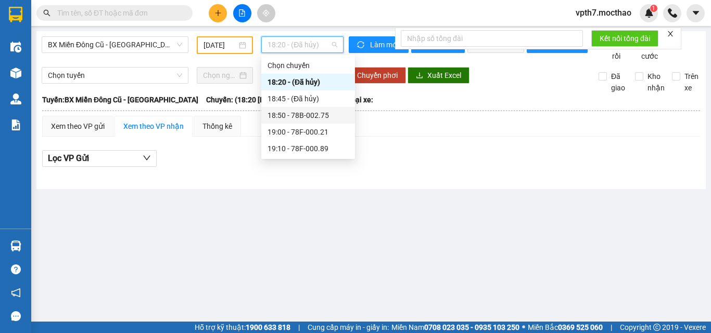
click at [309, 116] on div "18:50 - 78B-002.75" at bounding box center [307, 115] width 81 height 11
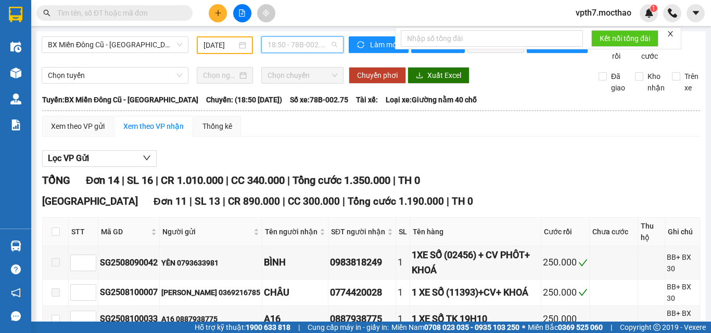
drag, startPoint x: 324, startPoint y: 40, endPoint x: 330, endPoint y: 46, distance: 8.1
click at [325, 40] on span "18:50 - 78B-002.75" at bounding box center [302, 45] width 70 height 16
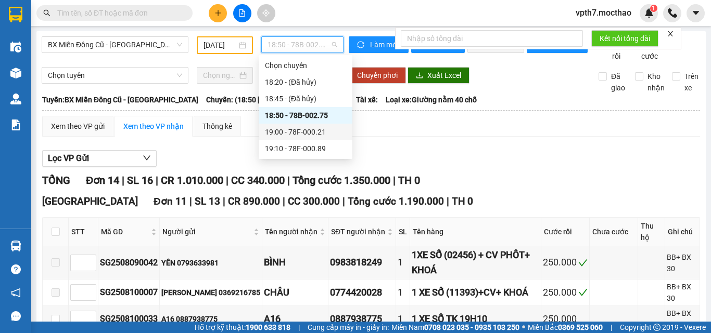
click at [316, 130] on div "19:00 - 78F-000.21" at bounding box center [305, 131] width 81 height 11
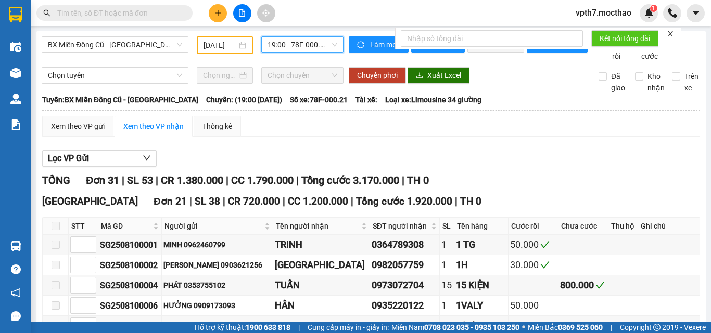
click at [322, 49] on span "19:00 - 78F-000.21" at bounding box center [302, 45] width 70 height 16
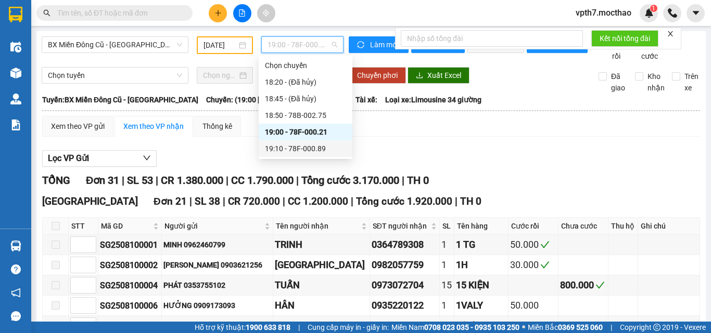
click at [316, 147] on div "19:10 - 78F-000.89" at bounding box center [305, 148] width 81 height 11
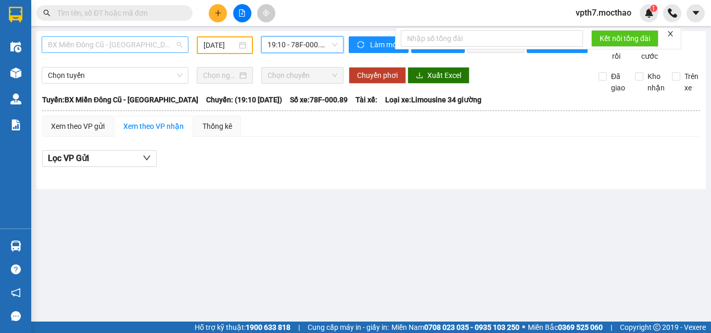
click at [117, 45] on span "BX Miền Đông Cũ - [GEOGRAPHIC_DATA]" at bounding box center [115, 45] width 134 height 16
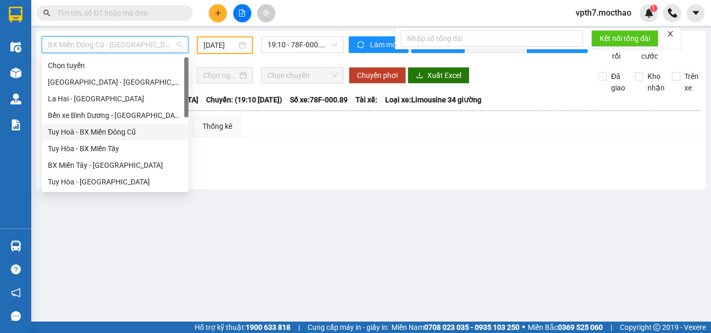
click at [112, 131] on div "Tuy Hoà - BX Miền Đông Cũ" at bounding box center [115, 131] width 134 height 11
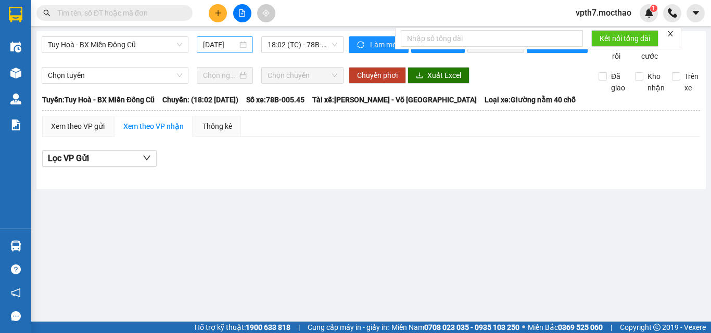
click at [212, 38] on div "[DATE]" at bounding box center [225, 44] width 56 height 17
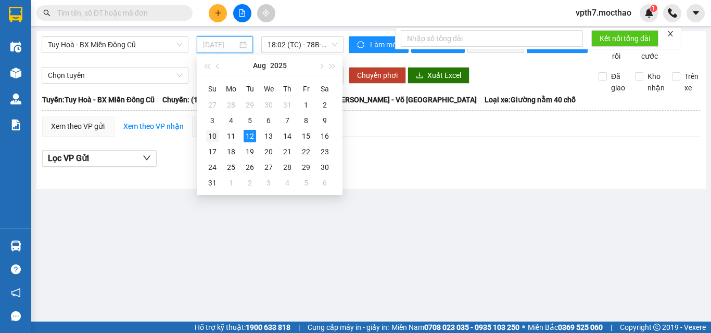
click at [218, 137] on div "10" at bounding box center [212, 136] width 12 height 12
type input "[DATE]"
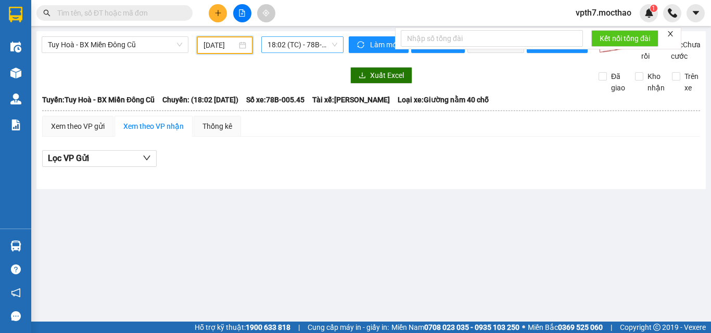
click at [306, 49] on span "18:02 (TC) - 78B-005.45" at bounding box center [302, 45] width 70 height 16
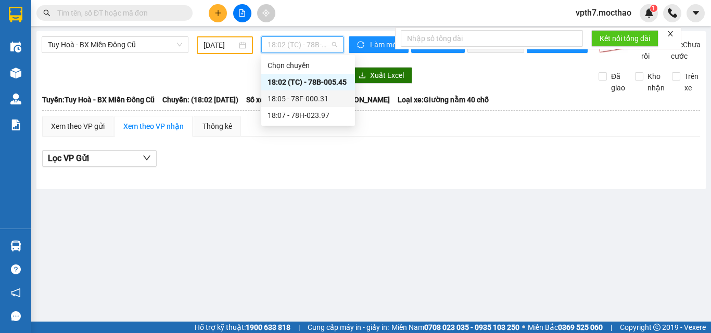
click at [310, 98] on div "18:05 - 78F-000.31" at bounding box center [307, 98] width 81 height 11
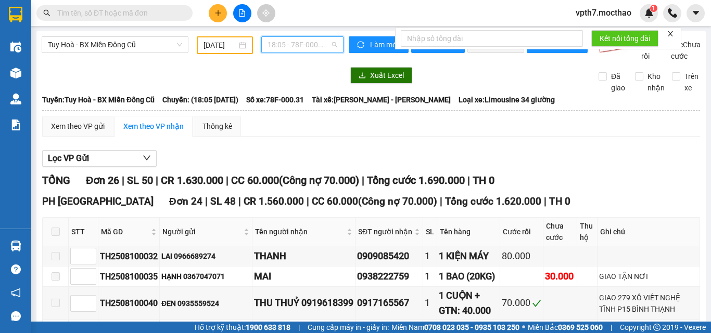
click at [315, 46] on span "18:05 - 78F-000.31" at bounding box center [302, 45] width 70 height 16
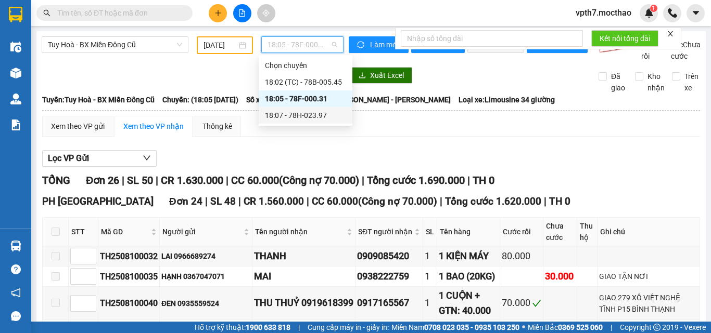
click at [318, 114] on div "18:07 - 78H-023.97" at bounding box center [305, 115] width 81 height 11
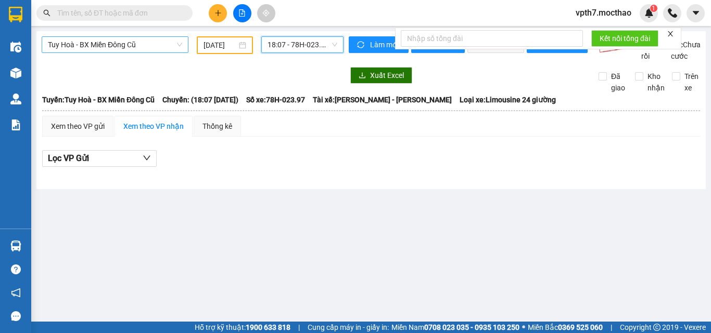
click at [129, 53] on div "Tuy Hoà - BX Miền Đông Cũ" at bounding box center [115, 44] width 147 height 17
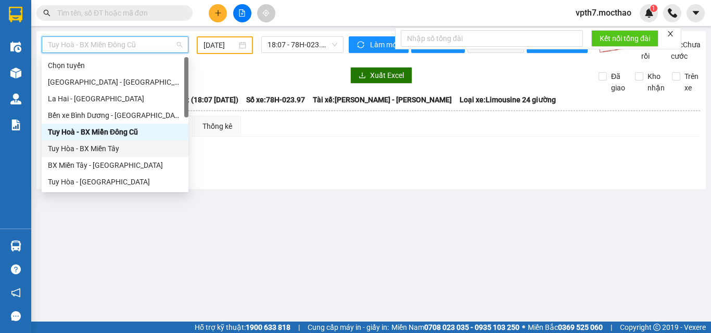
click at [85, 145] on div "Tuy Hòa - BX Miền Tây" at bounding box center [115, 148] width 134 height 11
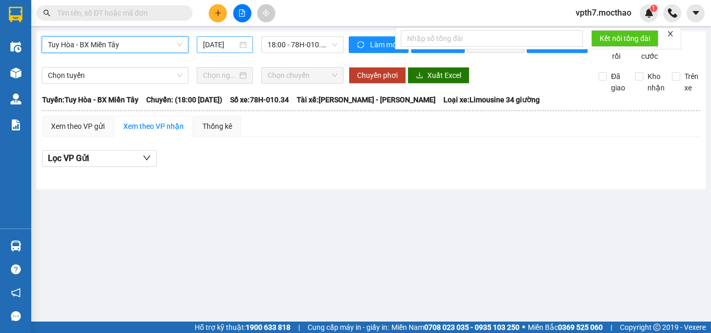
click at [212, 45] on input "[DATE]" at bounding box center [220, 44] width 34 height 11
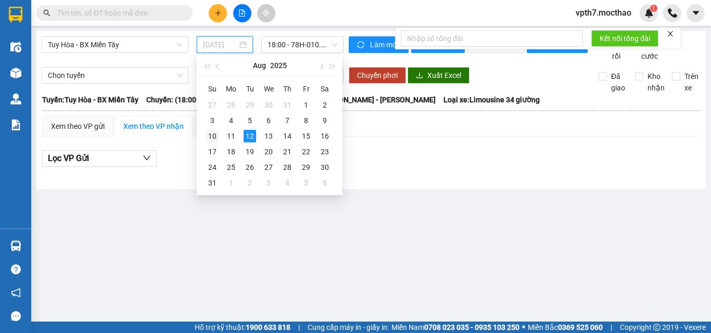
click at [214, 139] on div "10" at bounding box center [212, 136] width 12 height 12
type input "[DATE]"
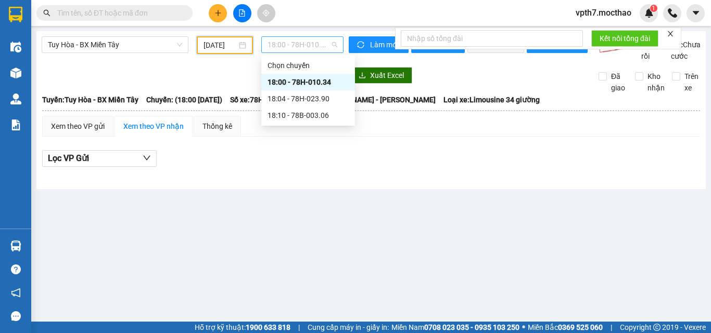
click at [290, 44] on span "18:00 - 78H-010.34" at bounding box center [302, 45] width 70 height 16
click at [288, 99] on div "18:04 - 78H-023.90" at bounding box center [307, 98] width 81 height 11
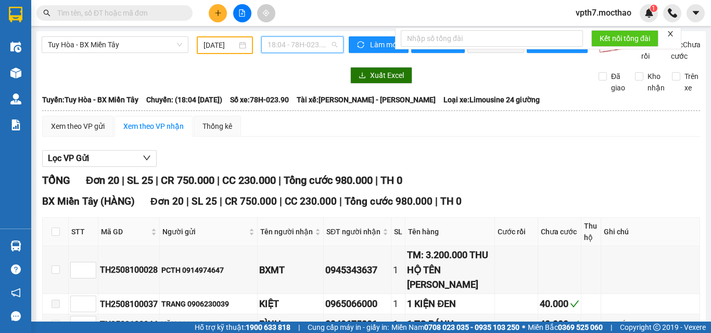
click at [305, 50] on span "18:04 - 78H-023.90" at bounding box center [302, 45] width 70 height 16
click at [401, 137] on div "Xem theo VP gửi Xem theo VP nhận Thống kê" at bounding box center [371, 126] width 658 height 21
click at [300, 48] on span "18:04 - 78H-023.90" at bounding box center [302, 45] width 70 height 16
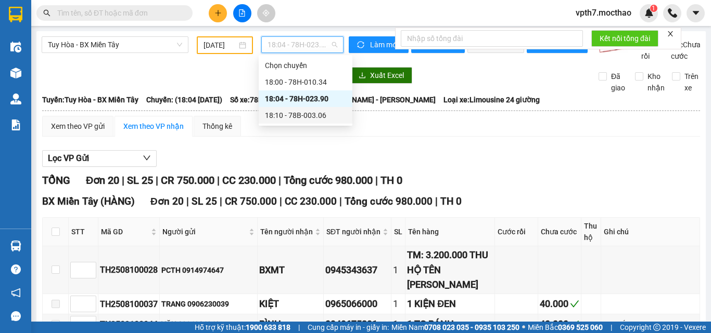
click at [309, 115] on div "18:10 - 78B-003.06" at bounding box center [305, 115] width 81 height 11
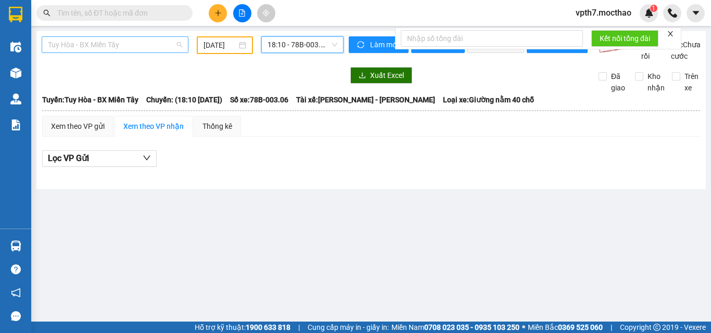
click at [80, 43] on span "Tuy Hòa - BX Miền Tây" at bounding box center [115, 45] width 134 height 16
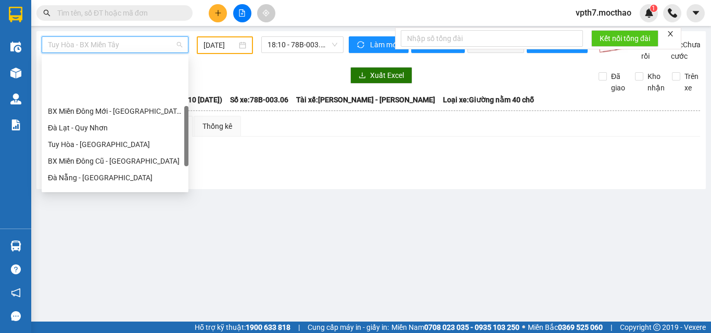
scroll to position [156, 0]
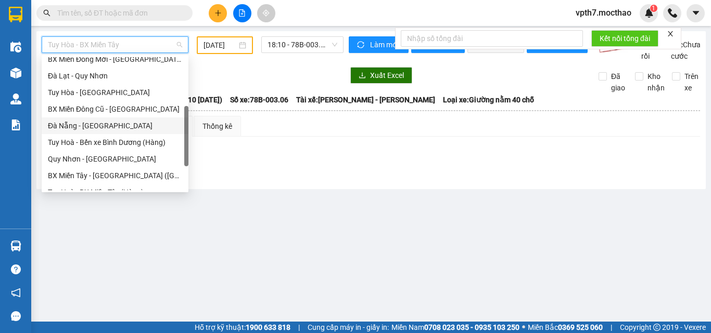
click at [83, 129] on div "Đà Nẵng - [GEOGRAPHIC_DATA]" at bounding box center [115, 125] width 134 height 11
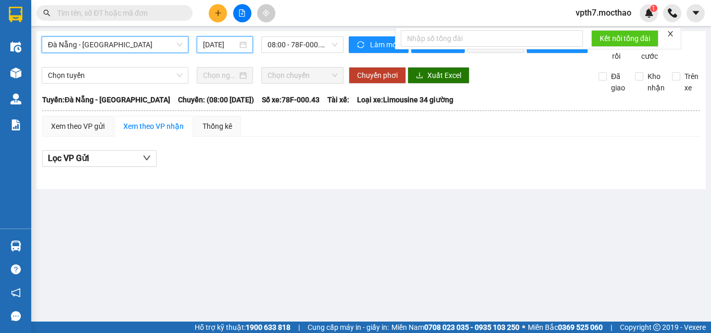
click at [220, 48] on input "[DATE]" at bounding box center [220, 44] width 34 height 11
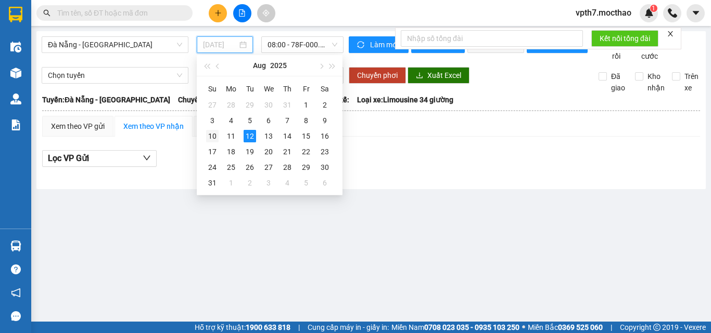
click at [214, 136] on div "10" at bounding box center [212, 136] width 12 height 12
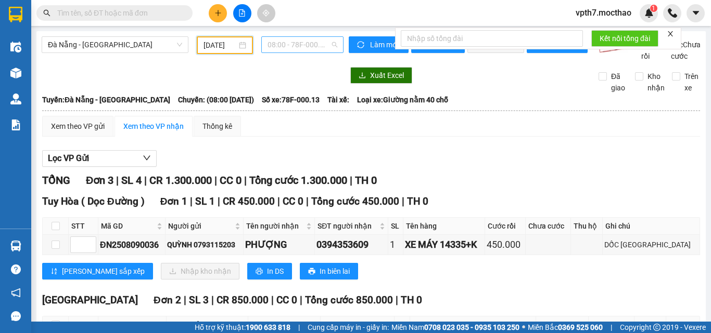
click at [314, 44] on span "08:00 - 78F-000.13" at bounding box center [302, 45] width 70 height 16
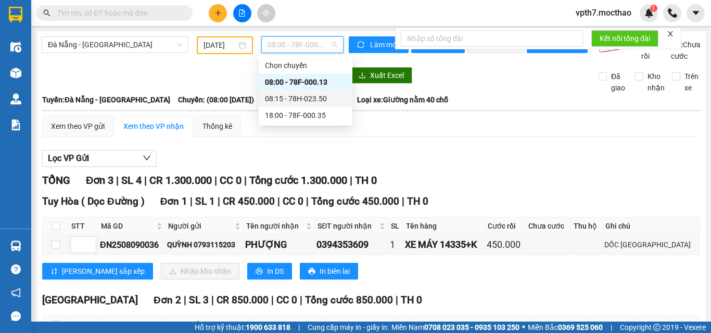
click at [307, 97] on div "08:15 - 78H-023.50" at bounding box center [305, 98] width 81 height 11
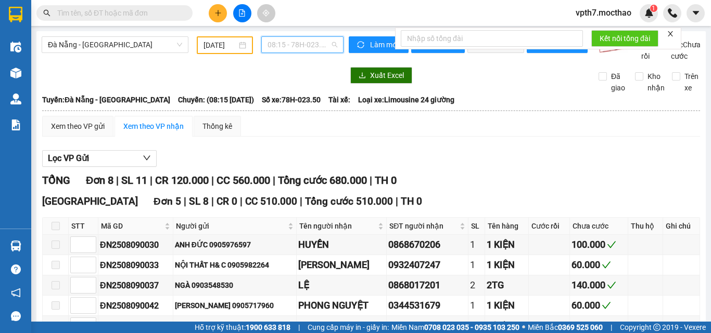
click at [305, 43] on span "08:15 - 78H-023.50" at bounding box center [302, 45] width 70 height 16
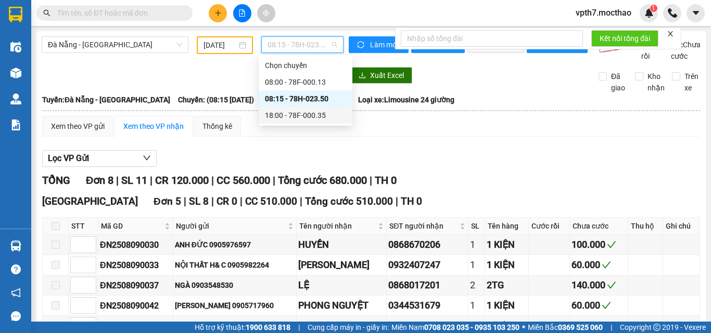
click at [310, 112] on div "18:00 - 78F-000.35" at bounding box center [305, 115] width 81 height 11
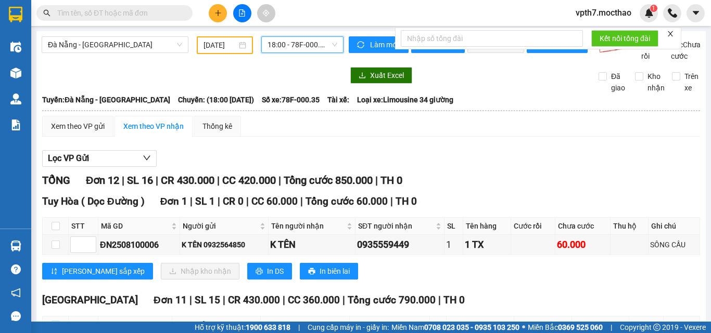
click at [212, 44] on input "[DATE]" at bounding box center [219, 45] width 33 height 11
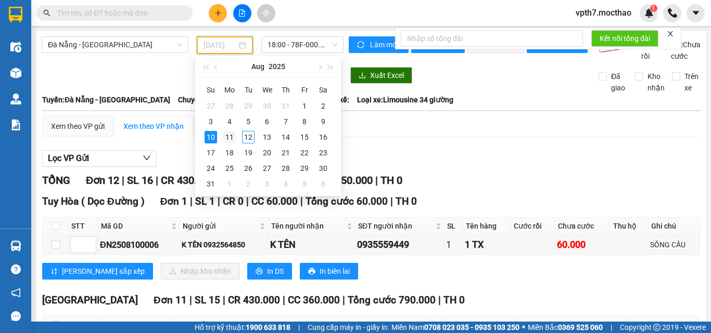
click at [233, 140] on div "11" at bounding box center [229, 137] width 12 height 12
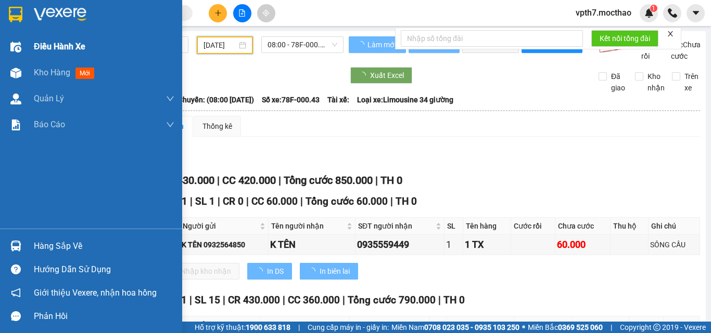
type input "[DATE]"
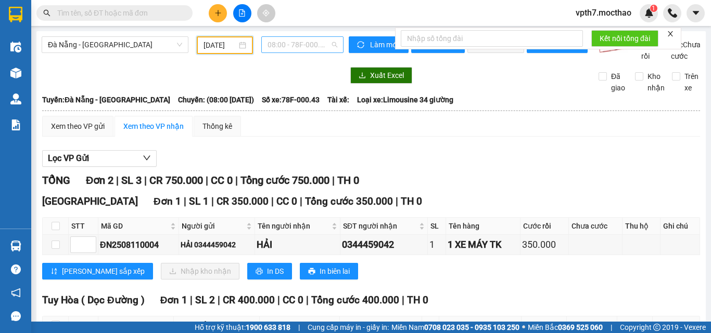
click at [304, 36] on div "08:00 - 78F-000.43" at bounding box center [302, 44] width 82 height 17
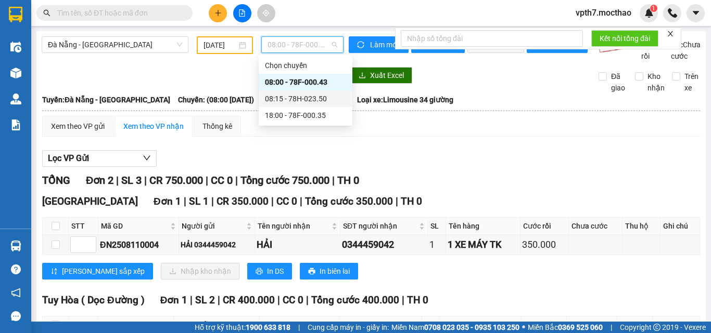
click at [305, 97] on div "08:15 - 78H-023.50" at bounding box center [305, 98] width 81 height 11
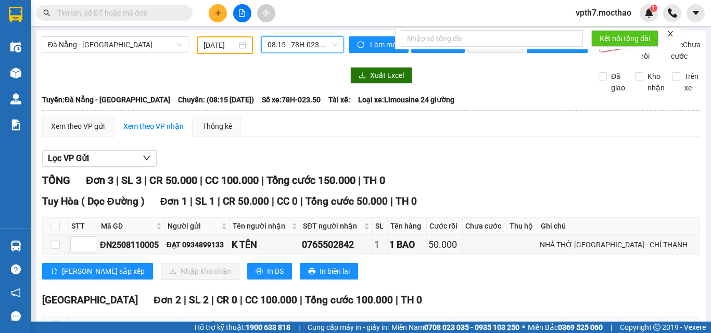
click at [307, 42] on span "08:15 - 78H-023.50" at bounding box center [302, 45] width 70 height 16
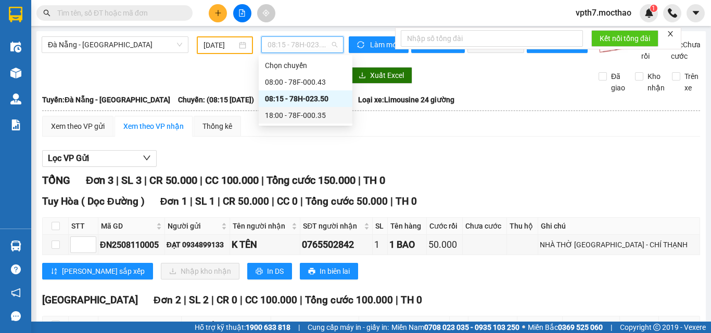
click at [327, 117] on div "18:00 - 78F-000.35" at bounding box center [305, 115] width 81 height 11
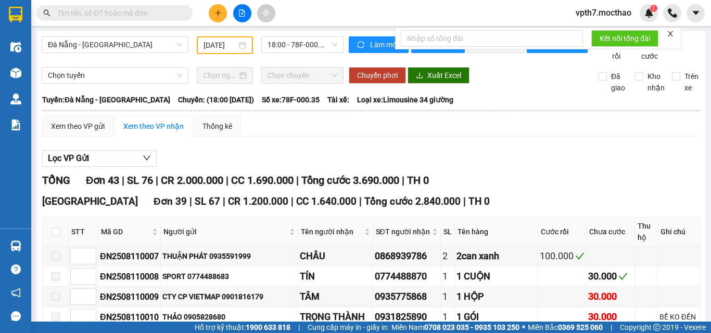
click at [130, 62] on div "[GEOGRAPHIC_DATA] - [GEOGRAPHIC_DATA] [DATE] 18:00 - 78F-000.35" at bounding box center [193, 48] width 302 height 25
click at [140, 62] on div "[GEOGRAPHIC_DATA] - [GEOGRAPHIC_DATA] [DATE] 18:00 - 78F-000.35" at bounding box center [193, 48] width 302 height 25
click at [156, 43] on span "Đà Nẵng - [GEOGRAPHIC_DATA]" at bounding box center [115, 45] width 134 height 16
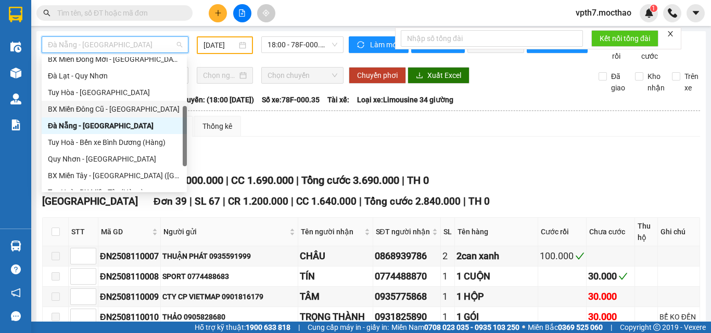
click at [131, 109] on div "BX Miền Đông Cũ - [GEOGRAPHIC_DATA]" at bounding box center [114, 109] width 133 height 11
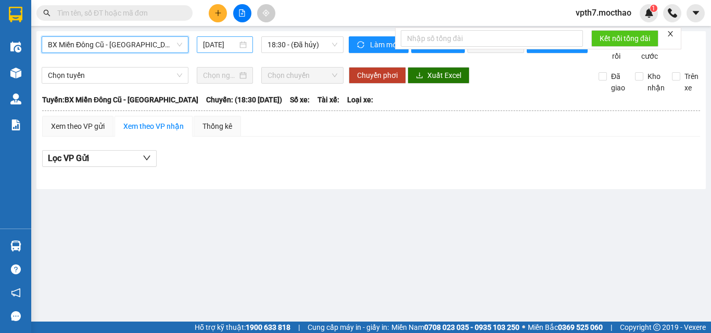
click at [213, 45] on input "[DATE]" at bounding box center [220, 44] width 34 height 11
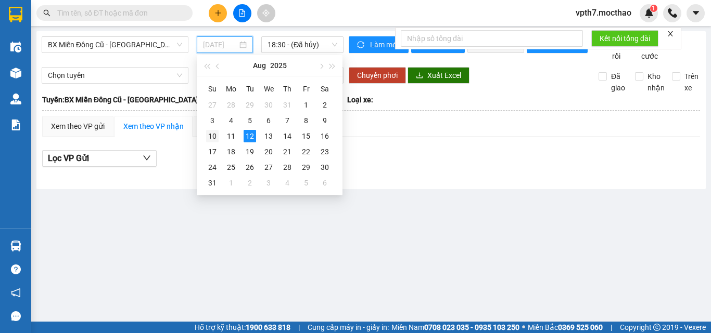
click at [210, 139] on div "10" at bounding box center [212, 136] width 12 height 12
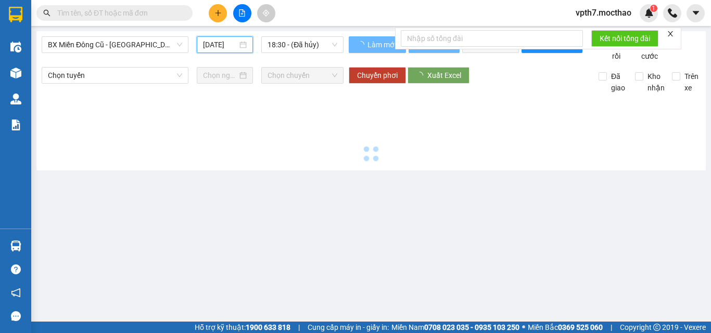
type input "[DATE]"
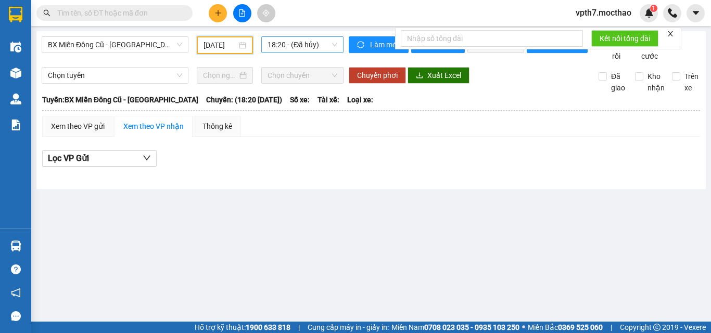
click at [309, 50] on span "18:20 - (Đã hủy)" at bounding box center [302, 45] width 70 height 16
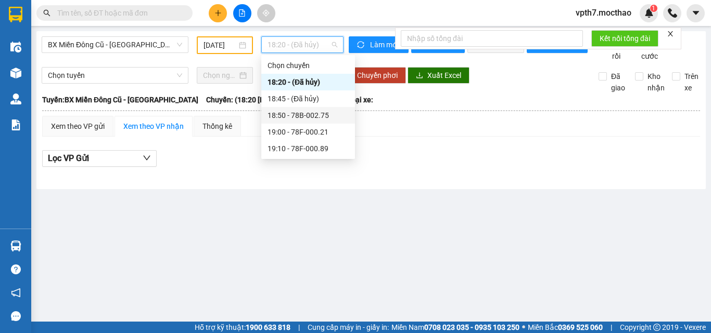
click at [331, 112] on div "18:50 - 78B-002.75" at bounding box center [307, 115] width 81 height 11
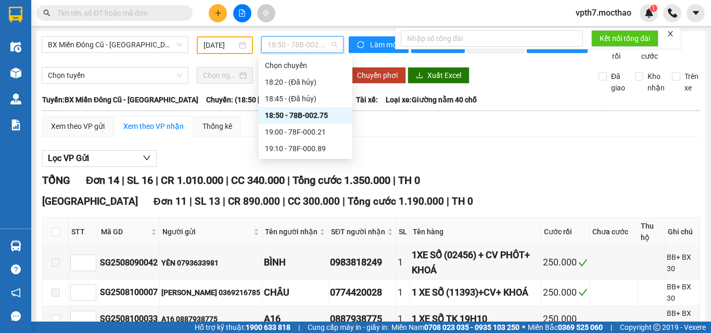
click at [320, 44] on span "18:50 - 78B-002.75" at bounding box center [302, 45] width 70 height 16
click at [314, 135] on div "19:00 - 78F-000.21" at bounding box center [305, 131] width 81 height 11
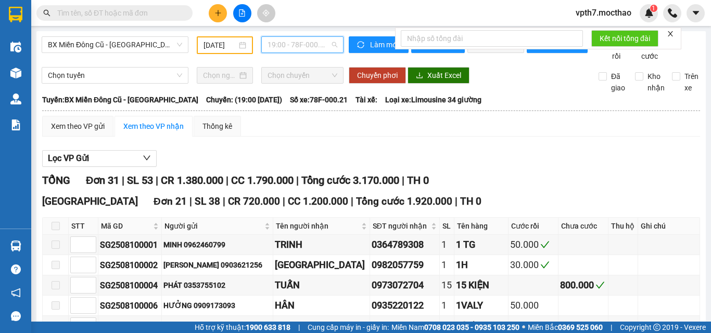
click at [321, 47] on span "19:00 - 78F-000.21" at bounding box center [302, 45] width 70 height 16
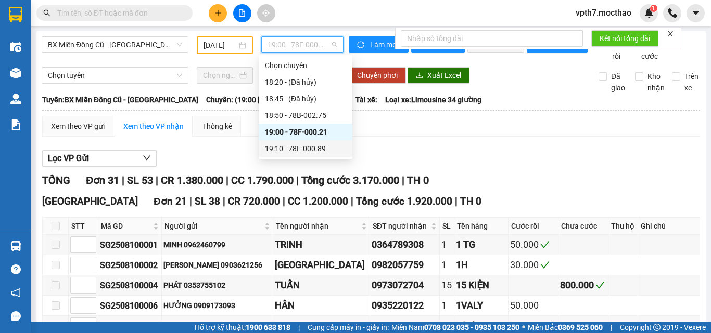
click at [312, 154] on div "19:10 - 78F-000.89" at bounding box center [305, 148] width 81 height 11
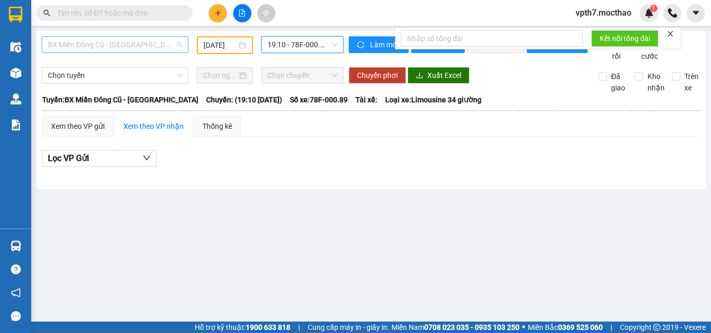
click at [140, 48] on span "BX Miền Đông Cũ - [GEOGRAPHIC_DATA]" at bounding box center [115, 45] width 134 height 16
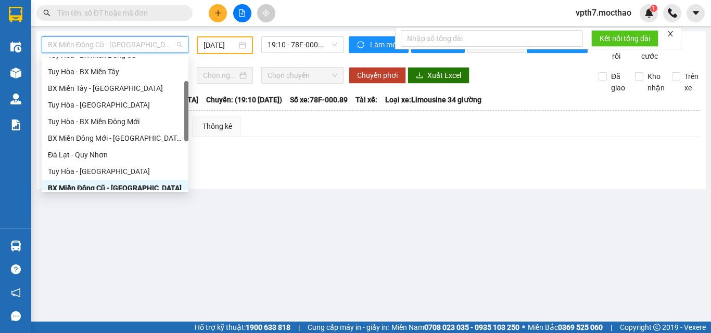
scroll to position [25, 0]
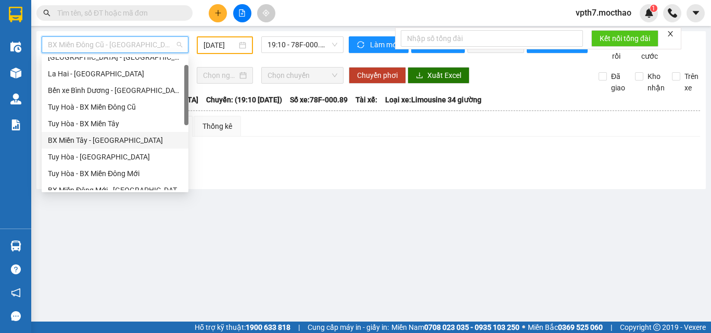
click at [109, 137] on div "BX Miền Tây - [GEOGRAPHIC_DATA]" at bounding box center [115, 140] width 134 height 11
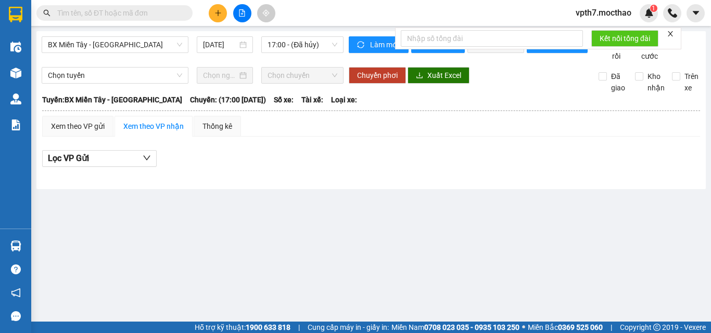
click at [175, 62] on div "BX Miền Tây - [GEOGRAPHIC_DATA] [DATE] 17:00 - (Đã hủy)" at bounding box center [193, 48] width 302 height 25
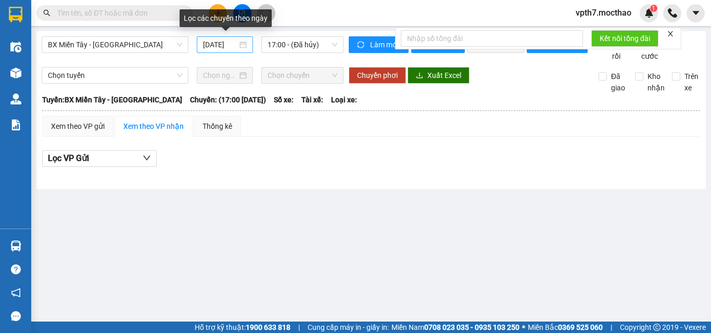
click at [212, 47] on input "[DATE]" at bounding box center [220, 44] width 34 height 11
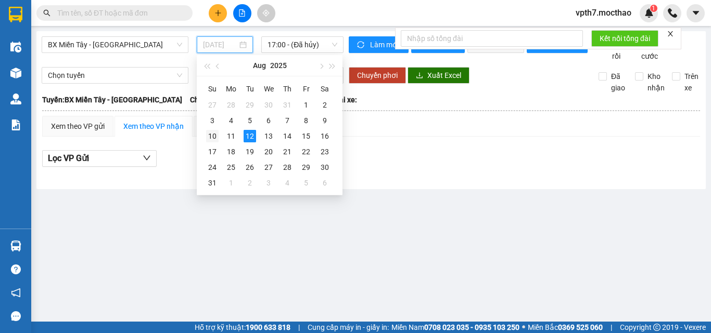
click at [216, 137] on div "10" at bounding box center [212, 136] width 12 height 12
type input "[DATE]"
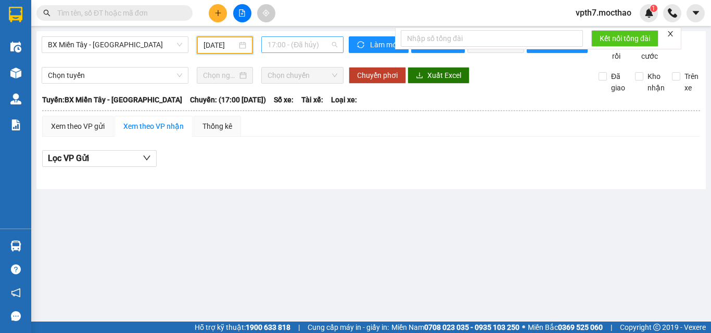
click at [292, 48] on span "17:00 - (Đã hủy)" at bounding box center [302, 45] width 70 height 16
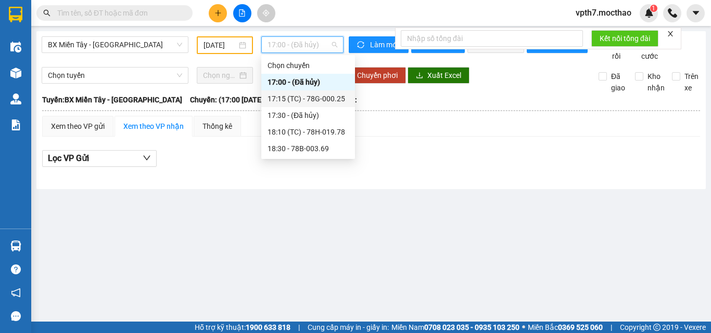
click at [325, 100] on div "17:15 (TC) - 78G-000.25" at bounding box center [307, 98] width 81 height 11
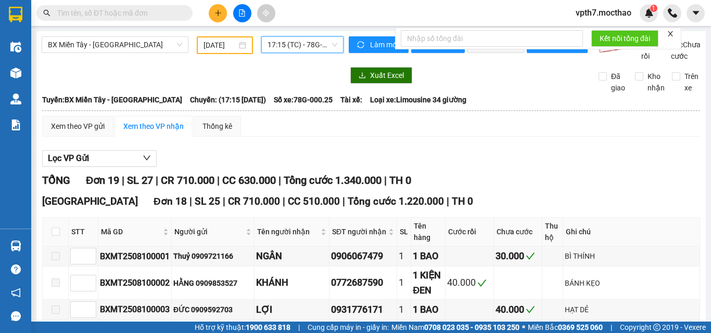
click at [312, 44] on span "17:15 (TC) - 78G-000.25" at bounding box center [302, 45] width 70 height 16
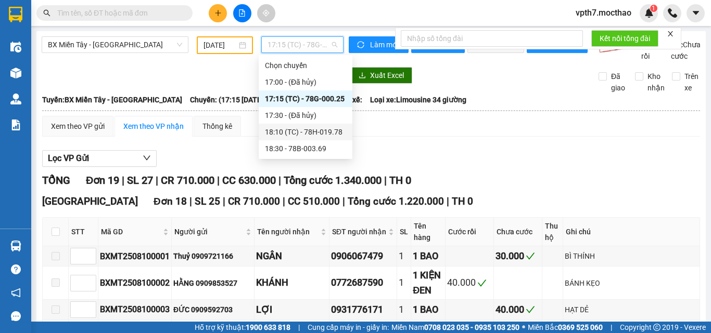
click at [307, 134] on div "18:10 (TC) - 78H-019.78" at bounding box center [305, 131] width 81 height 11
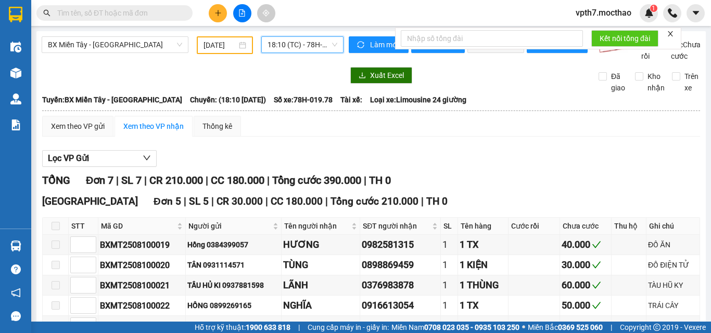
click at [312, 45] on span "18:10 (TC) - 78H-019.78" at bounding box center [302, 45] width 70 height 16
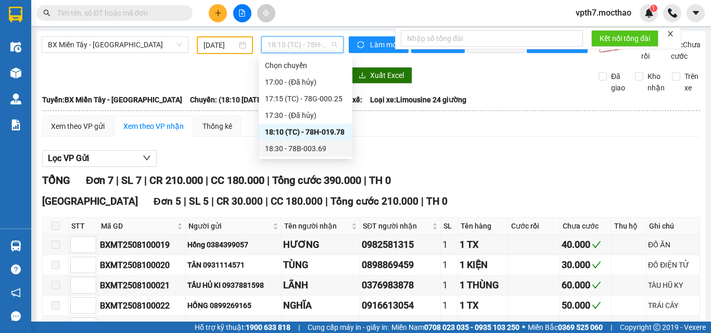
click at [307, 146] on div "18:30 - 78B-003.69" at bounding box center [305, 148] width 81 height 11
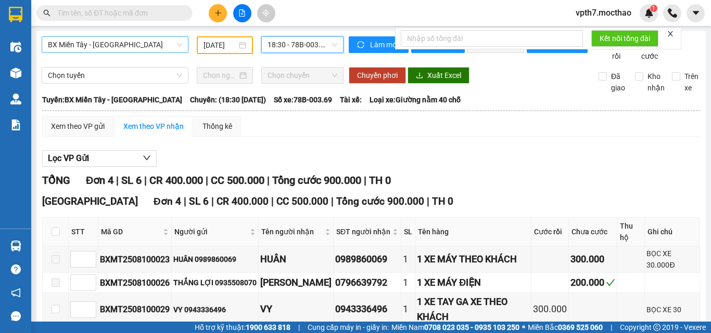
click at [69, 44] on span "BX Miền Tây - [GEOGRAPHIC_DATA]" at bounding box center [115, 45] width 134 height 16
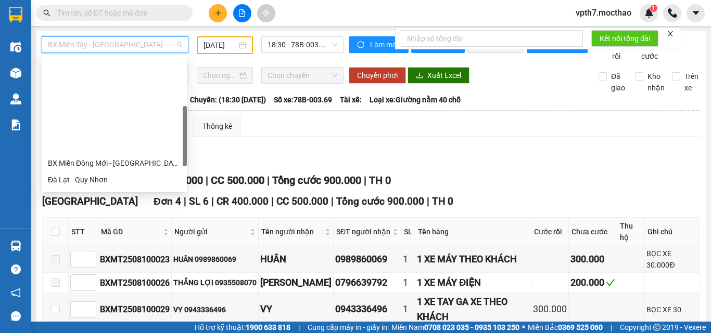
scroll to position [156, 0]
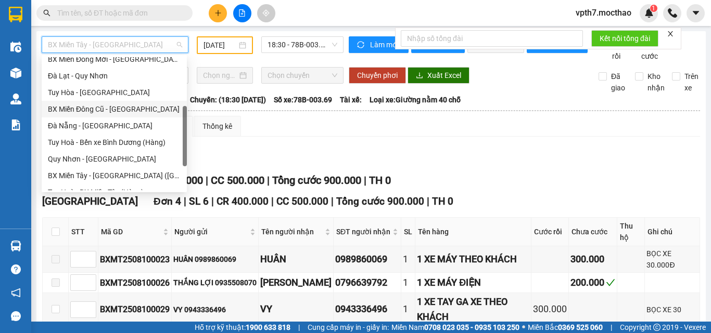
click at [121, 107] on div "BX Miền Đông Cũ - [GEOGRAPHIC_DATA]" at bounding box center [114, 109] width 133 height 11
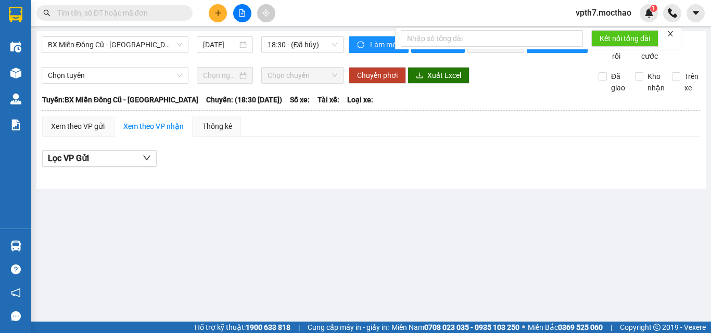
click at [131, 62] on div "BX Miền Đông Cũ - Tuy Hoà [DATE] 18:30 - (Đã hủy)" at bounding box center [193, 48] width 302 height 25
click at [217, 44] on input "[DATE]" at bounding box center [220, 44] width 34 height 11
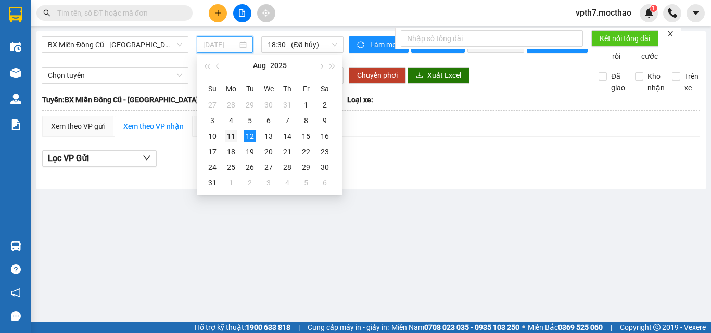
click at [235, 136] on div "11" at bounding box center [231, 136] width 12 height 12
type input "[DATE]"
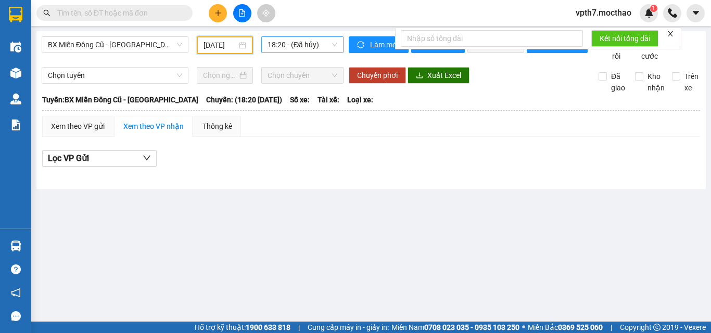
click at [305, 41] on span "18:20 - (Đã hủy)" at bounding box center [302, 45] width 70 height 16
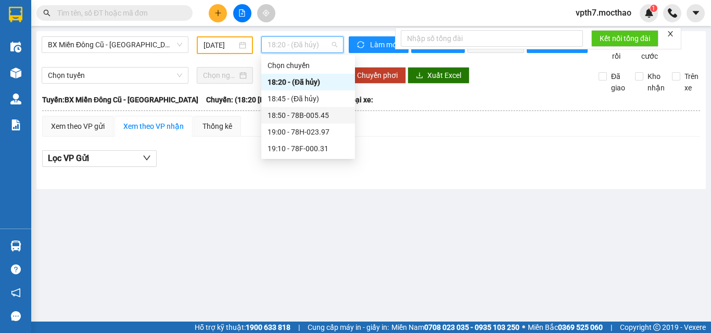
click at [306, 120] on div "18:50 - 78B-005.45" at bounding box center [307, 115] width 81 height 11
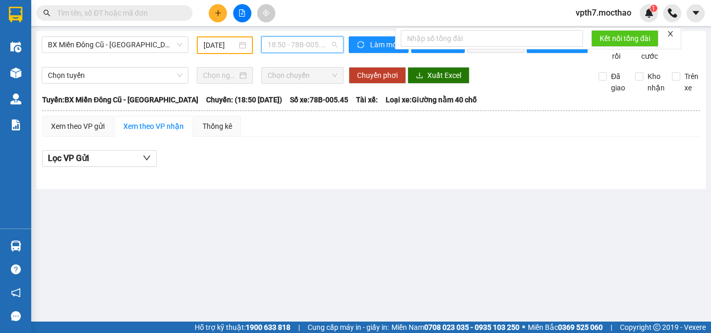
click at [320, 47] on span "18:50 - 78B-005.45" at bounding box center [302, 45] width 70 height 16
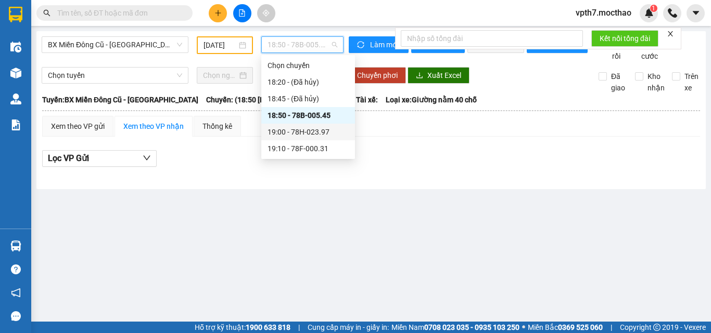
click at [328, 135] on div "19:00 - 78H-023.97" at bounding box center [307, 131] width 81 height 11
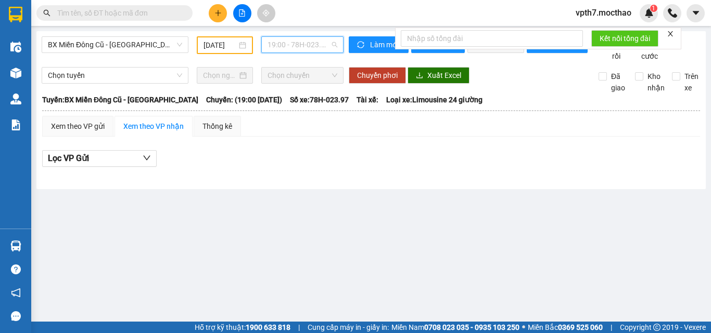
click at [317, 43] on span "19:00 - 78H-023.97" at bounding box center [302, 45] width 70 height 16
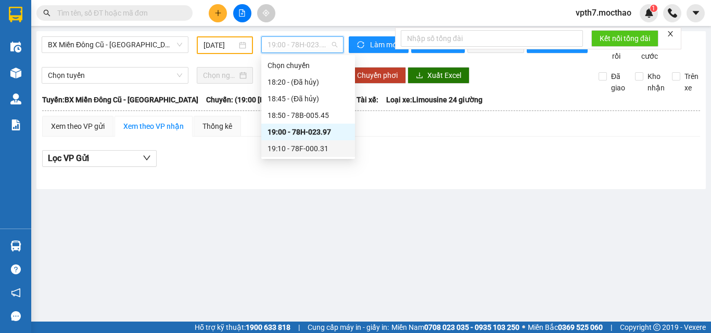
click at [310, 147] on div "19:10 - 78F-000.31" at bounding box center [307, 148] width 81 height 11
